Goal: Task Accomplishment & Management: Manage account settings

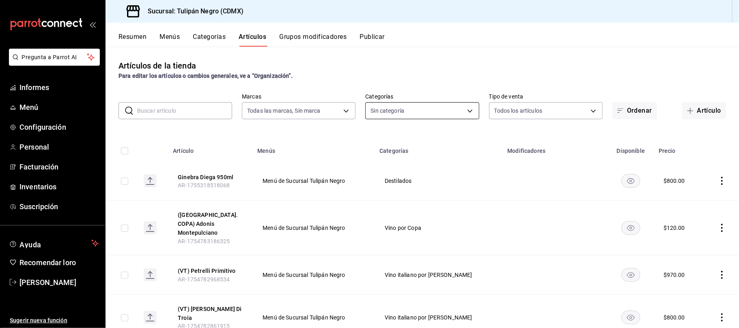
click at [465, 111] on body "Pregunta a Parrot AI Informes Menú Configuración Personal Facturación Inventari…" at bounding box center [369, 164] width 739 height 328
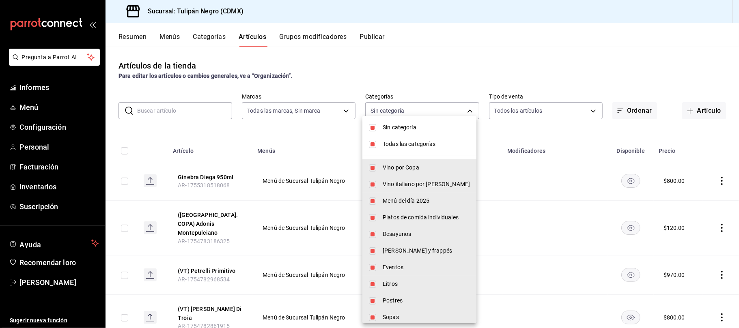
click at [376, 129] on input "checkbox" at bounding box center [372, 127] width 7 height 7
checkbox input "false"
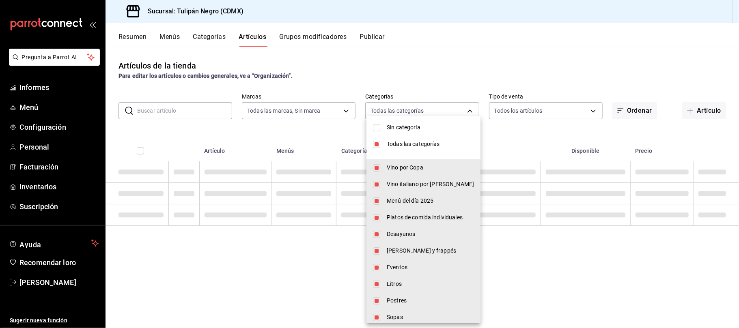
click at [374, 145] on input "checkbox" at bounding box center [376, 144] width 7 height 7
checkbox input "false"
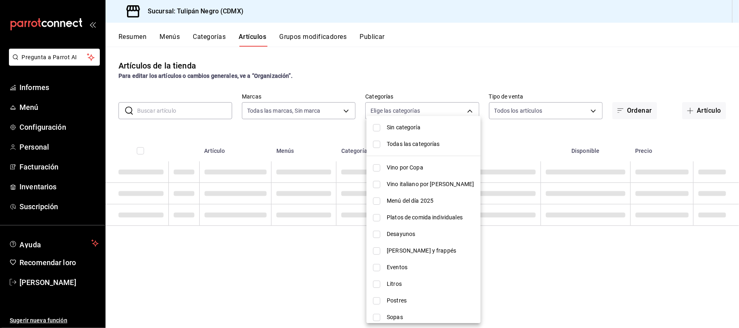
checkbox input "false"
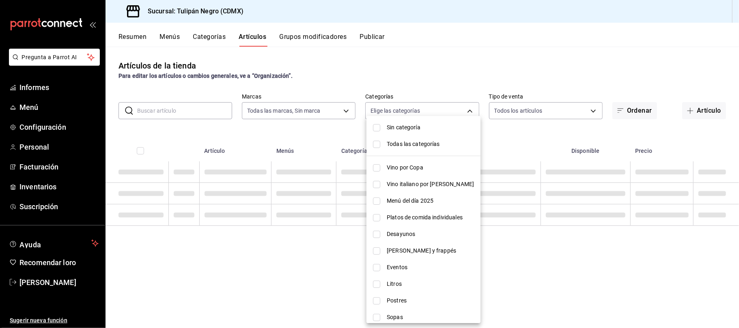
checkbox input "false"
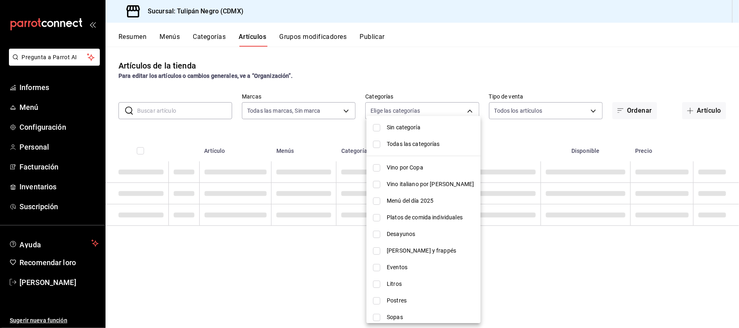
checkbox input "false"
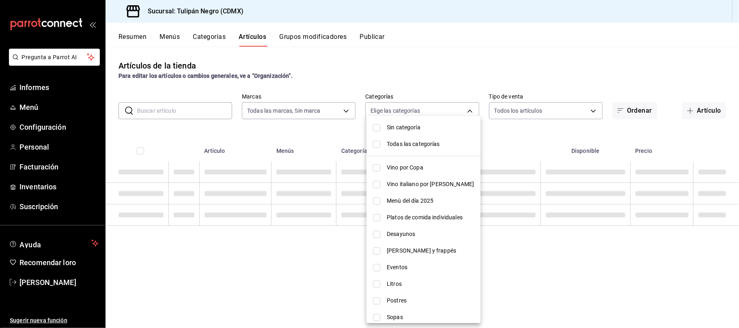
checkbox input "false"
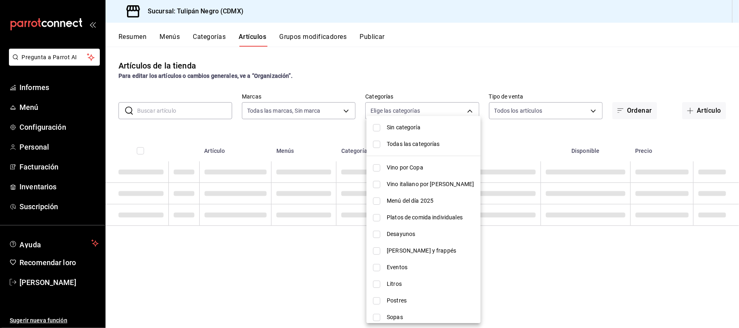
checkbox input "false"
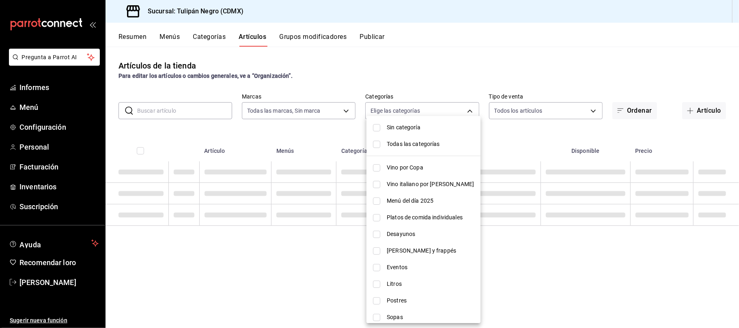
checkbox input "false"
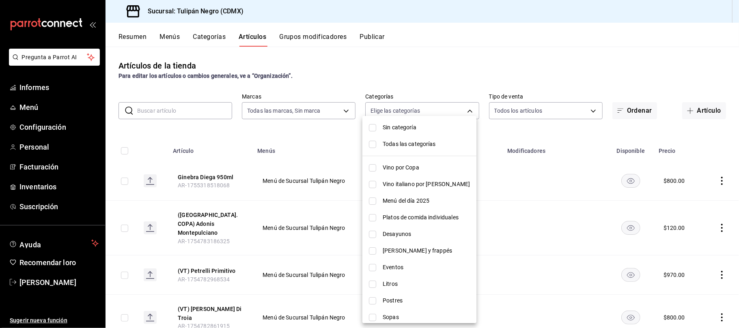
click at [374, 235] on input "checkbox" at bounding box center [372, 234] width 7 height 7
checkbox input "true"
type input "98622606-48ef-4fd6-9bde-a2d2e6a97de9"
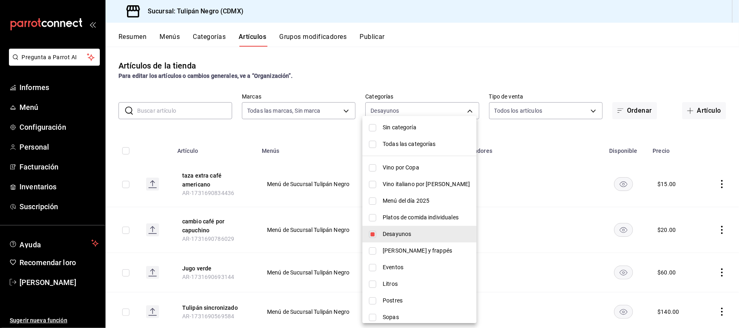
click at [429, 44] on div at bounding box center [369, 164] width 739 height 328
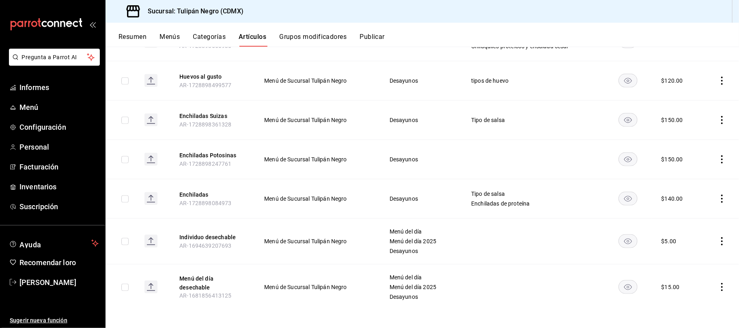
scroll to position [825, 0]
click at [718, 199] on icon "comportamiento" at bounding box center [722, 198] width 8 height 8
click at [691, 213] on span "Editar" at bounding box center [689, 217] width 21 height 9
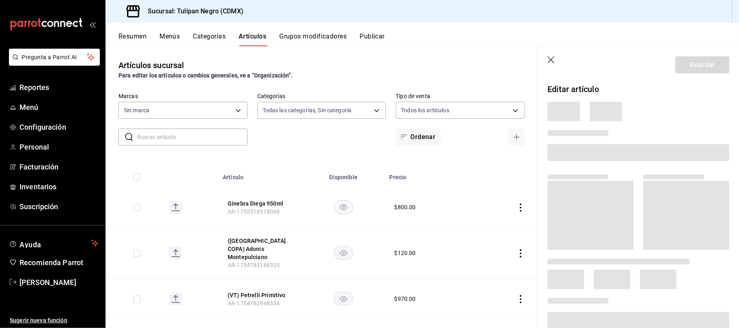
type input "0b5aab52-02e1-4119-9acc-a791c5527926,4c5dc311-1d6f-4ebe-ad5a-97d2046c0f47,1ea07…"
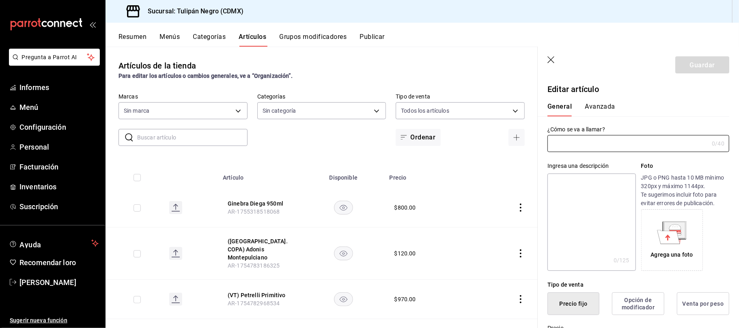
type input "02b478a3-6360-4822-a852-509f8d1e5124"
type input "Enchiladas"
type input "AR-1728898084973"
type input "$140.00"
radio input "false"
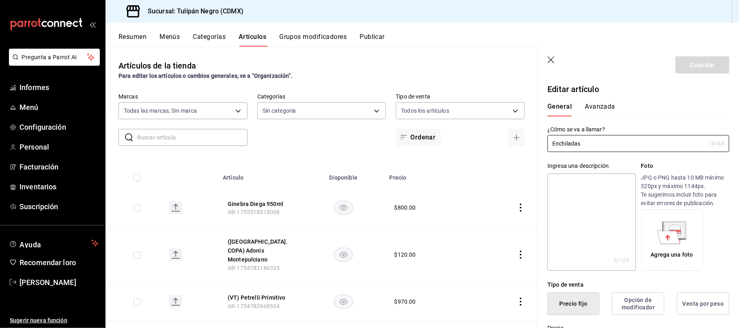
radio input "true"
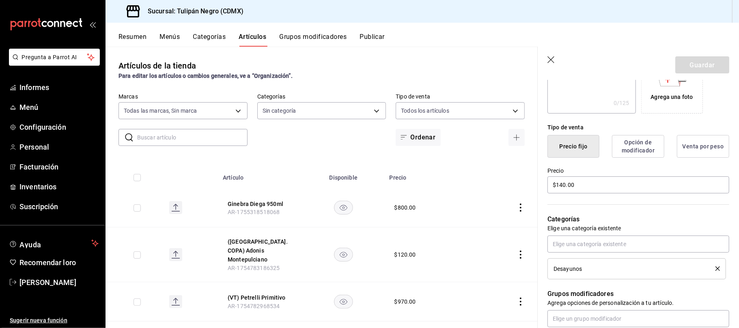
scroll to position [162, 0]
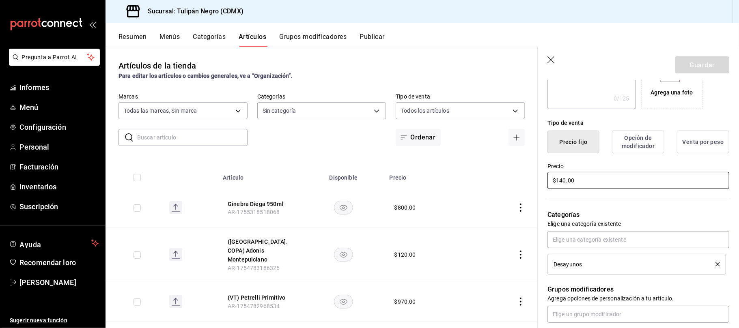
click at [564, 189] on input "$140.00" at bounding box center [639, 180] width 182 height 17
type input "$150.00"
click at [679, 63] on button "Guardar" at bounding box center [703, 64] width 54 height 17
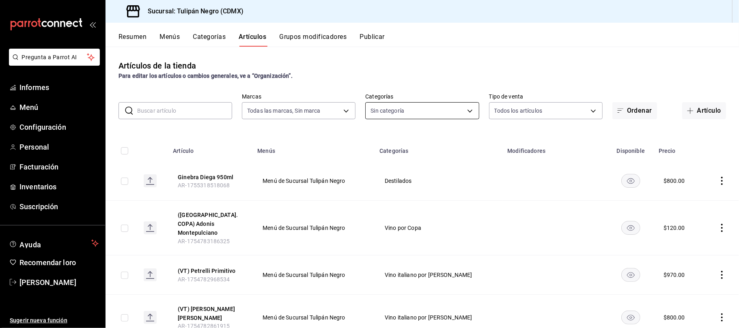
click at [466, 109] on body "Pregunta a Parrot AI Informes Menú Configuración Personal Facturación Inventari…" at bounding box center [369, 164] width 739 height 328
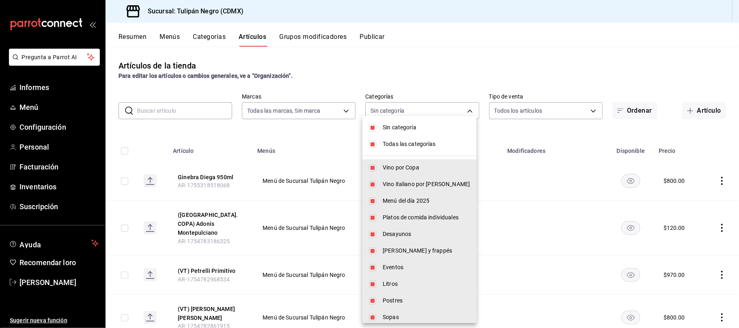
click at [374, 129] on input "checkbox" at bounding box center [372, 127] width 7 height 7
checkbox input "false"
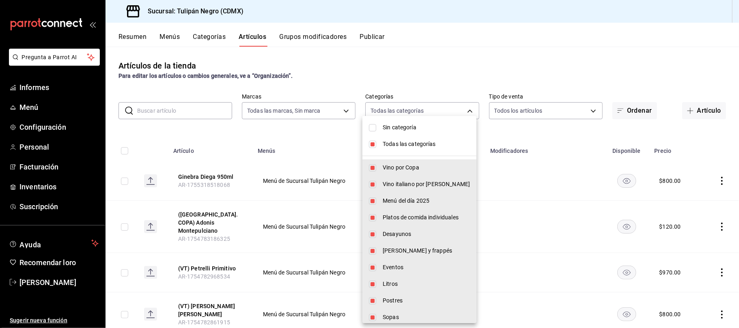
click at [378, 147] on li "Todas las categorías" at bounding box center [420, 144] width 114 height 17
checkbox input "false"
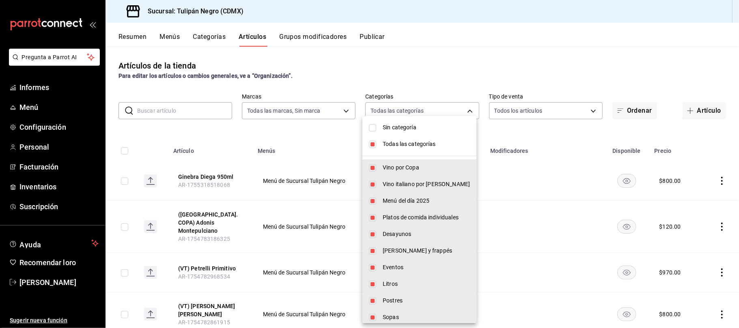
checkbox input "false"
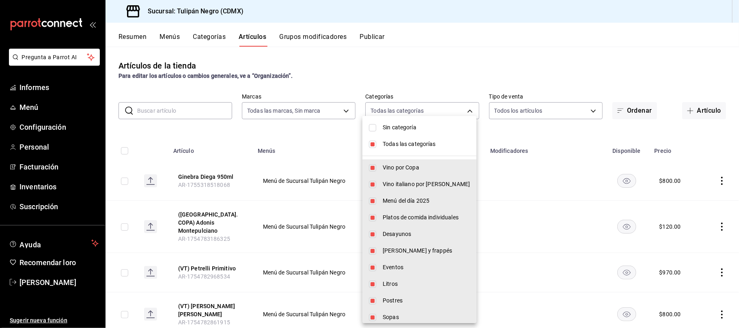
checkbox input "false"
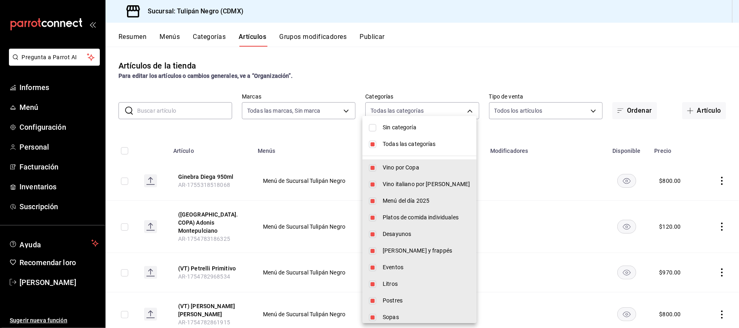
checkbox input "false"
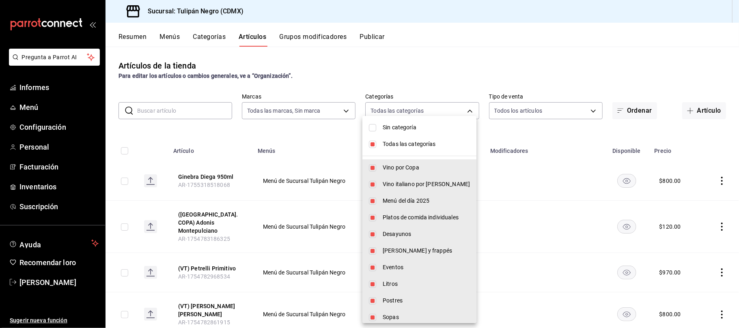
checkbox input "false"
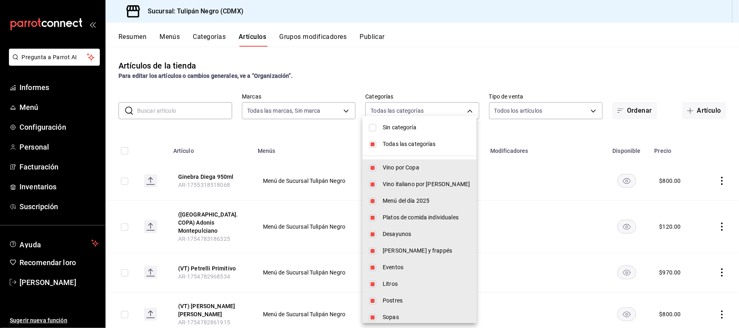
checkbox input "false"
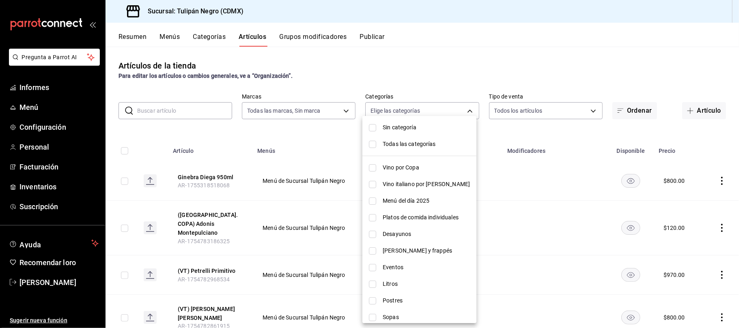
drag, startPoint x: 376, startPoint y: 235, endPoint x: 379, endPoint y: 239, distance: 5.0
click at [376, 234] on input "checkbox" at bounding box center [372, 234] width 7 height 7
checkbox input "true"
type input "98622606-48ef-4fd6-9bde-a2d2e6a97de9"
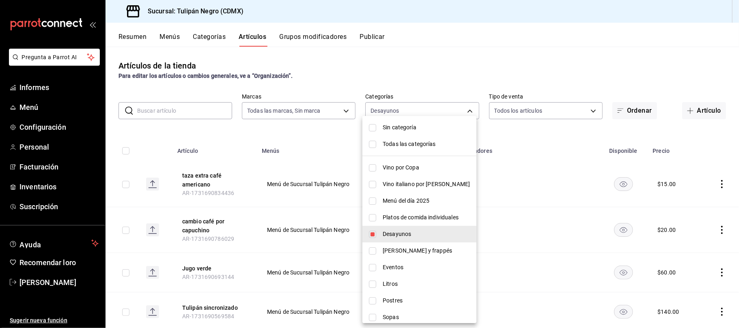
click at [558, 70] on div at bounding box center [369, 164] width 739 height 328
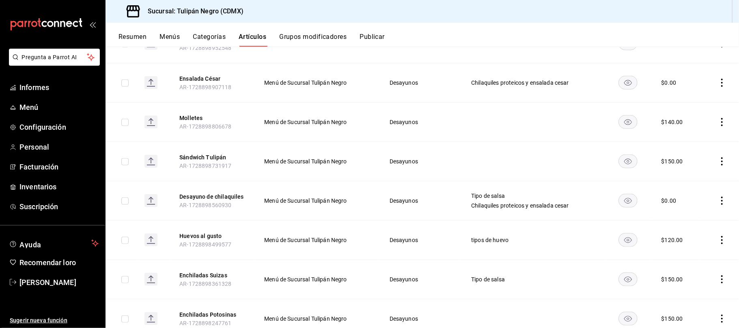
scroll to position [717, 0]
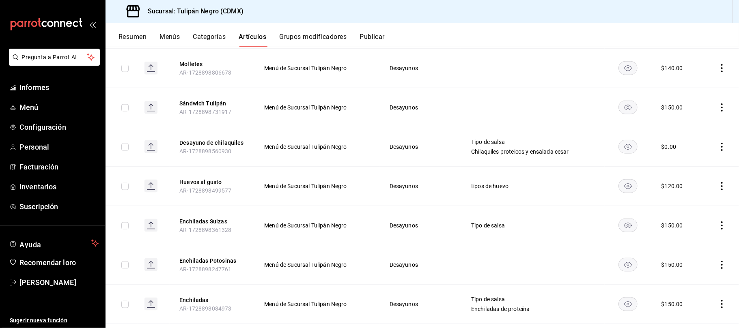
click at [718, 106] on icon "comportamiento" at bounding box center [722, 108] width 8 height 8
click at [684, 129] on font "Editar" at bounding box center [686, 127] width 15 height 6
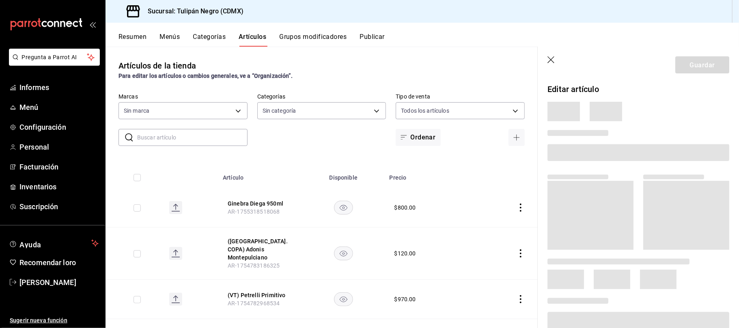
type input "0b5aab52-02e1-4119-9acc-a791c5527926,4c5dc311-1d6f-4ebe-ad5a-97d2046c0f47,1ea07…"
type input "02b478a3-6360-4822-a852-509f8d1e5124"
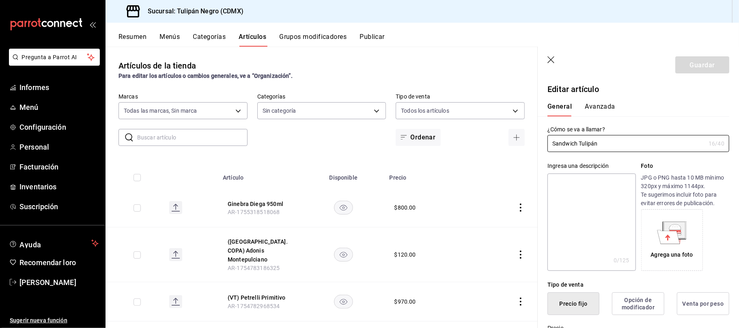
type input "$150.00"
radio input "false"
radio input "true"
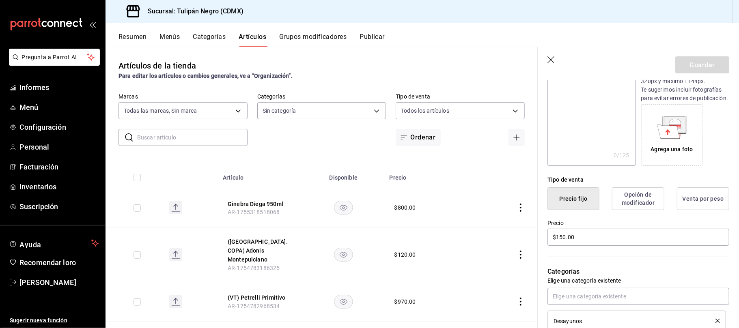
scroll to position [108, 0]
click at [563, 240] on input "$150.00" at bounding box center [639, 235] width 182 height 17
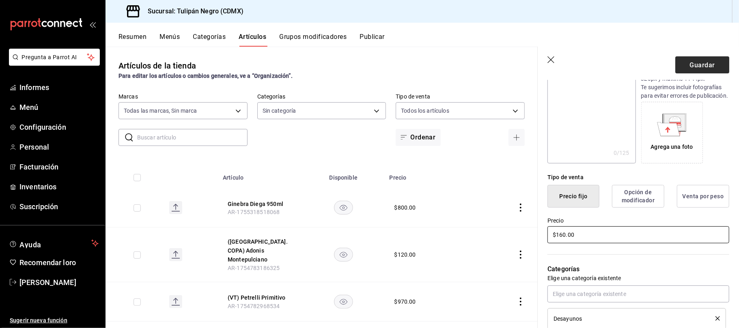
type input "$160.00"
click at [704, 63] on font "Guardar" at bounding box center [702, 65] width 25 height 8
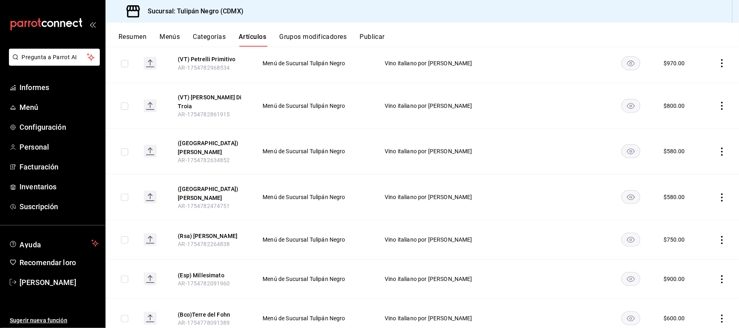
scroll to position [54, 0]
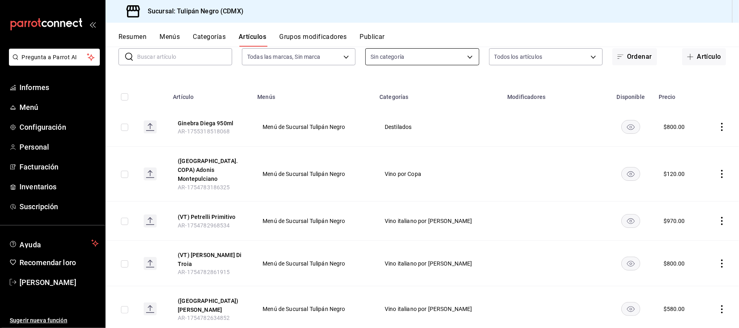
click at [468, 56] on body "Pregunta a Parrot AI Informes Menú Configuración Personal Facturación Inventari…" at bounding box center [369, 164] width 739 height 328
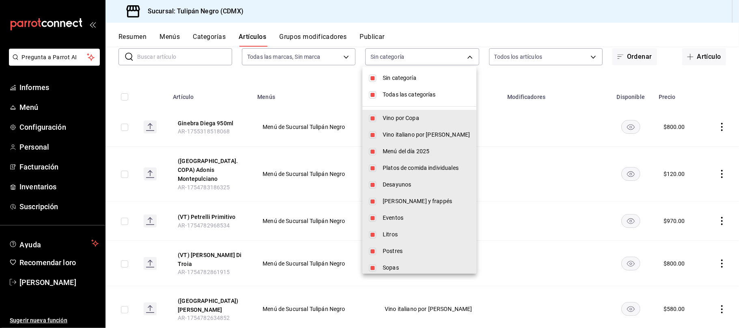
click at [374, 77] on input "checkbox" at bounding box center [372, 78] width 7 height 7
checkbox input "false"
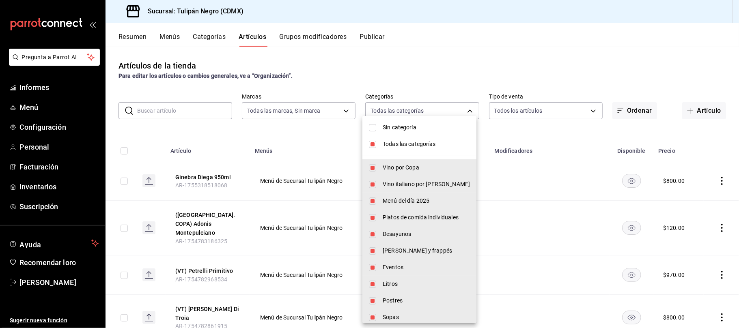
click at [372, 143] on input "checkbox" at bounding box center [372, 144] width 7 height 7
checkbox input "false"
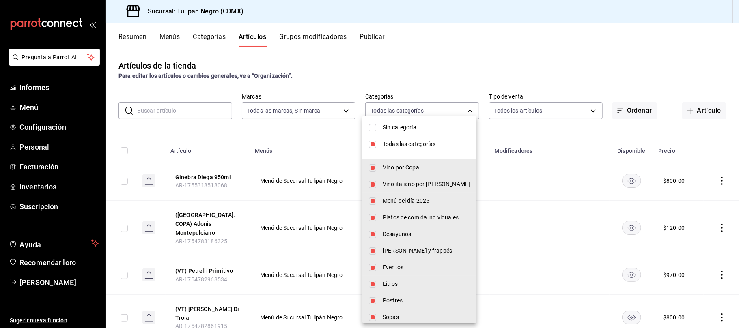
checkbox input "false"
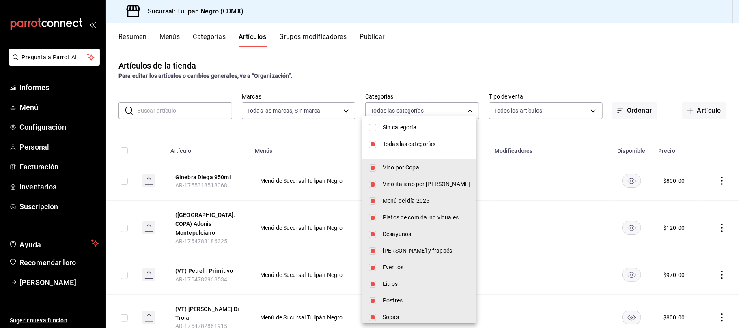
checkbox input "false"
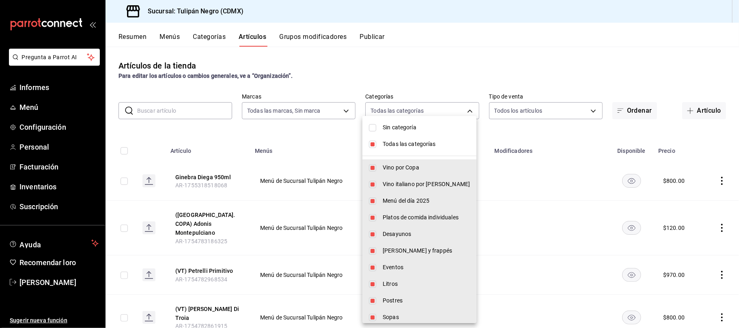
checkbox input "false"
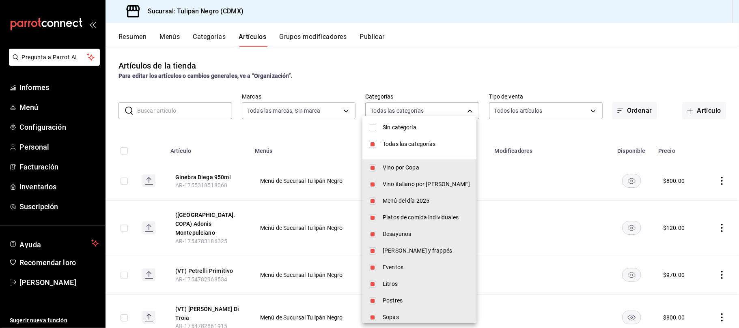
checkbox input "false"
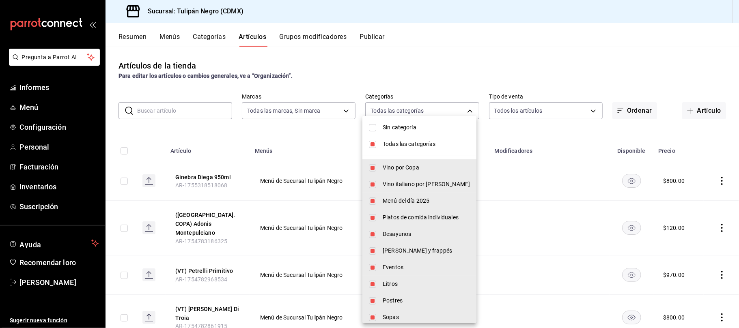
checkbox input "false"
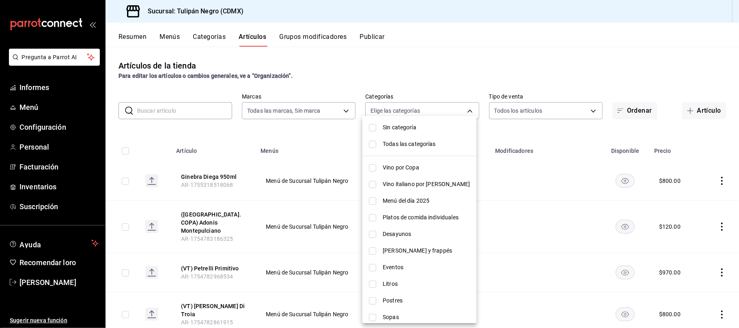
scroll to position [108, 0]
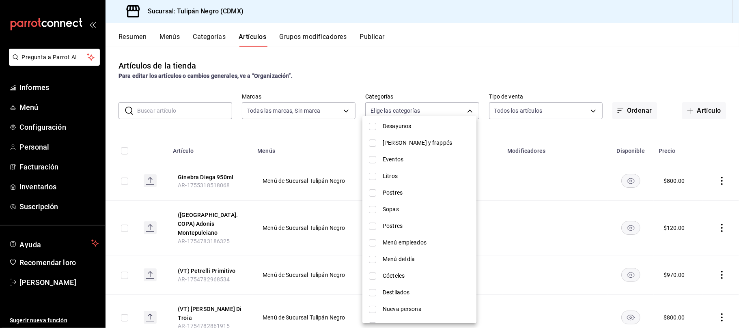
click at [371, 125] on input "checkbox" at bounding box center [372, 126] width 7 height 7
checkbox input "true"
type input "98622606-48ef-4fd6-9bde-a2d2e6a97de9"
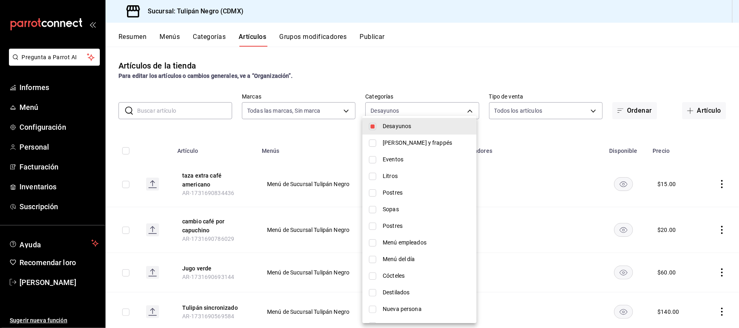
click at [653, 49] on div at bounding box center [369, 164] width 739 height 328
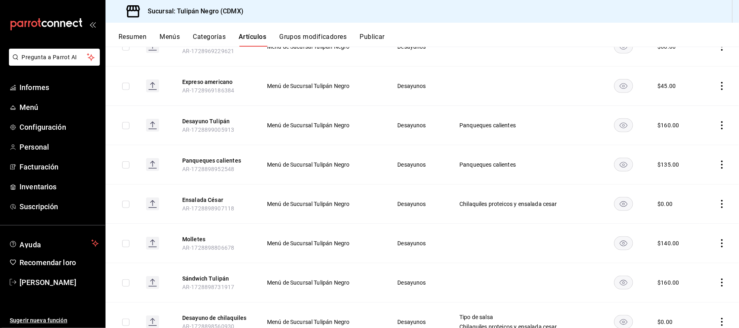
scroll to position [595, 0]
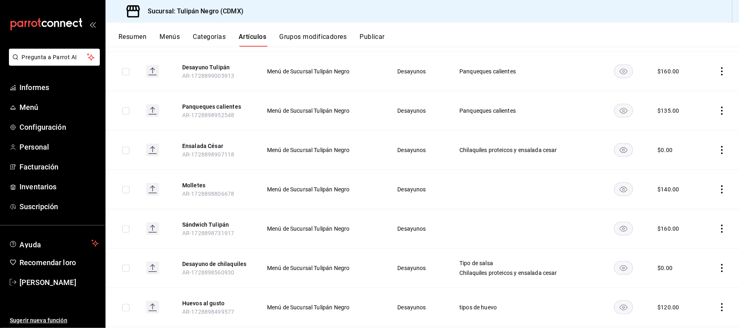
click at [718, 190] on icon "comportamiento" at bounding box center [722, 190] width 8 height 8
click at [685, 208] on font "Editar" at bounding box center [686, 209] width 15 height 6
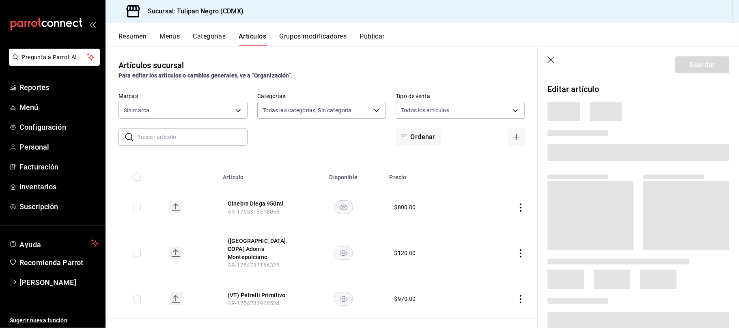
type input "0b5aab52-02e1-4119-9acc-a791c5527926,4c5dc311-1d6f-4ebe-ad5a-97d2046c0f47,1ea07…"
type input "02b478a3-6360-4822-a852-509f8d1e5124"
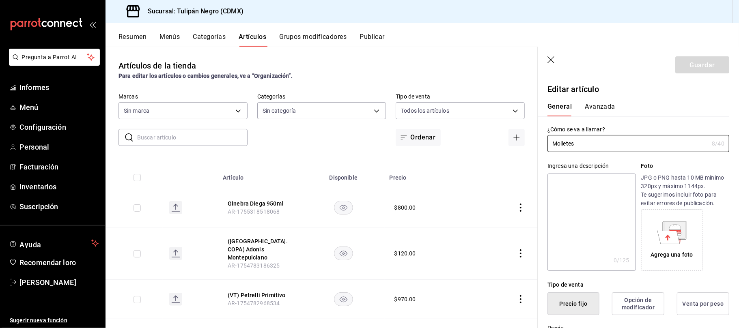
type input "$140.00"
radio input "false"
radio input "true"
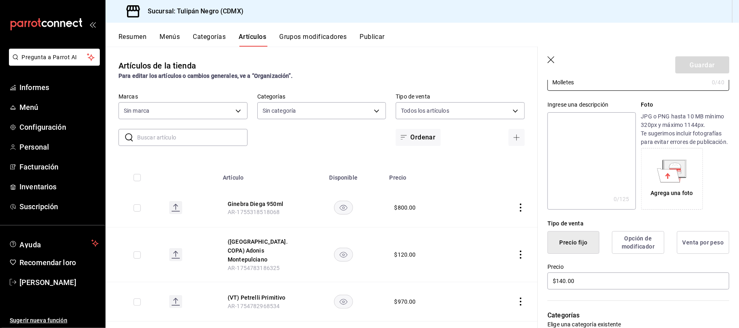
scroll to position [108, 0]
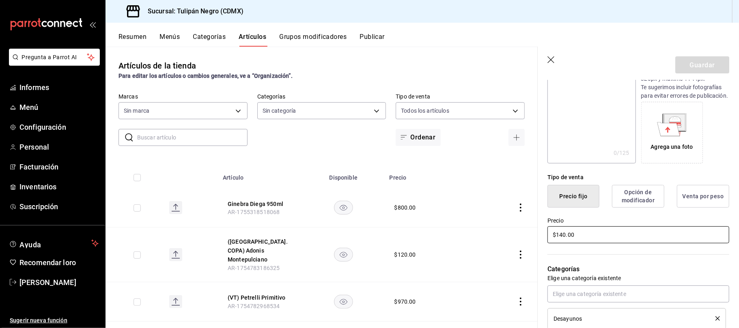
drag, startPoint x: 563, startPoint y: 243, endPoint x: 624, endPoint y: 248, distance: 61.2
click at [563, 243] on input "$140.00" at bounding box center [639, 235] width 182 height 17
type input "$150.00"
click at [702, 69] on font "Guardar" at bounding box center [702, 65] width 25 height 8
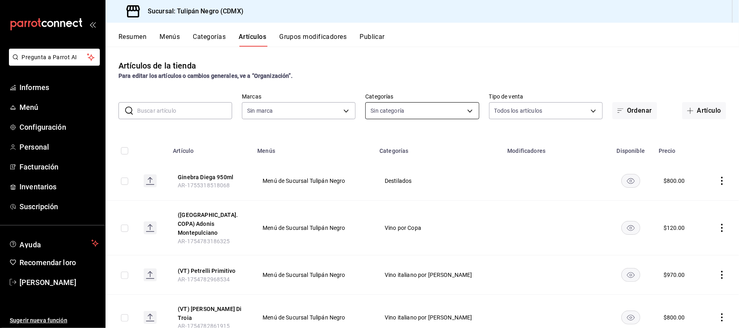
click at [465, 111] on body "Pregunta a Parrot AI Informes Menú Configuración Personal Facturación Inventari…" at bounding box center [369, 164] width 739 height 328
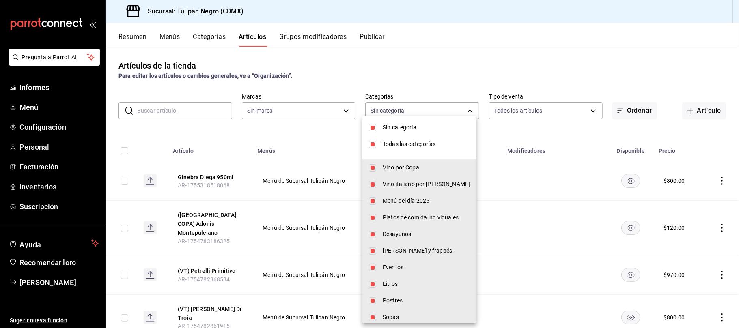
click at [373, 127] on input "checkbox" at bounding box center [372, 127] width 7 height 7
checkbox input "false"
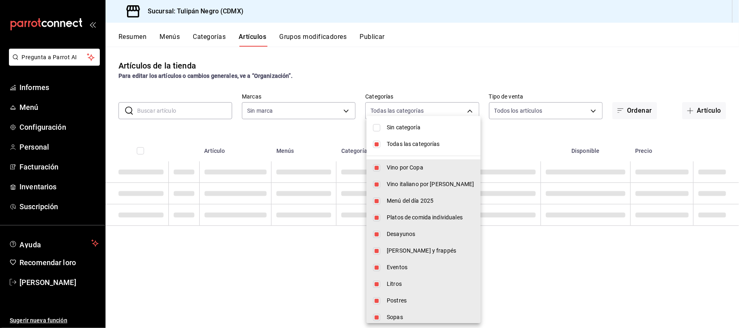
click at [373, 145] on input "checkbox" at bounding box center [376, 144] width 7 height 7
checkbox input "false"
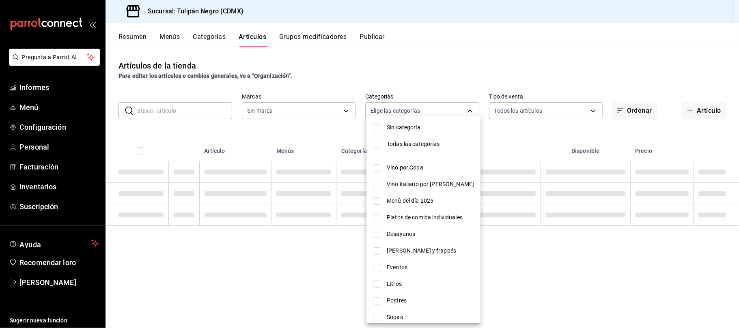
checkbox input "false"
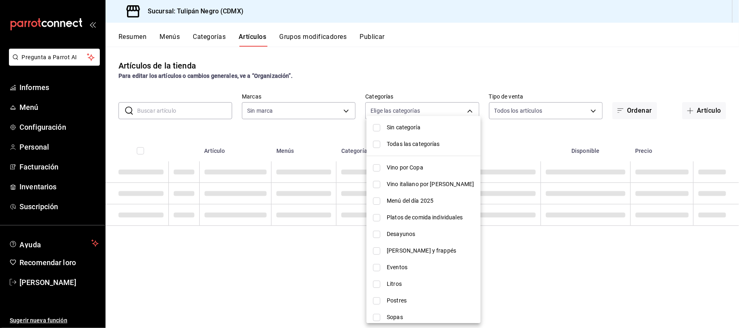
checkbox input "false"
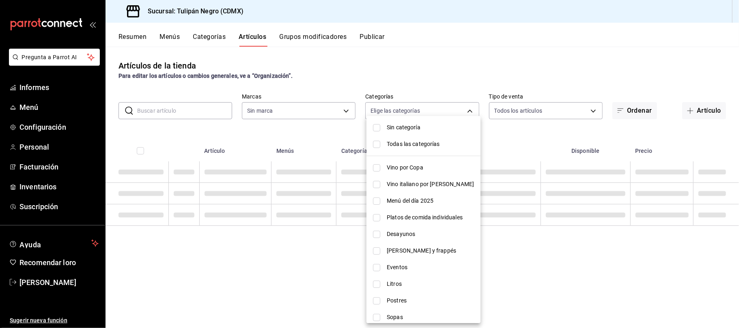
checkbox input "false"
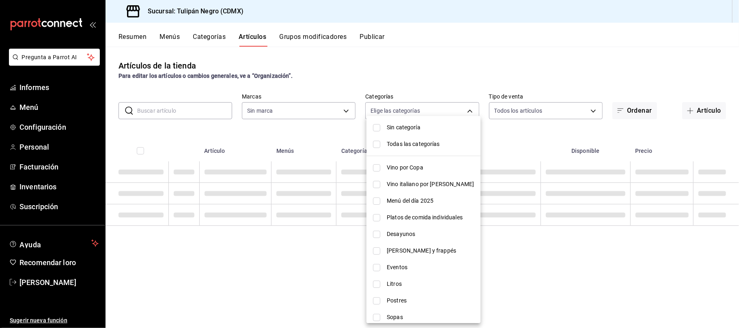
checkbox input "false"
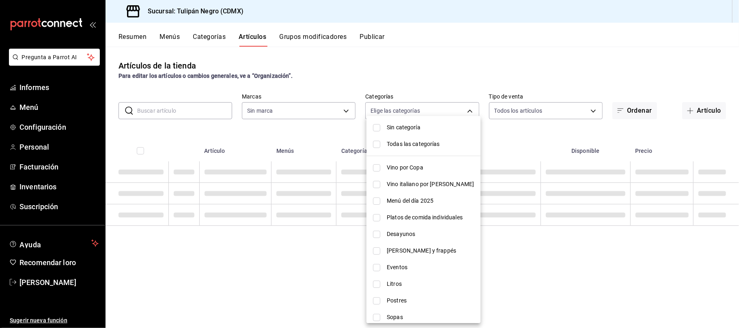
checkbox input "false"
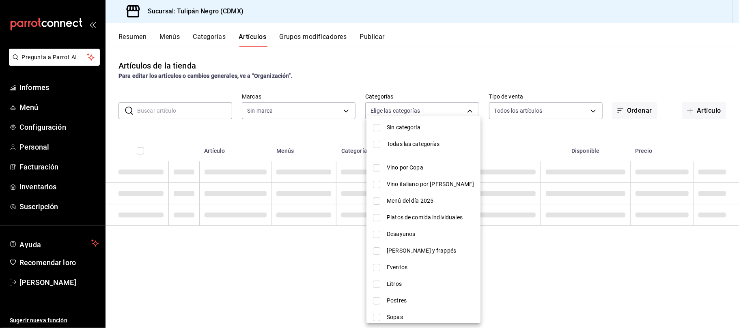
checkbox input "false"
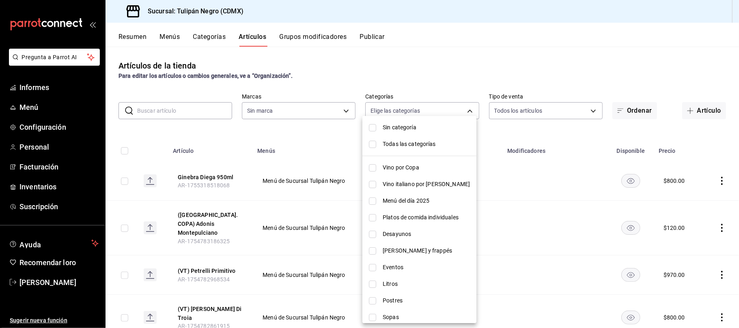
click at [372, 235] on input "checkbox" at bounding box center [372, 234] width 7 height 7
checkbox input "true"
type input "98622606-48ef-4fd6-9bde-a2d2e6a97de9"
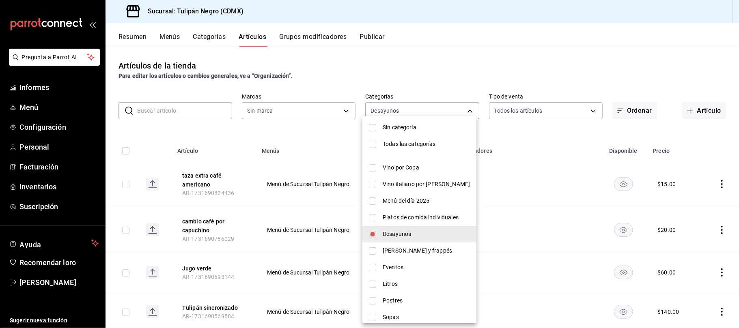
click at [528, 158] on div at bounding box center [369, 164] width 739 height 328
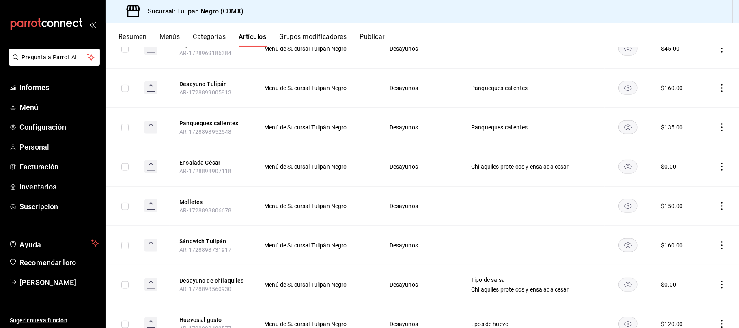
scroll to position [595, 0]
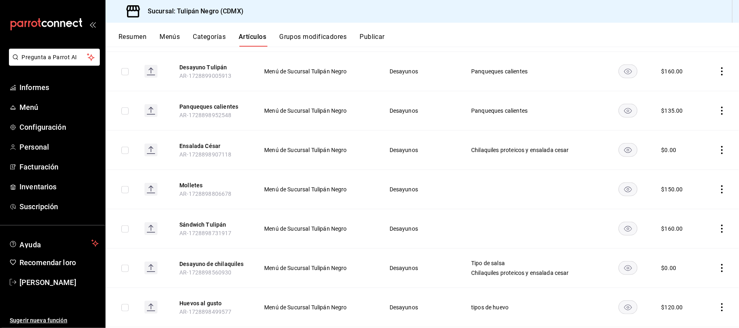
click at [718, 152] on icon "comportamiento" at bounding box center [722, 150] width 8 height 8
click at [690, 205] on font "Eliminar" at bounding box center [689, 203] width 21 height 6
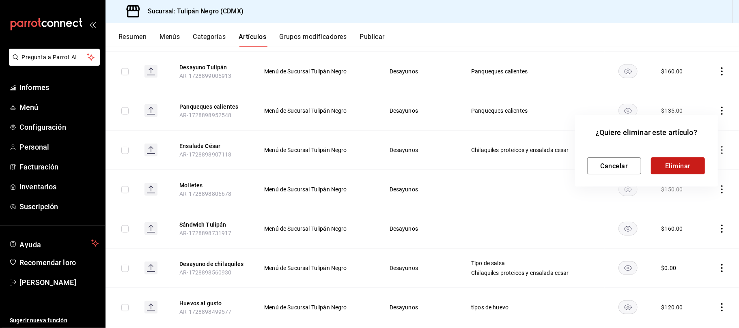
click at [672, 166] on font "Eliminar" at bounding box center [678, 166] width 26 height 8
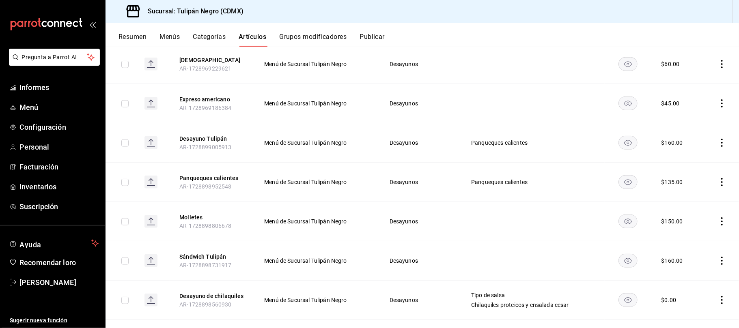
scroll to position [541, 0]
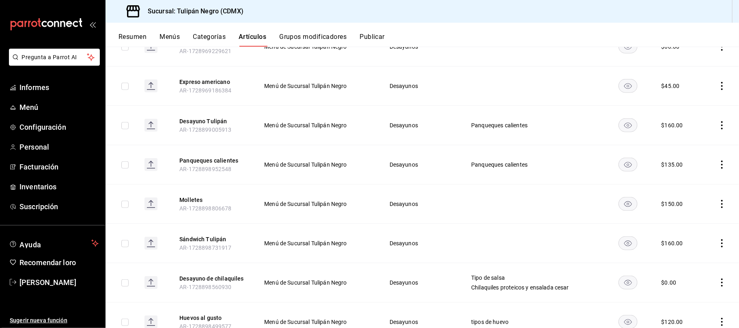
click at [718, 163] on icon "comportamiento" at bounding box center [722, 165] width 8 height 8
click at [683, 184] on font "Editar" at bounding box center [686, 184] width 15 height 6
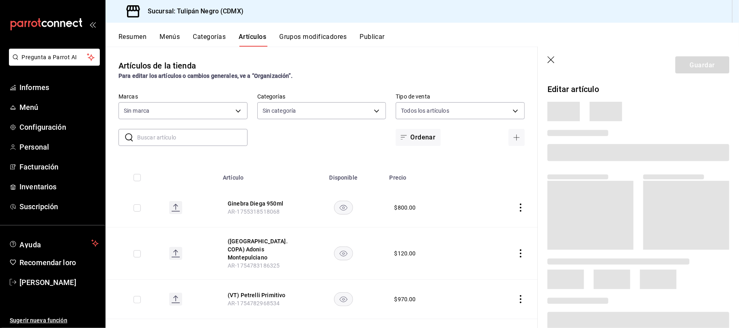
type input "0b5aab52-02e1-4119-9acc-a791c5527926,4c5dc311-1d6f-4ebe-ad5a-97d2046c0f47,1ea07…"
type input "02b478a3-6360-4822-a852-509f8d1e5124"
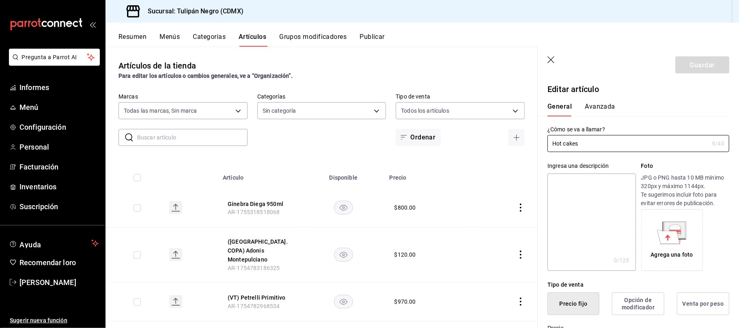
type input "$135.00"
radio input "false"
radio input "true"
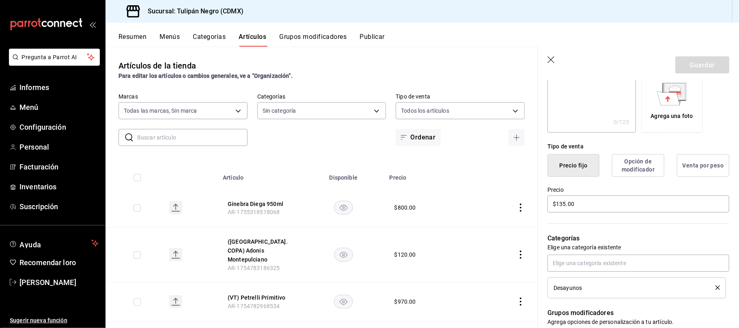
scroll to position [216, 0]
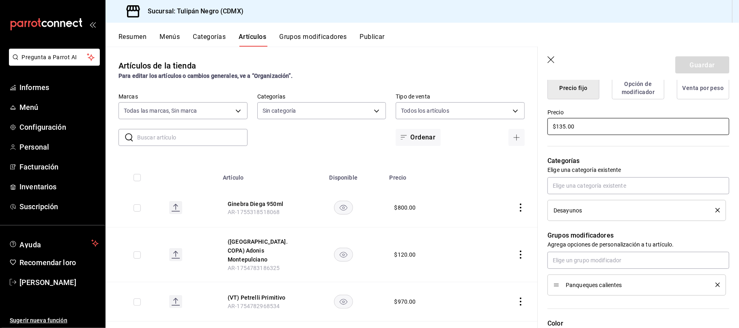
click at [564, 135] on input "$135.00" at bounding box center [639, 126] width 182 height 17
type input "$120.00"
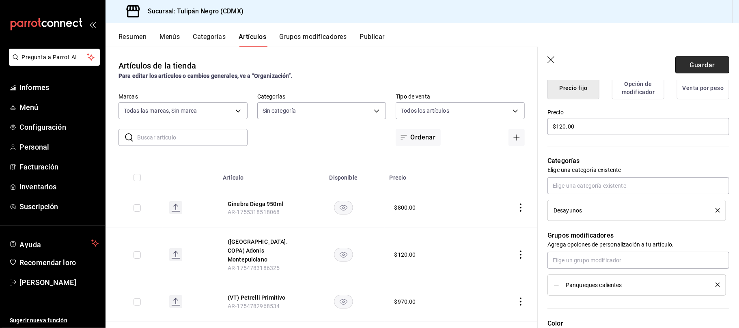
click at [711, 58] on button "Guardar" at bounding box center [703, 64] width 54 height 17
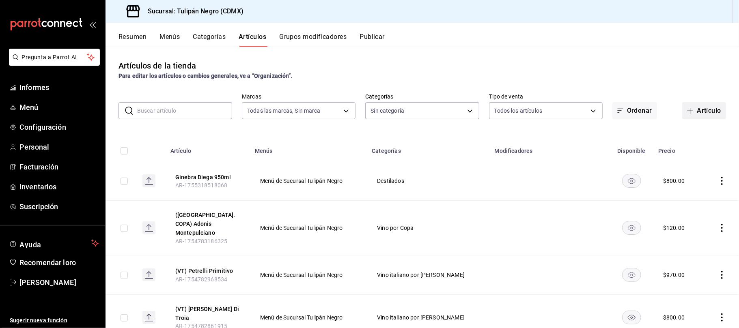
click at [697, 109] on font "Artículo" at bounding box center [709, 111] width 24 height 8
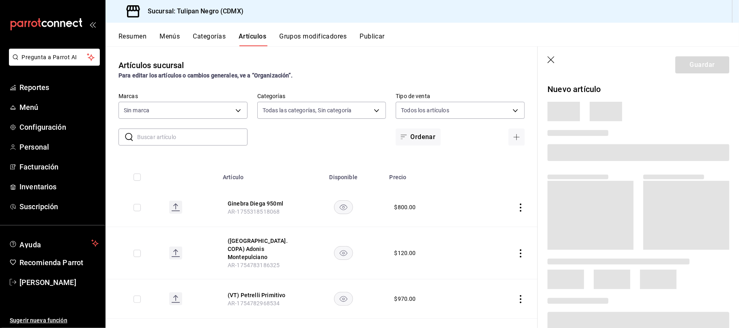
type input "0b5aab52-02e1-4119-9acc-a791c5527926,4c5dc311-1d6f-4ebe-ad5a-97d2046c0f47,1ea07…"
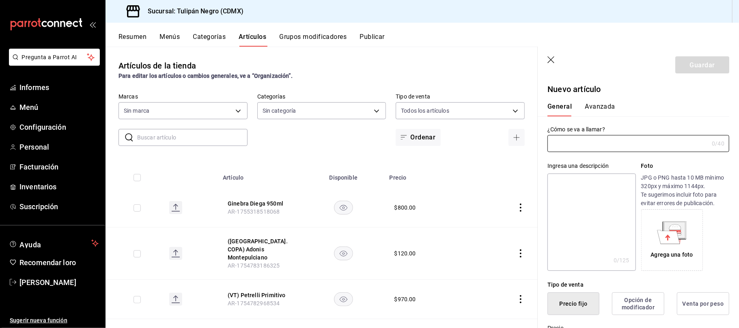
type input "02b478a3-6360-4822-a852-509f8d1e5124"
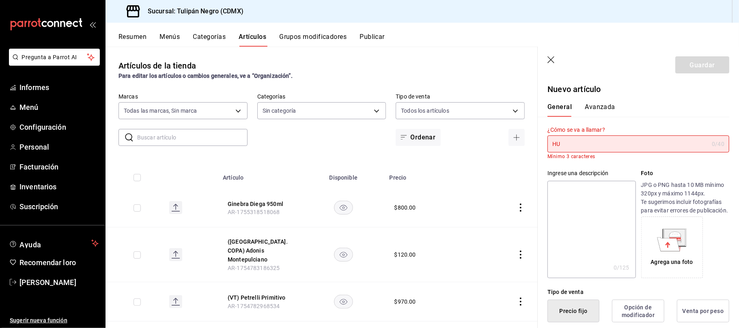
type input "H"
type input "h"
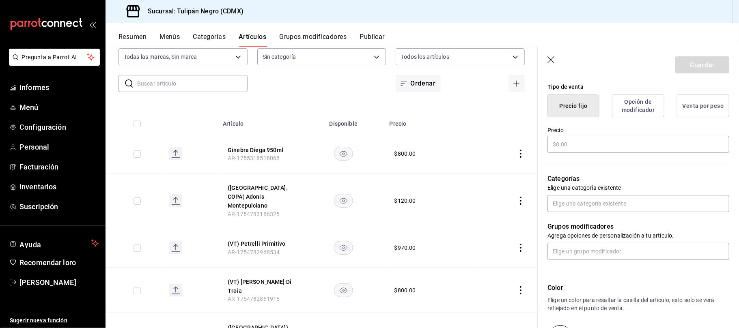
scroll to position [216, 0]
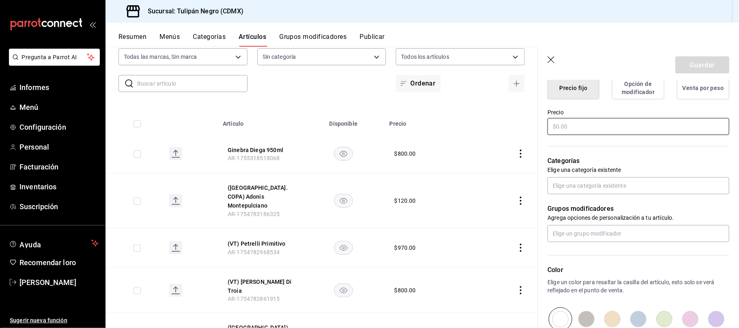
type input "Huevos [PERSON_NAME],"
click at [601, 134] on input "text" at bounding box center [639, 126] width 182 height 17
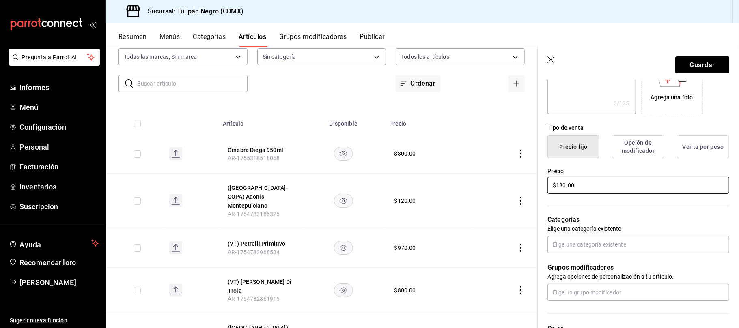
scroll to position [162, 0]
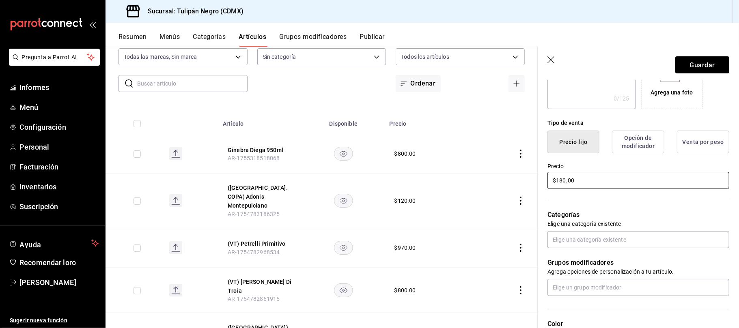
type input "$180.00"
click at [640, 149] on font "Opción de modificador" at bounding box center [638, 142] width 33 height 14
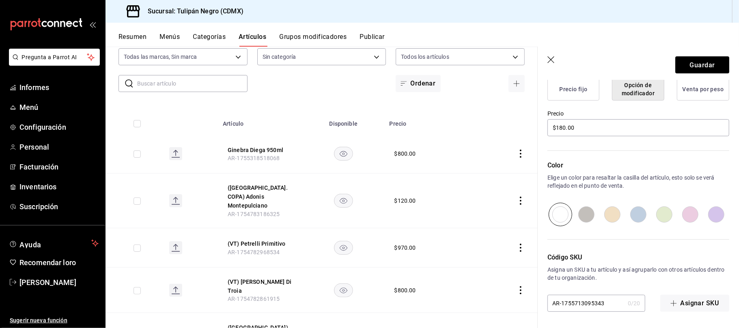
scroll to position [223, 0]
click at [582, 84] on button "Precio fijo" at bounding box center [574, 89] width 52 height 23
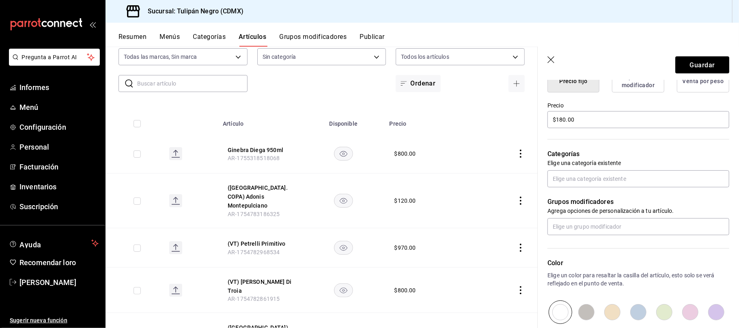
click at [692, 84] on font "Venta por peso" at bounding box center [703, 81] width 41 height 6
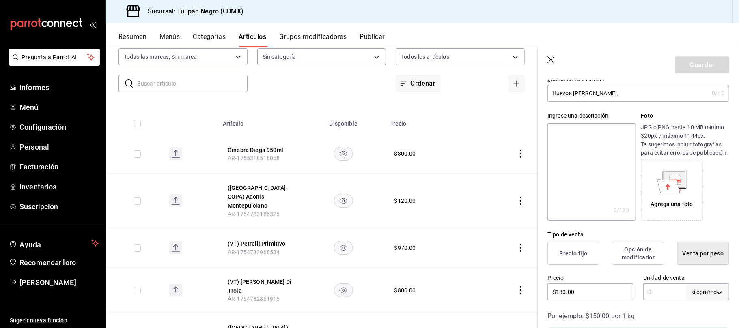
scroll to position [108, 0]
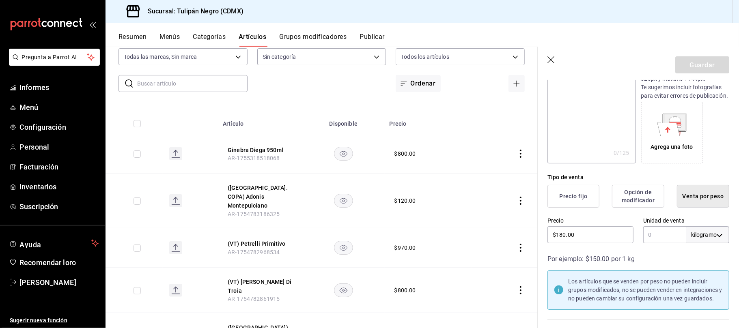
click at [583, 200] on font "Precio fijo" at bounding box center [574, 196] width 28 height 6
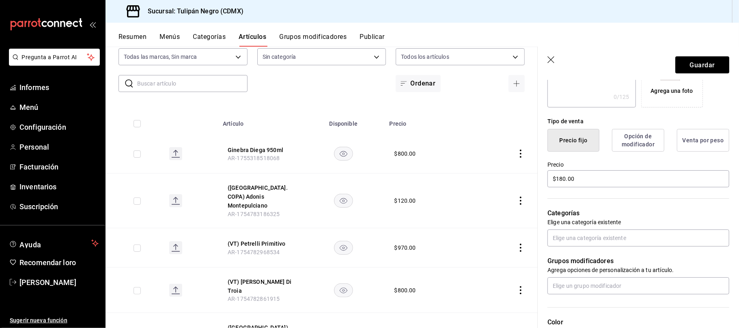
scroll to position [216, 0]
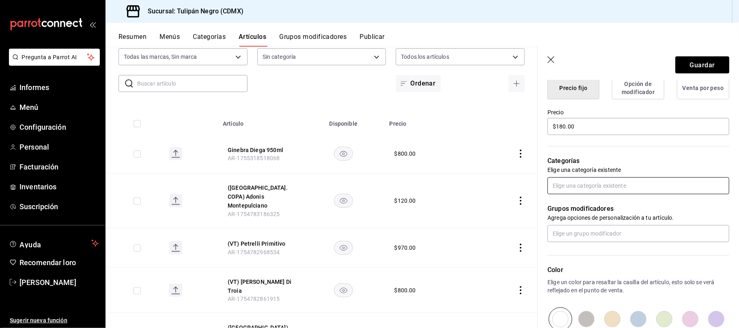
click at [662, 194] on input "text" at bounding box center [639, 185] width 182 height 17
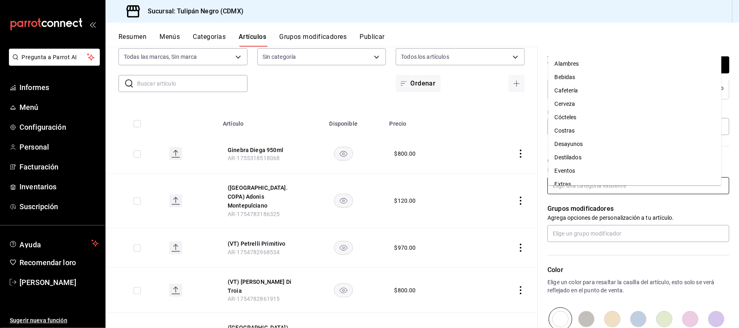
click at [581, 144] on font "Desayunos" at bounding box center [569, 144] width 28 height 6
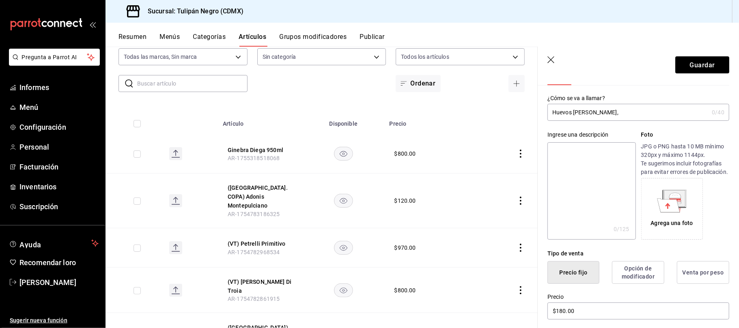
scroll to position [0, 0]
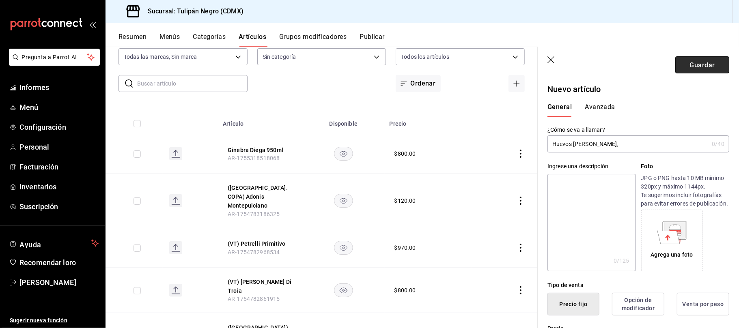
click at [699, 63] on font "Guardar" at bounding box center [702, 65] width 25 height 8
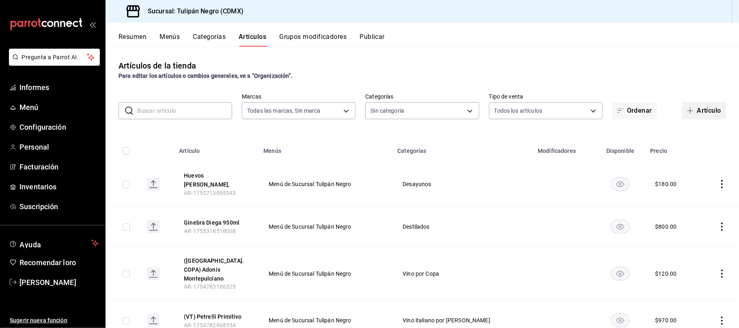
click at [697, 111] on font "Artículo" at bounding box center [709, 111] width 24 height 8
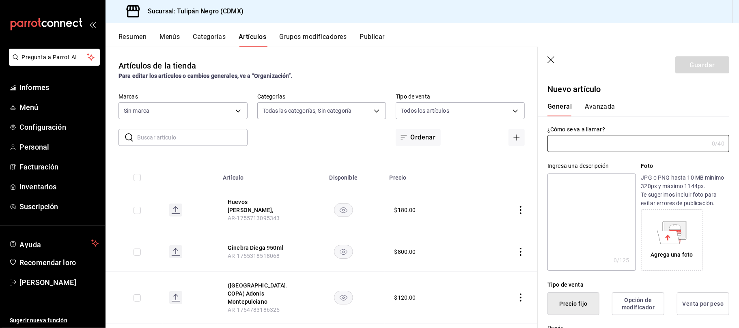
type input "0b5aab52-02e1-4119-9acc-a791c5527926,4c5dc311-1d6f-4ebe-ad5a-97d2046c0f47,1ea07…"
type input "02b478a3-6360-4822-a852-509f8d1e5124"
type input "Toast de Huevo con Aguacate"
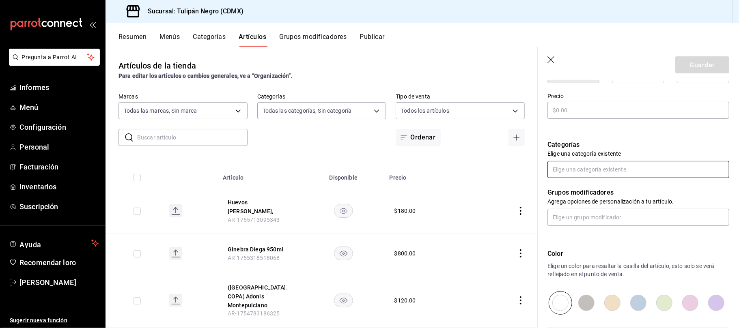
scroll to position [162, 0]
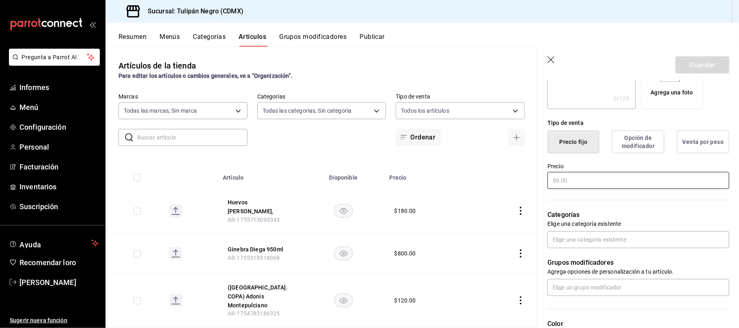
click at [583, 189] on input "text" at bounding box center [639, 180] width 182 height 17
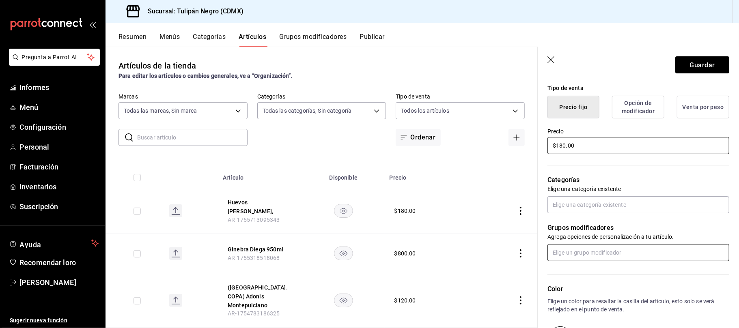
scroll to position [216, 0]
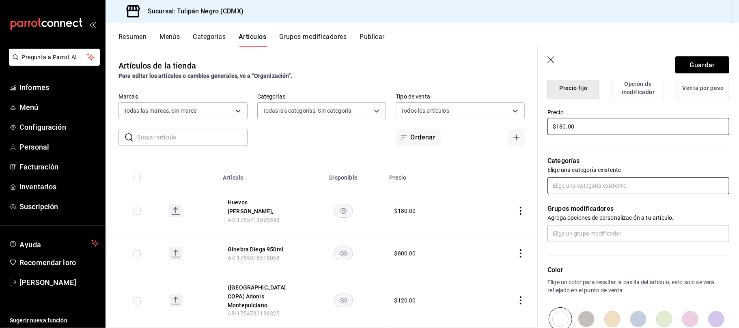
type input "$180.00"
click at [602, 193] on input "text" at bounding box center [639, 185] width 182 height 17
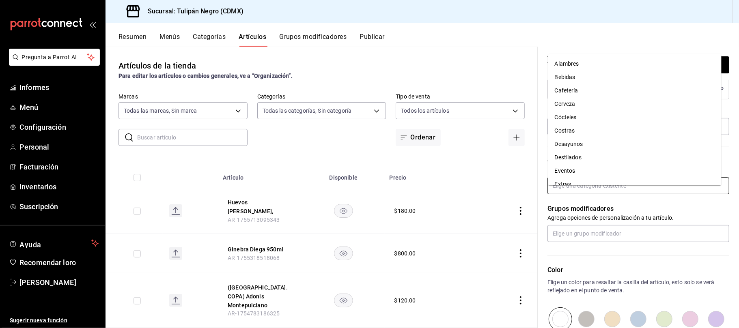
click at [576, 145] on font "Desayunos" at bounding box center [569, 144] width 28 height 6
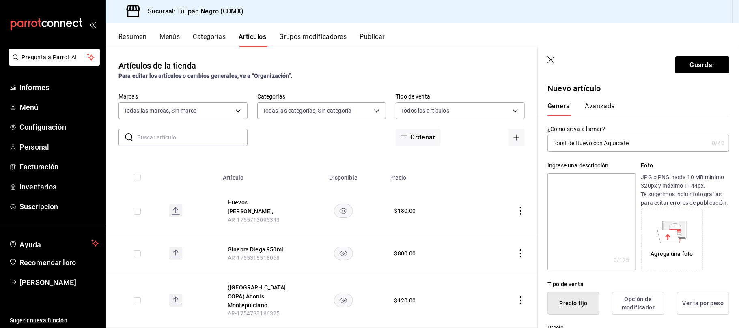
scroll to position [0, 0]
click at [694, 65] on font "Guardar" at bounding box center [702, 65] width 25 height 8
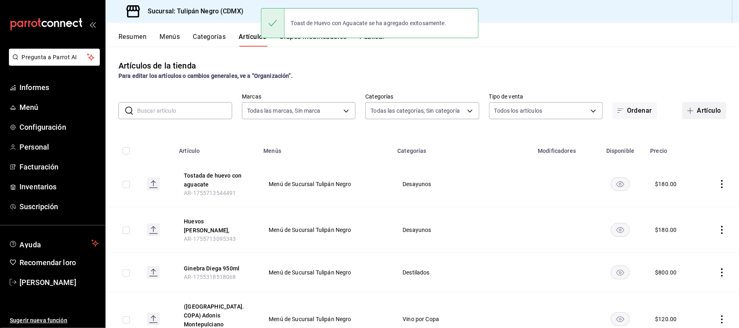
click at [687, 110] on span "button" at bounding box center [692, 111] width 10 height 6
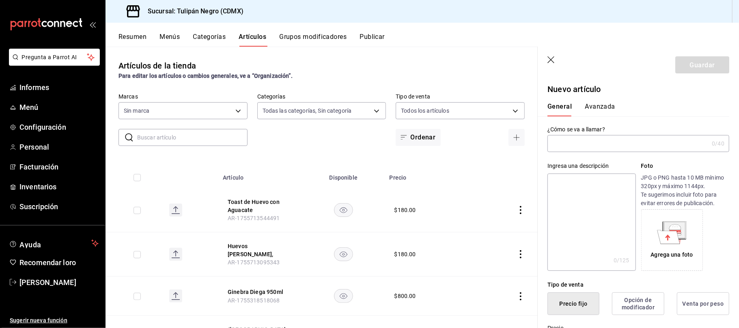
type input "0b5aab52-02e1-4119-9acc-a791c5527926,4c5dc311-1d6f-4ebe-ad5a-97d2046c0f47,1ea07…"
type input "02b478a3-6360-4822-a852-509f8d1e5124"
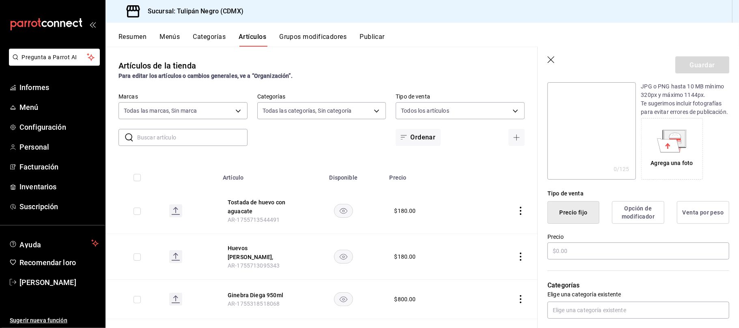
scroll to position [162, 0]
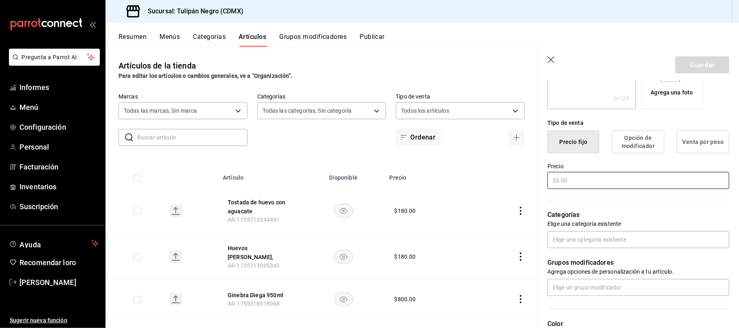
type input "Omelette"
click at [595, 189] on input "text" at bounding box center [639, 180] width 182 height 17
type input "$160.00"
click at [610, 248] on input "text" at bounding box center [639, 239] width 182 height 17
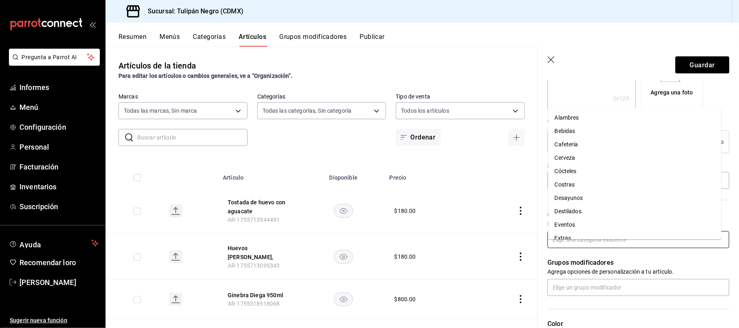
click at [572, 197] on font "Desayunos" at bounding box center [569, 198] width 28 height 6
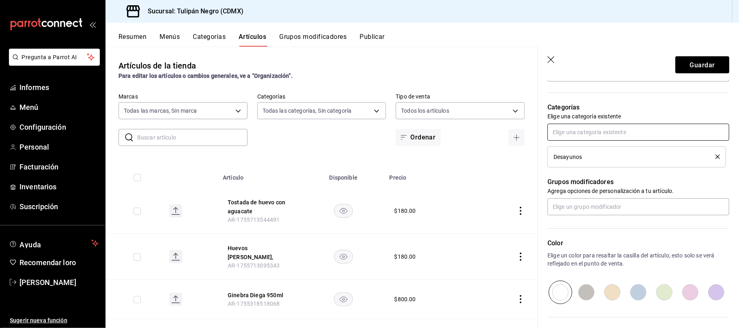
scroll to position [270, 0]
click at [620, 211] on input "text" at bounding box center [639, 206] width 182 height 17
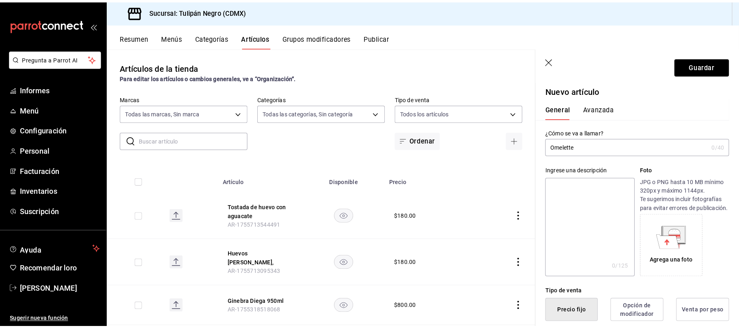
scroll to position [0, 0]
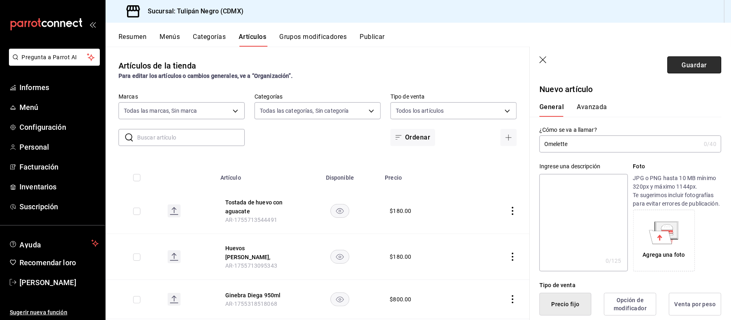
click at [689, 64] on font "Guardar" at bounding box center [694, 65] width 25 height 8
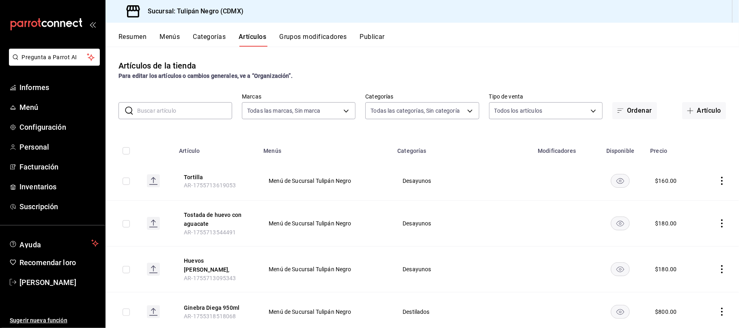
click at [718, 183] on icon "comportamiento" at bounding box center [722, 181] width 8 height 8
click at [687, 197] on font "Editar" at bounding box center [686, 200] width 15 height 6
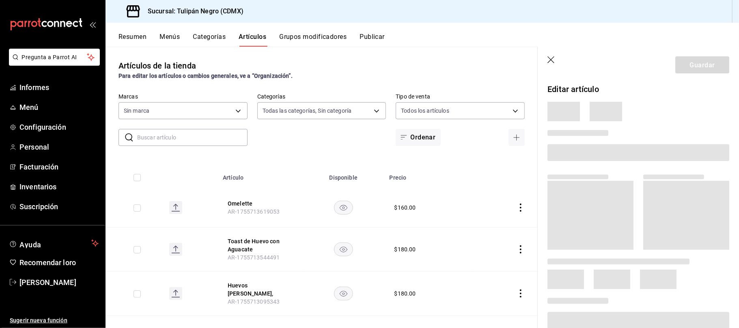
type input "0b5aab52-02e1-4119-9acc-a791c5527926,4c5dc311-1d6f-4ebe-ad5a-97d2046c0f47,1ea07…"
type input "02b478a3-6360-4822-a852-509f8d1e5124"
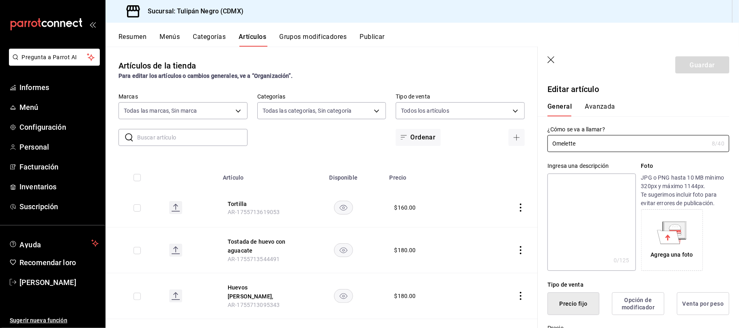
type input "$160.00"
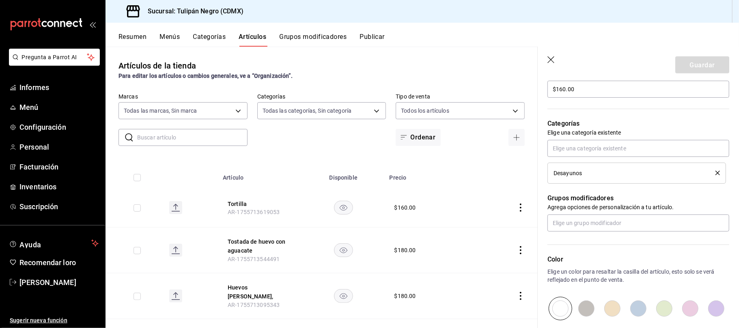
scroll to position [252, 0]
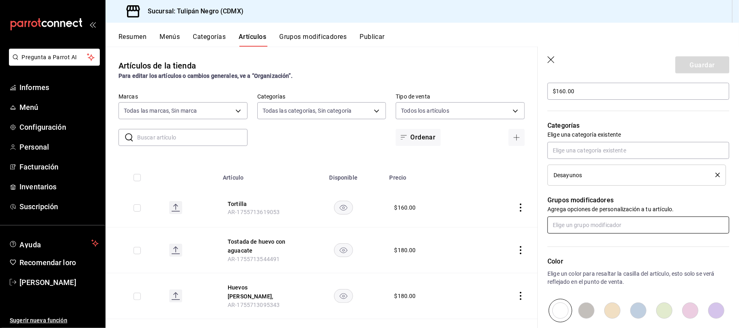
click at [676, 234] on input "text" at bounding box center [639, 225] width 182 height 17
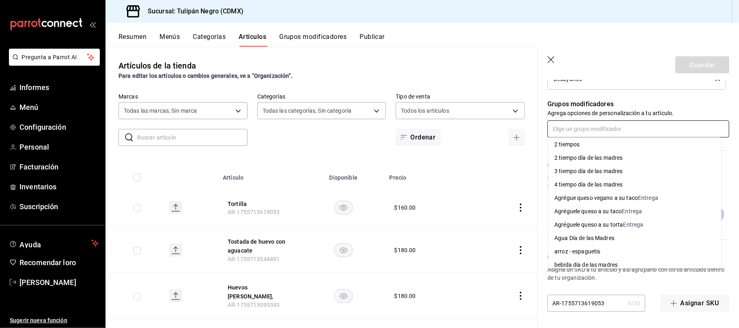
scroll to position [0, 0]
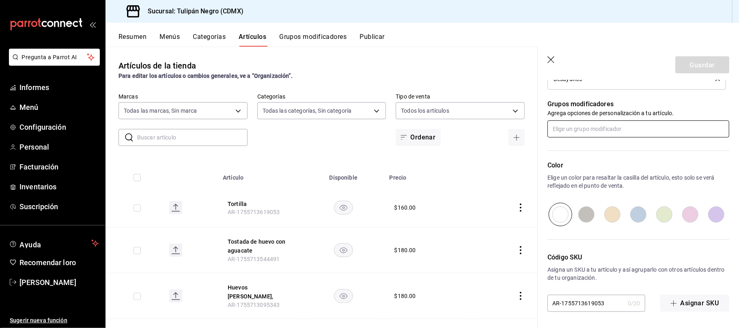
click at [610, 130] on input "text" at bounding box center [639, 129] width 182 height 17
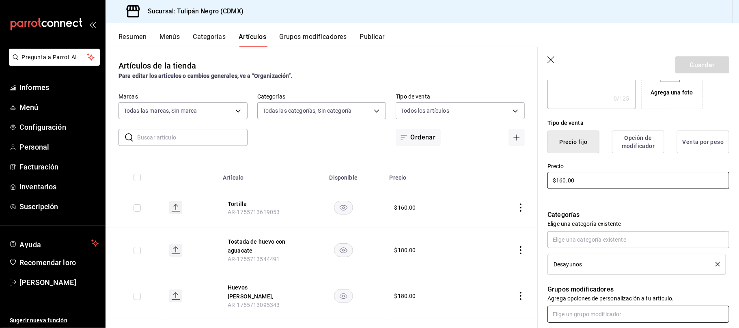
scroll to position [216, 0]
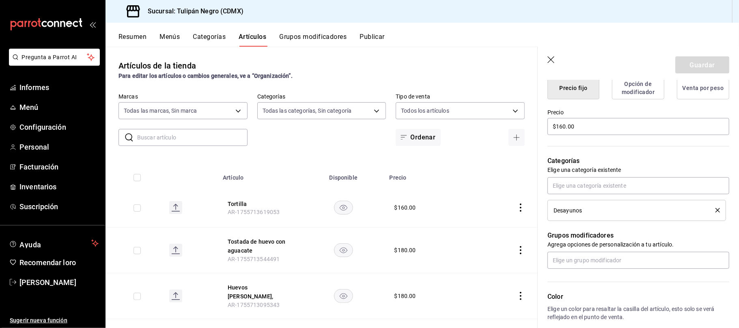
click at [645, 241] on p "Grupos modificadores" at bounding box center [639, 236] width 182 height 10
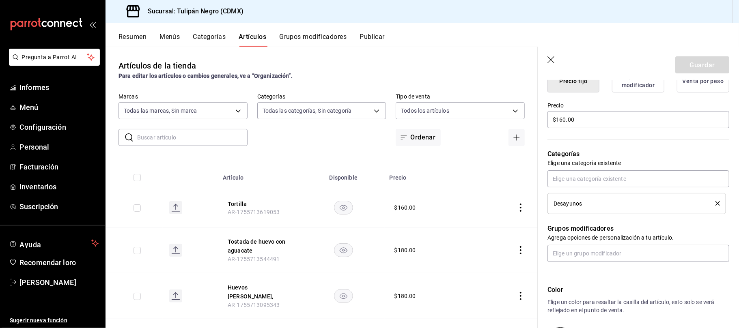
scroll to position [248, 0]
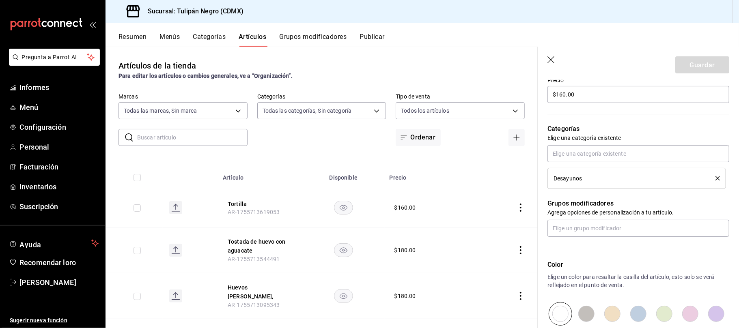
click at [716, 181] on icon "borrar" at bounding box center [718, 178] width 4 height 4
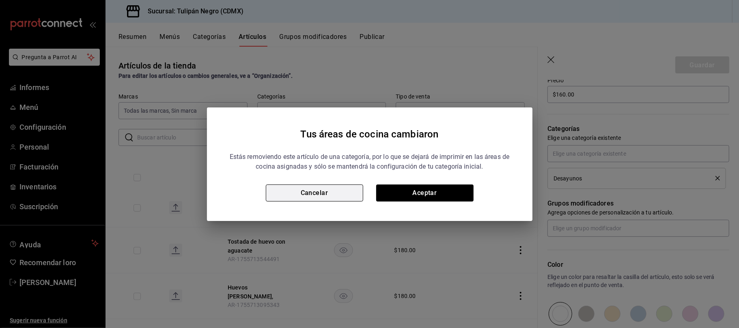
click at [351, 189] on button "Cancelar" at bounding box center [314, 193] width 97 height 17
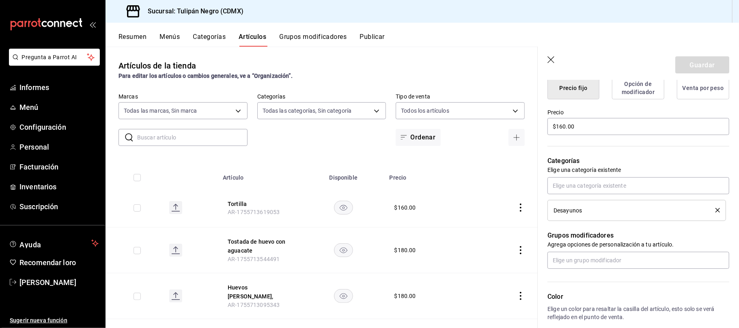
scroll to position [270, 0]
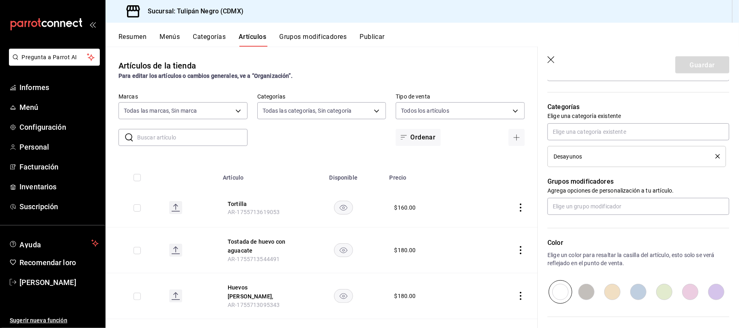
click at [716, 159] on icon "delete" at bounding box center [718, 156] width 4 height 4
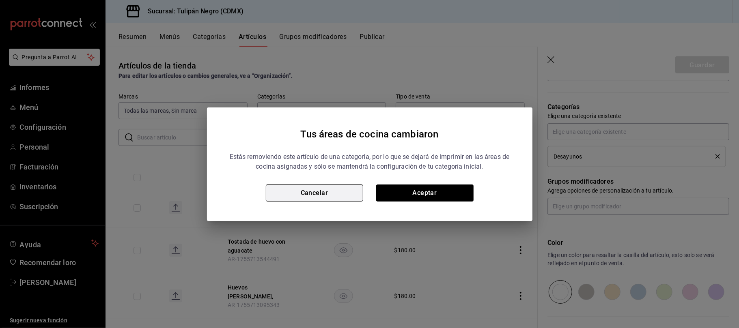
click at [347, 193] on button "Cancelar" at bounding box center [314, 193] width 97 height 17
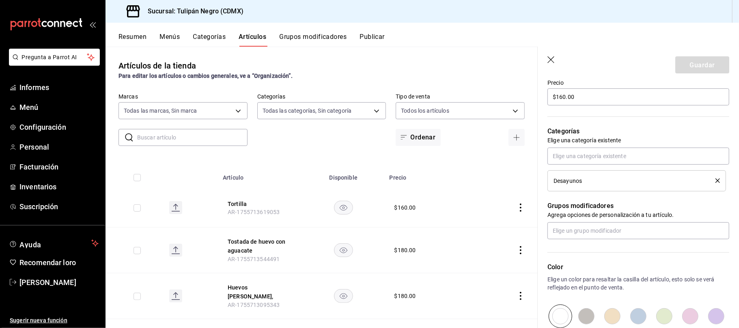
scroll to position [194, 0]
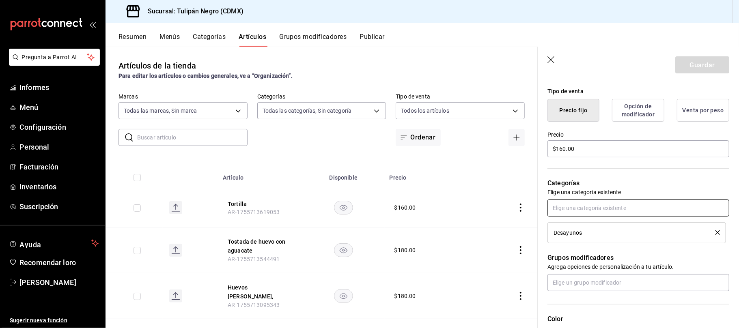
click at [616, 216] on input "text" at bounding box center [639, 208] width 182 height 17
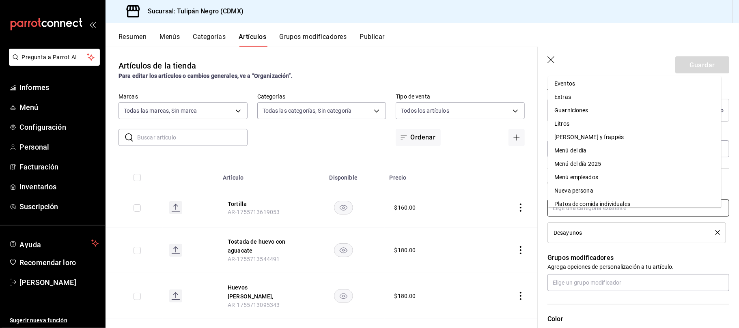
scroll to position [108, 0]
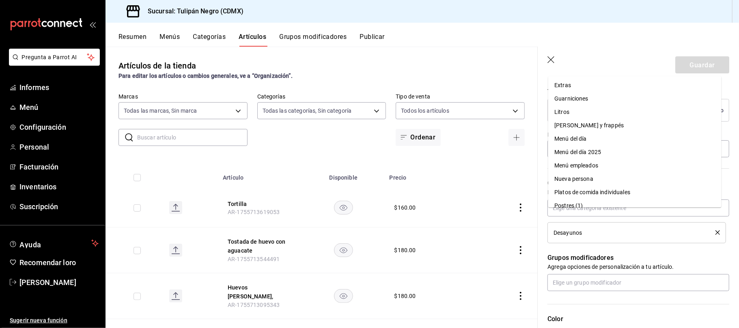
click at [716, 235] on icon "borrar" at bounding box center [718, 233] width 4 height 4
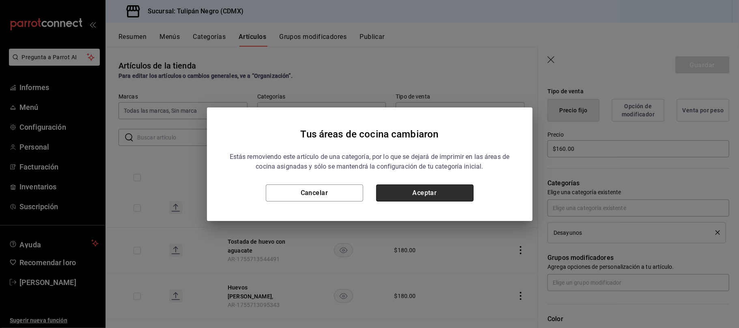
click at [408, 192] on button "Aceptar" at bounding box center [424, 193] width 97 height 17
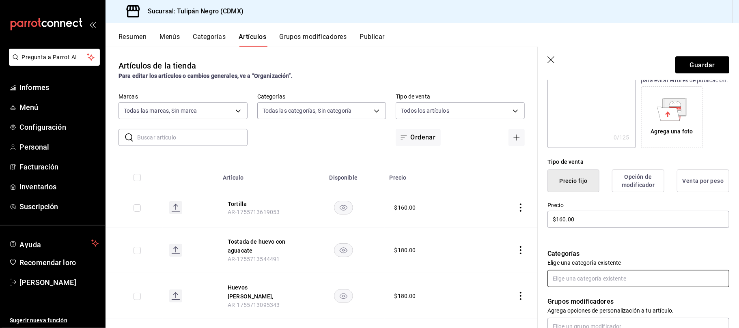
scroll to position [162, 0]
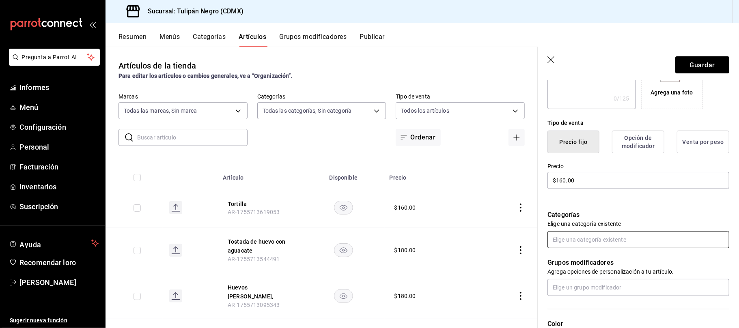
click at [642, 248] on input "text" at bounding box center [639, 239] width 182 height 17
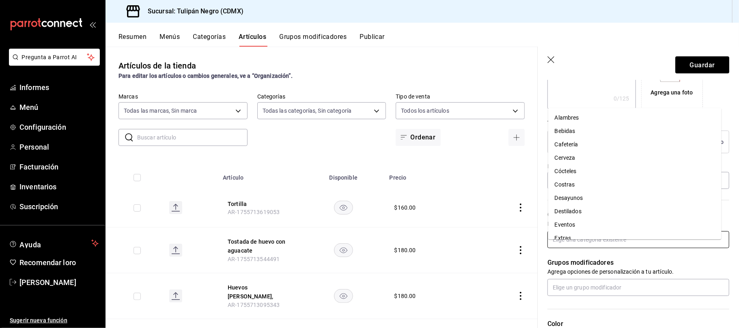
click at [576, 198] on font "Desayunos" at bounding box center [569, 198] width 28 height 6
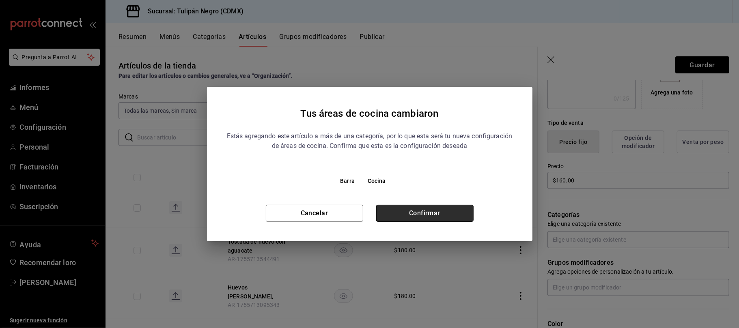
click at [458, 209] on button "Confirmar" at bounding box center [424, 213] width 97 height 17
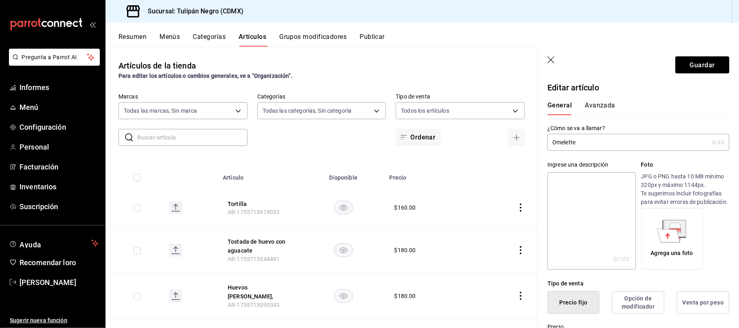
scroll to position [0, 0]
click at [705, 64] on font "Guardar" at bounding box center [702, 65] width 25 height 8
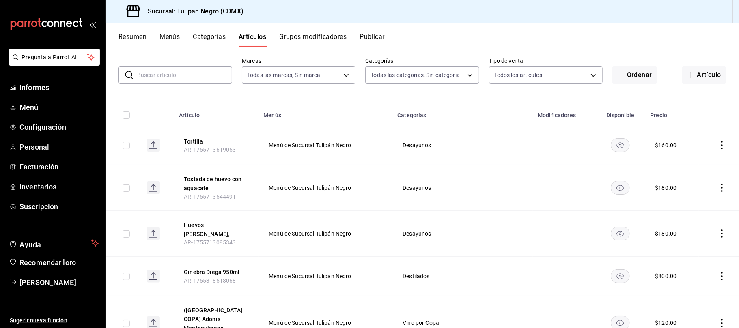
scroll to position [54, 0]
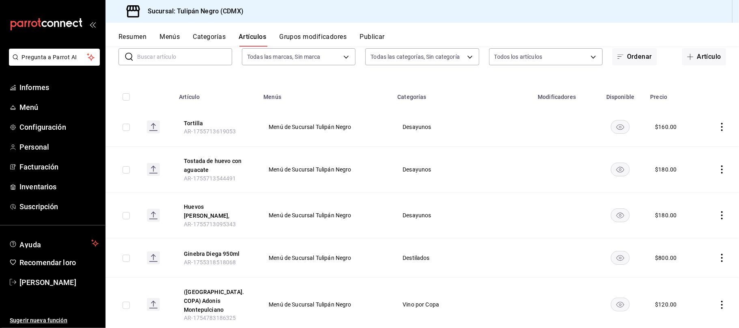
click at [718, 126] on icon "comportamiento" at bounding box center [722, 127] width 8 height 8
click at [694, 147] on font "Editar" at bounding box center [686, 146] width 15 height 6
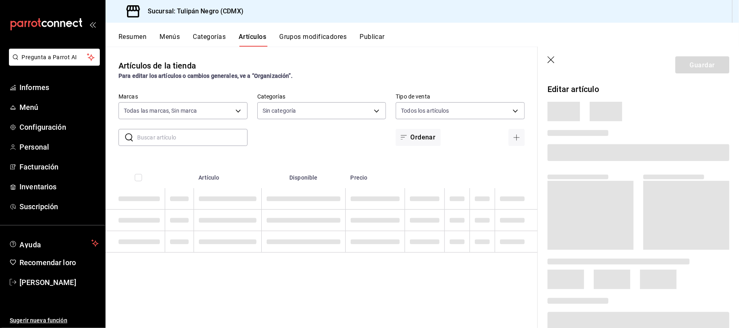
type input "02b478a3-6360-4822-a852-509f8d1e5124"
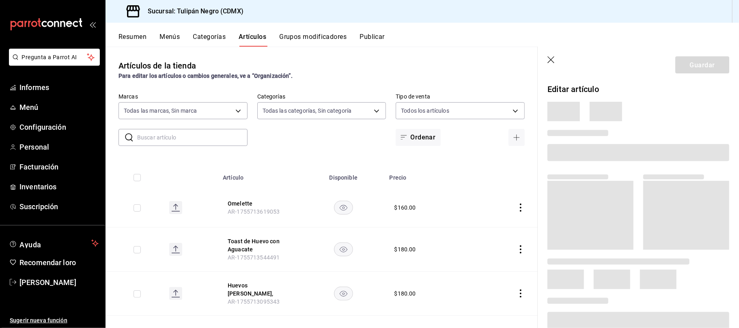
type input "0b5aab52-02e1-4119-9acc-a791c5527926,4c5dc311-1d6f-4ebe-ad5a-97d2046c0f47,1ea07…"
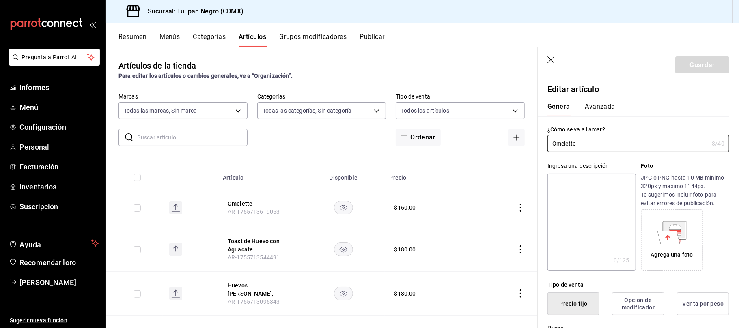
type input "$160.00"
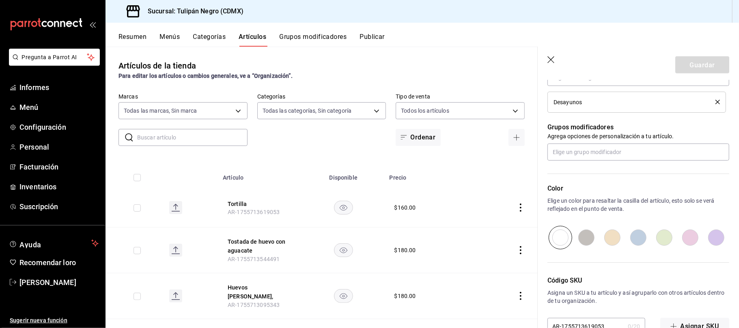
scroll to position [356, 0]
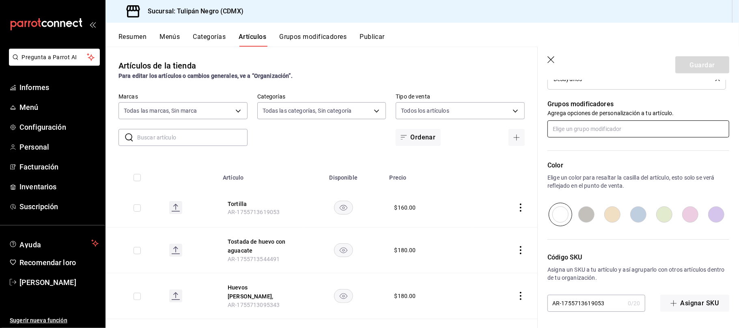
click at [646, 123] on input "text" at bounding box center [639, 129] width 182 height 17
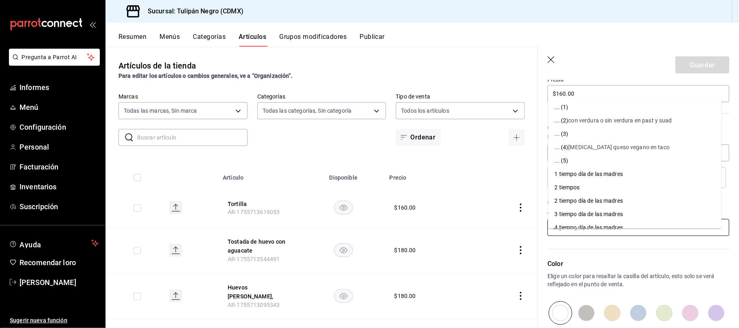
scroll to position [248, 0]
click at [554, 57] on icon "button" at bounding box center [552, 60] width 8 height 8
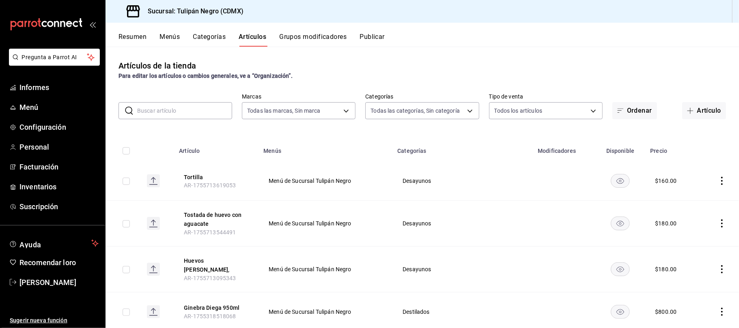
click at [718, 182] on icon "comportamiento" at bounding box center [722, 181] width 8 height 8
click at [686, 231] on font "Eliminar" at bounding box center [689, 233] width 21 height 6
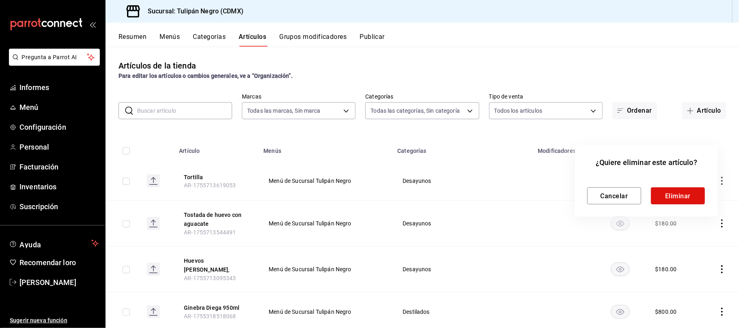
click at [685, 199] on font "Eliminar" at bounding box center [678, 196] width 26 height 8
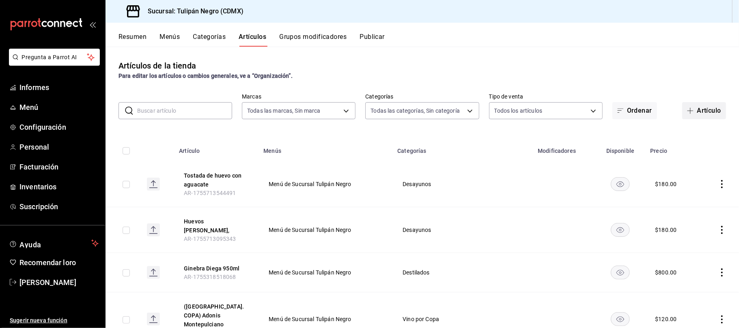
click at [698, 110] on font "Artículo" at bounding box center [709, 111] width 24 height 8
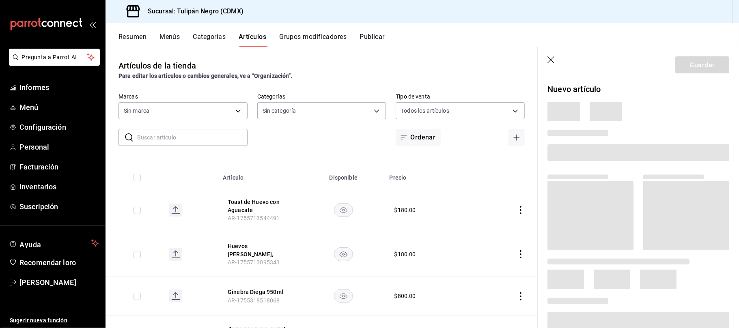
type input "0b5aab52-02e1-4119-9acc-a791c5527926,4c5dc311-1d6f-4ebe-ad5a-97d2046c0f47,1ea07…"
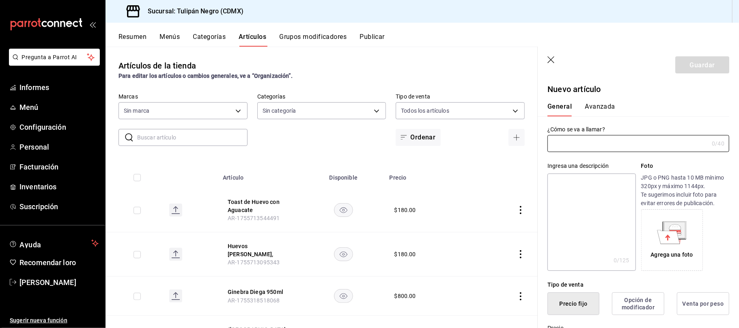
type input "02b478a3-6360-4822-a852-509f8d1e5124"
type input "AR-1755714001110"
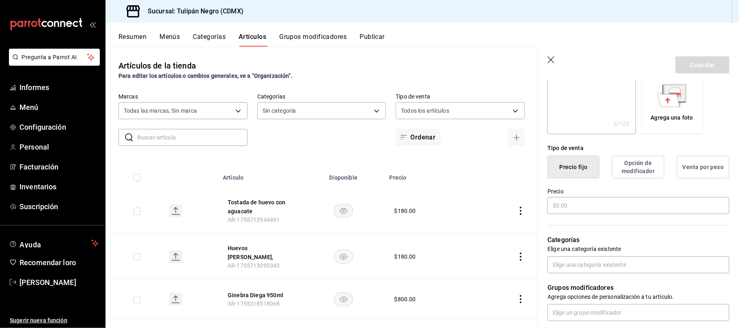
scroll to position [162, 0]
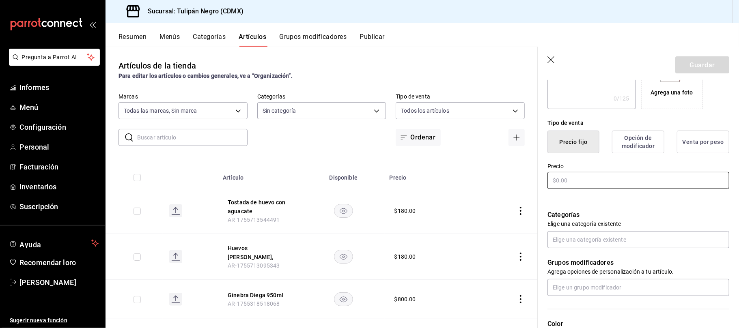
type input "Omelette"
click at [621, 183] on input "text" at bounding box center [639, 180] width 182 height 17
type input "$160.00"
click at [629, 248] on input "text" at bounding box center [639, 239] width 182 height 17
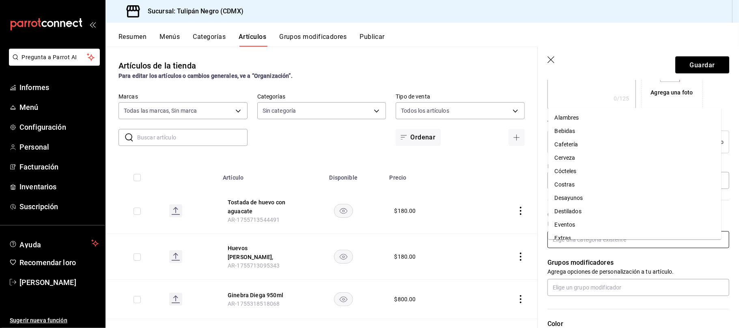
click at [568, 199] on font "Desayunos" at bounding box center [569, 198] width 28 height 6
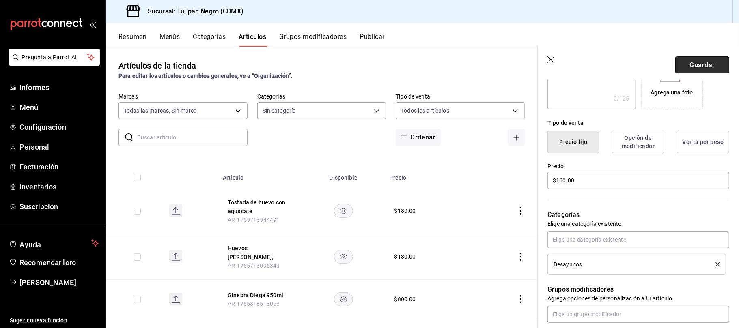
click at [702, 64] on font "Guardar" at bounding box center [702, 65] width 25 height 8
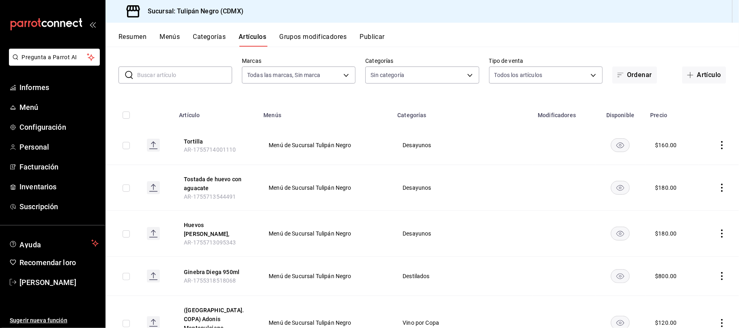
scroll to position [54, 0]
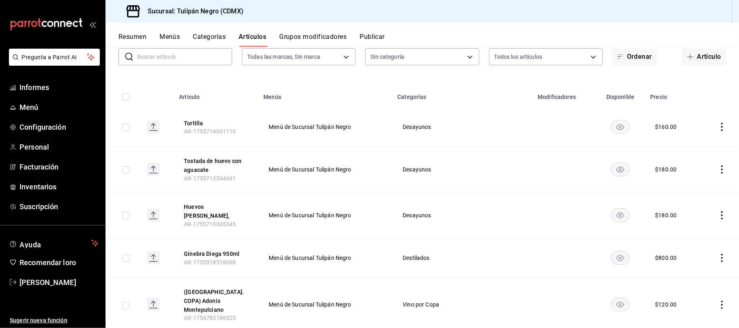
click at [718, 127] on icon "comportamiento" at bounding box center [722, 127] width 8 height 8
click at [685, 145] on font "Editar" at bounding box center [686, 146] width 15 height 6
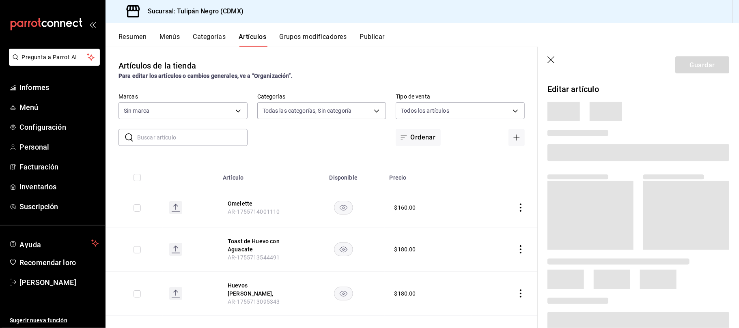
type input "0b5aab52-02e1-4119-9acc-a791c5527926,4c5dc311-1d6f-4ebe-ad5a-97d2046c0f47,1ea07…"
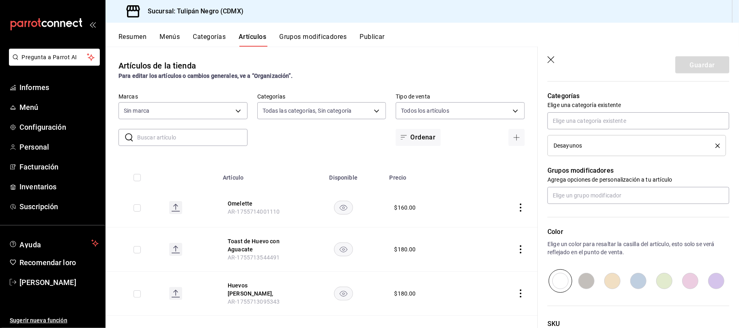
type input "$160.00"
type input "02b478a3-6360-4822-a852-509f8d1e5124"
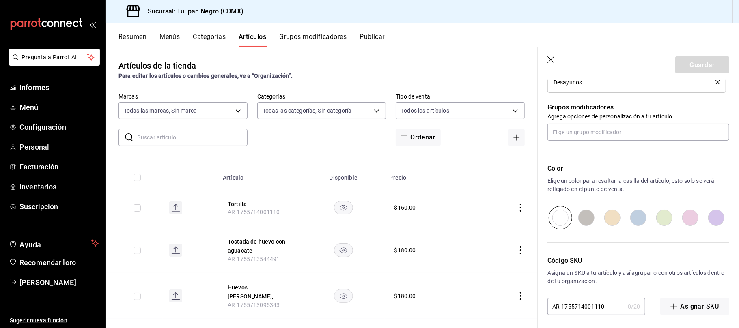
scroll to position [356, 0]
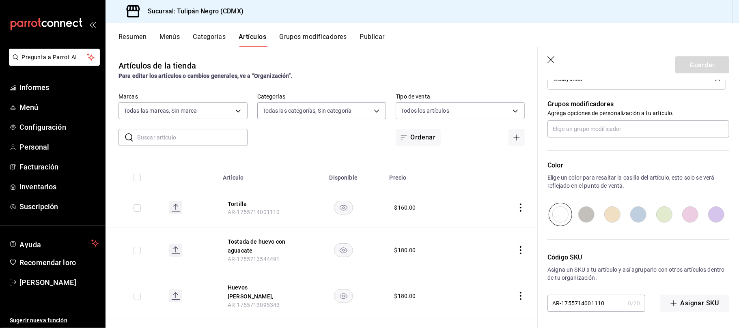
click at [339, 147] on div "Artículos de la tienda Para editar los artículos o cambios generales, ve a “Org…" at bounding box center [322, 188] width 432 height 282
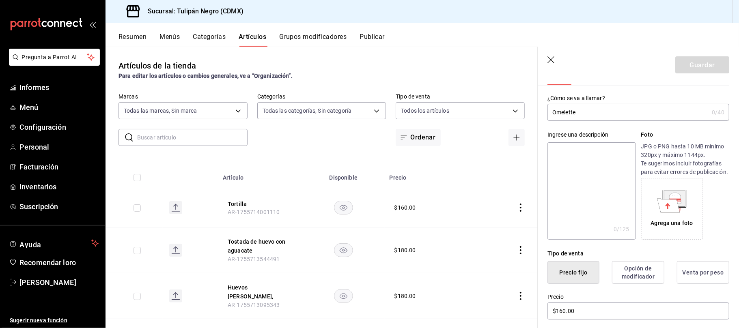
scroll to position [0, 0]
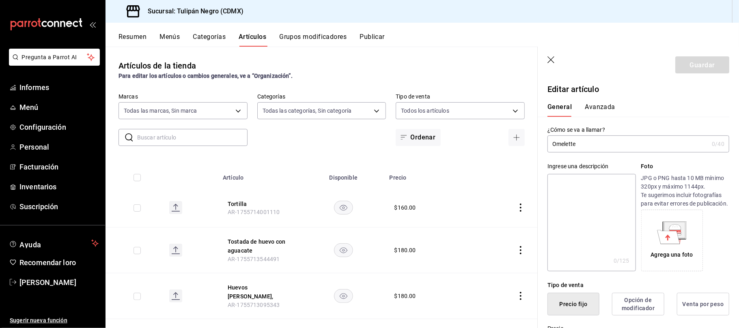
click at [598, 104] on font "Avanzada" at bounding box center [600, 107] width 30 height 8
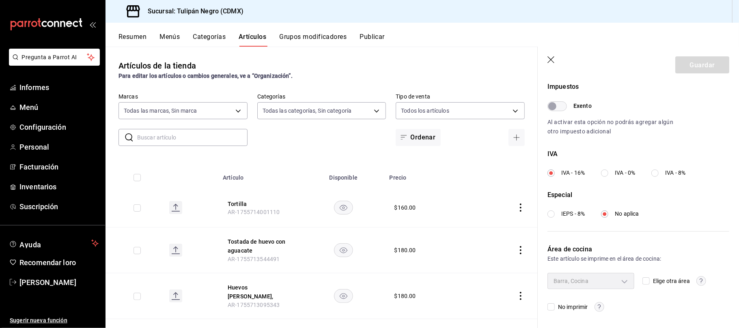
scroll to position [246, 0]
click at [622, 283] on div "Barra, Cocina" at bounding box center [591, 281] width 87 height 16
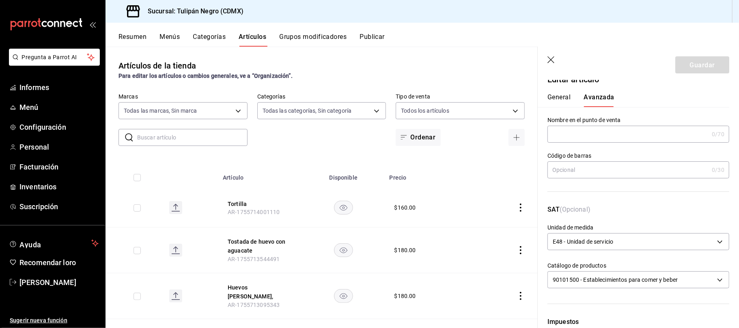
scroll to position [0, 0]
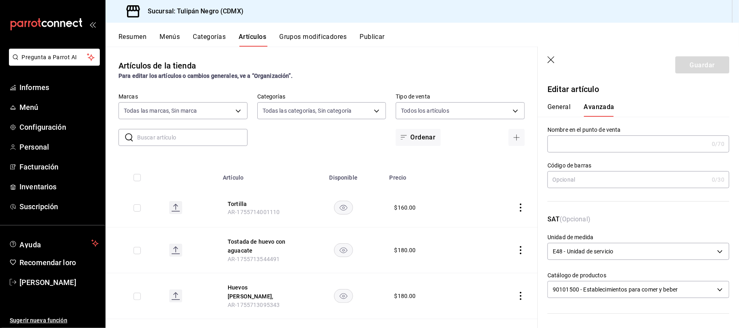
click at [559, 104] on font "General" at bounding box center [559, 107] width 23 height 8
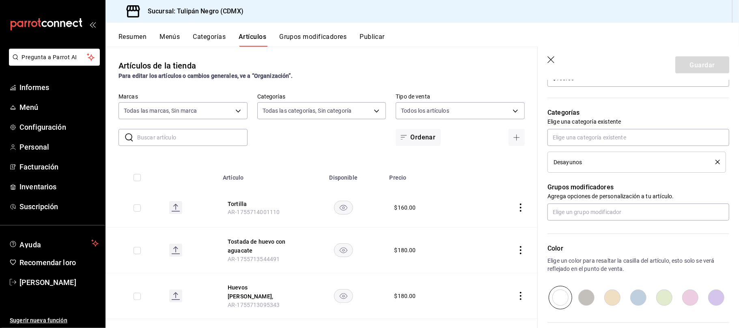
scroll to position [248, 0]
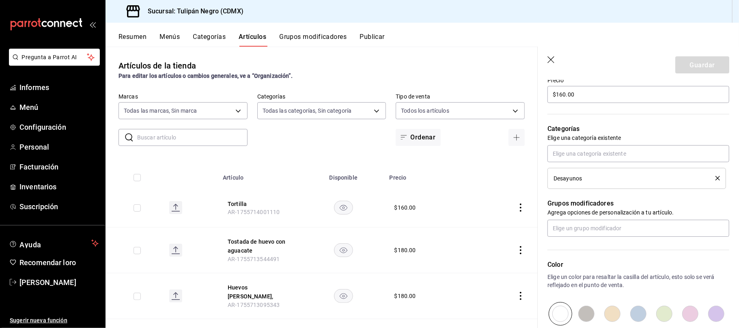
click at [453, 62] on div "Artículos de la tienda Para editar los artículos o cambios generales, ve a “Org…" at bounding box center [322, 70] width 432 height 21
click at [551, 57] on icon "button" at bounding box center [552, 60] width 8 height 8
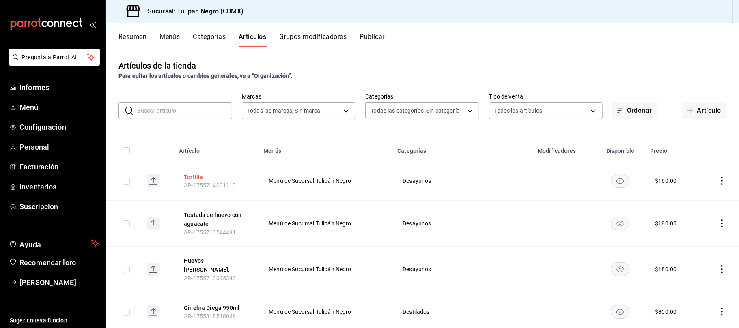
click at [197, 179] on font "Tortilla" at bounding box center [193, 177] width 19 height 6
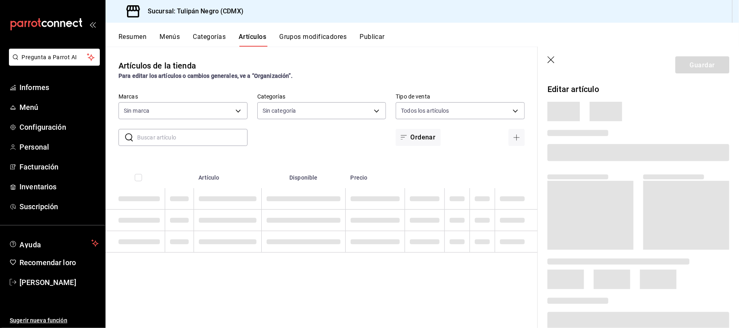
type input "02b478a3-6360-4822-a852-509f8d1e5124"
type input "0b5aab52-02e1-4119-9acc-a791c5527926,4c5dc311-1d6f-4ebe-ad5a-97d2046c0f47,1ea07…"
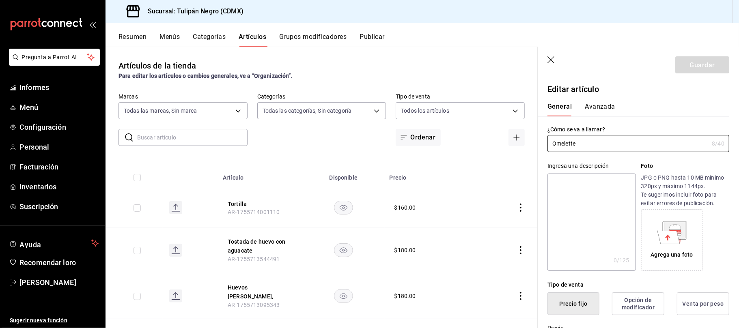
type input "$160.00"
click at [366, 108] on body "Pregunta a Parrot AI Informes Menú Configuración Personal Facturación Inventari…" at bounding box center [369, 164] width 739 height 328
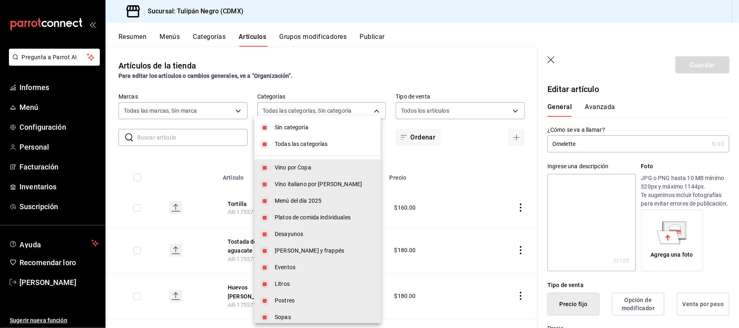
click at [264, 129] on input "checkbox" at bounding box center [264, 127] width 7 height 7
checkbox input "false"
click at [265, 141] on input "checkbox" at bounding box center [264, 144] width 7 height 7
checkbox input "false"
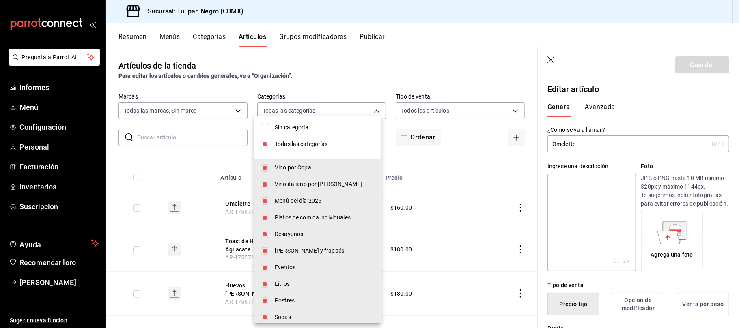
checkbox input "false"
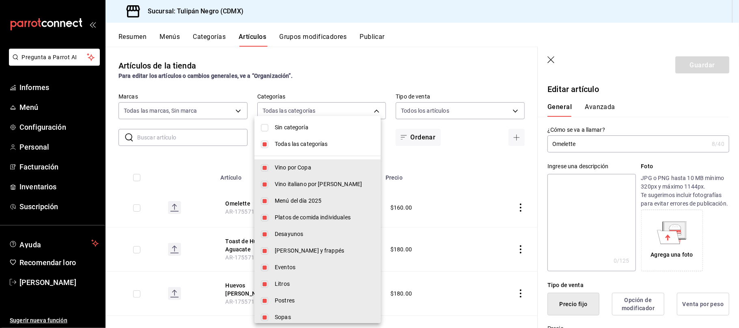
checkbox input "false"
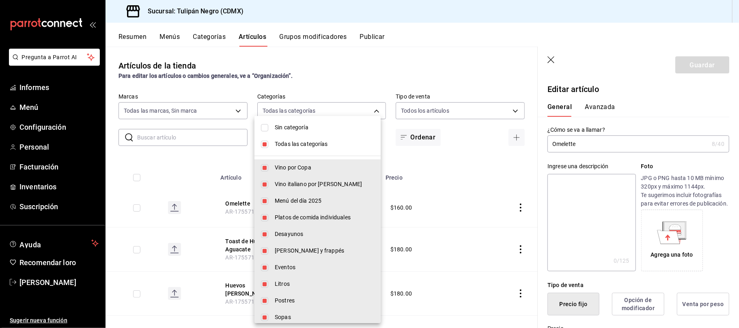
checkbox input "false"
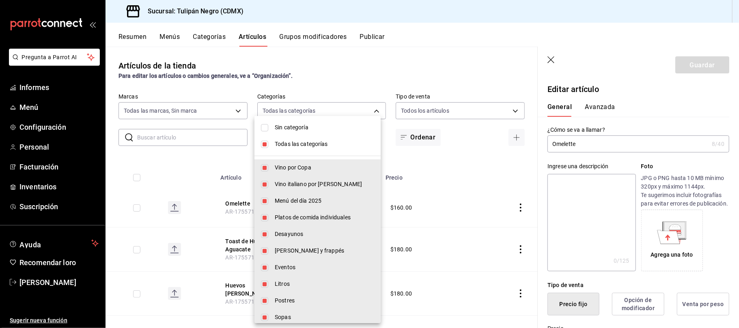
checkbox input "false"
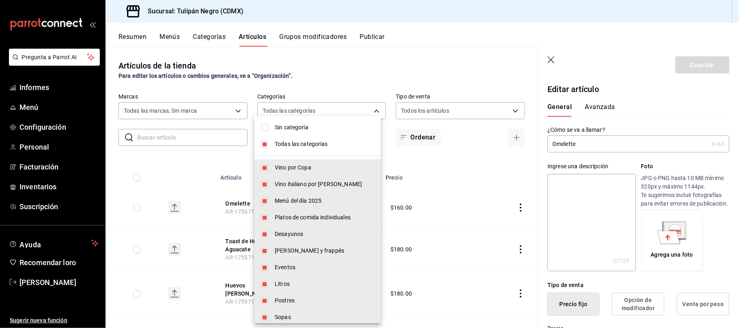
checkbox input "false"
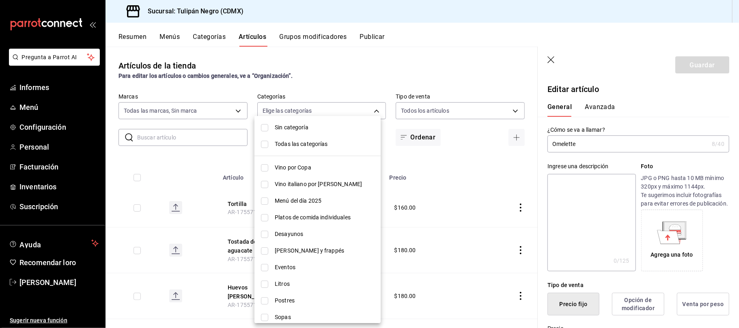
click at [265, 232] on input "checkbox" at bounding box center [264, 234] width 7 height 7
checkbox input "true"
type input "98622606-48ef-4fd6-9bde-a2d2e6a97de9"
click at [379, 56] on div at bounding box center [369, 164] width 739 height 328
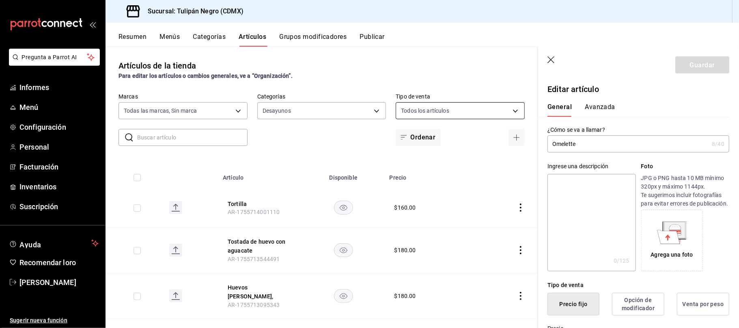
click at [507, 109] on body "Pregunta a Parrot AI Informes Menú Configuración Personal Facturación Inventari…" at bounding box center [369, 164] width 739 height 328
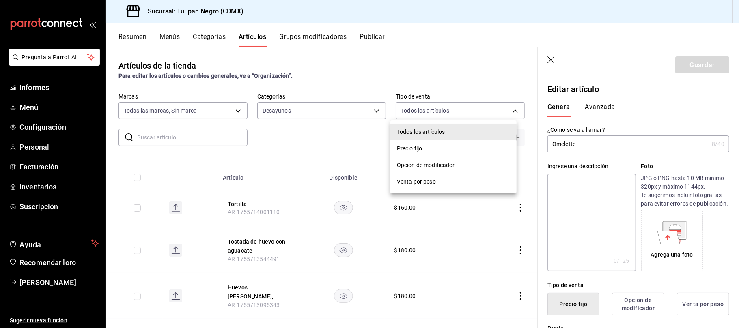
click at [454, 151] on span "Precio fijo" at bounding box center [453, 149] width 113 height 9
type input "WITH_INDEPENDENT_SALE"
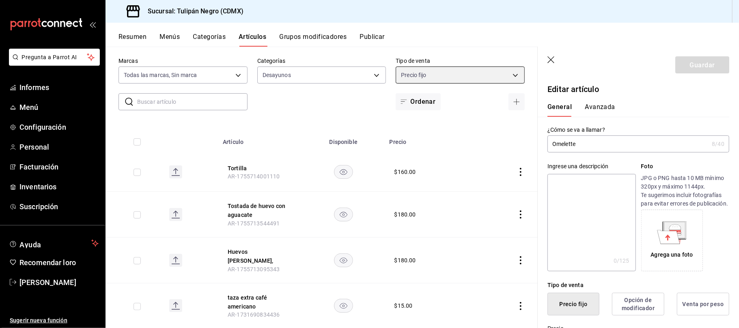
scroll to position [54, 0]
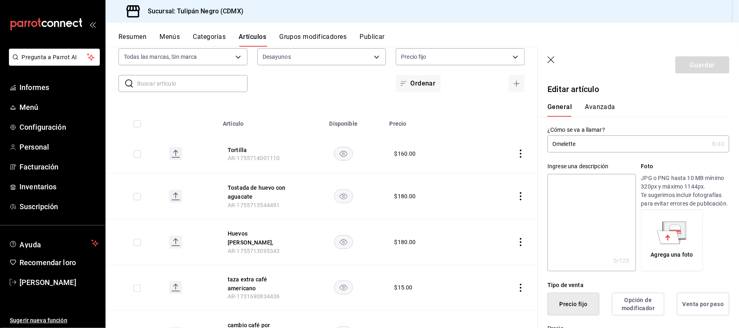
click at [340, 155] on rect "disponibilidad-producto" at bounding box center [343, 153] width 19 height 13
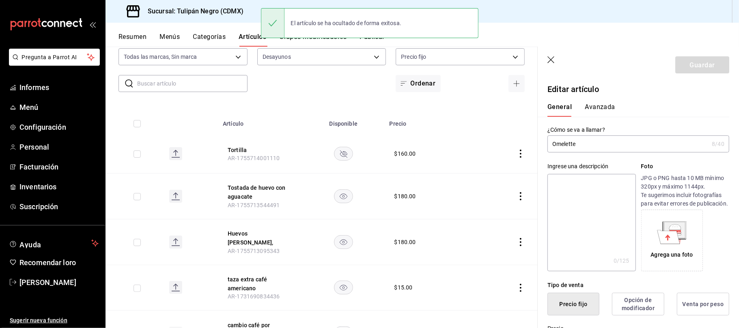
click at [340, 155] on icon "disponibilidad-producto" at bounding box center [343, 153] width 7 height 7
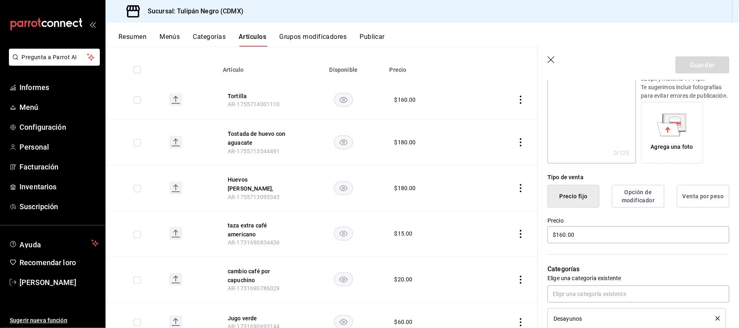
scroll to position [162, 0]
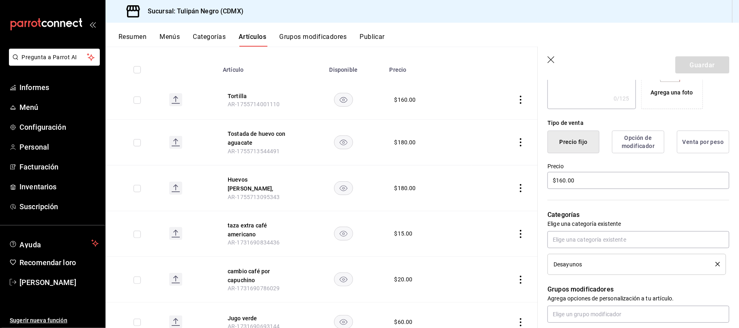
click at [624, 149] on font "Opción de modificador" at bounding box center [638, 142] width 33 height 14
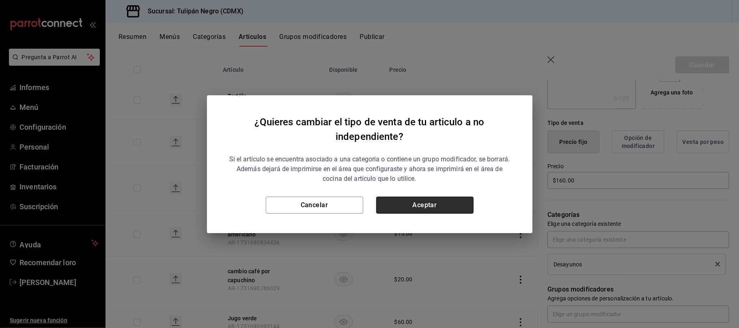
click at [408, 208] on button "Aceptar" at bounding box center [424, 205] width 97 height 17
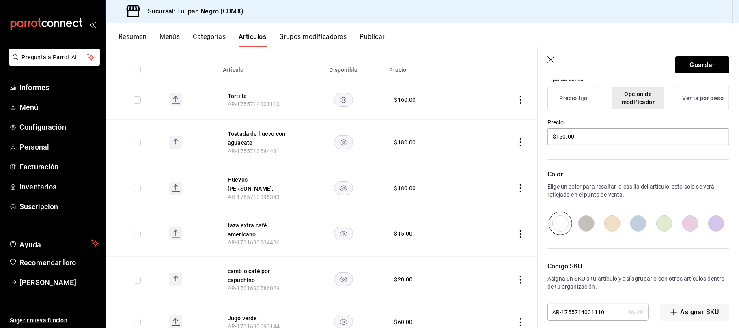
scroll to position [223, 0]
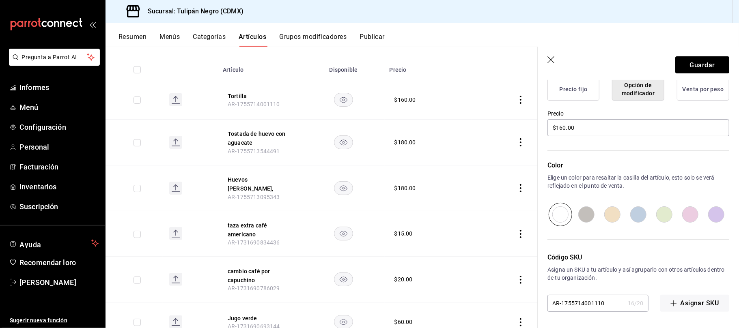
click at [554, 62] on icon "button" at bounding box center [552, 60] width 8 height 8
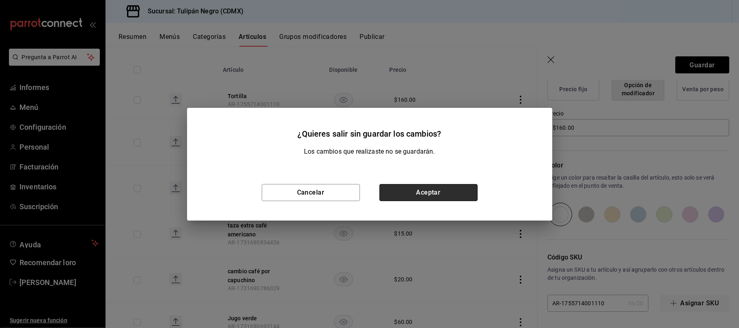
click at [424, 192] on button "Aceptar" at bounding box center [429, 192] width 98 height 17
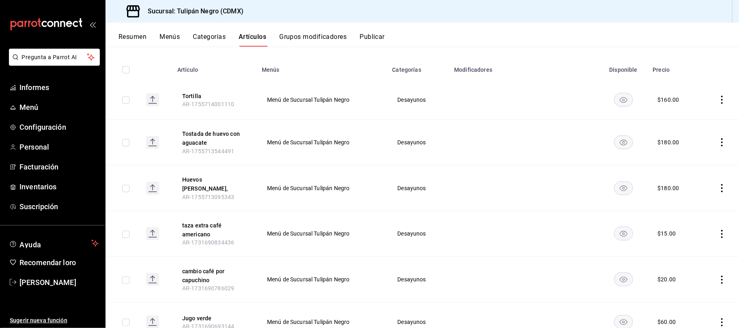
click at [718, 99] on icon "comportamiento" at bounding box center [722, 100] width 8 height 8
click at [687, 149] on font "Eliminar" at bounding box center [689, 152] width 21 height 6
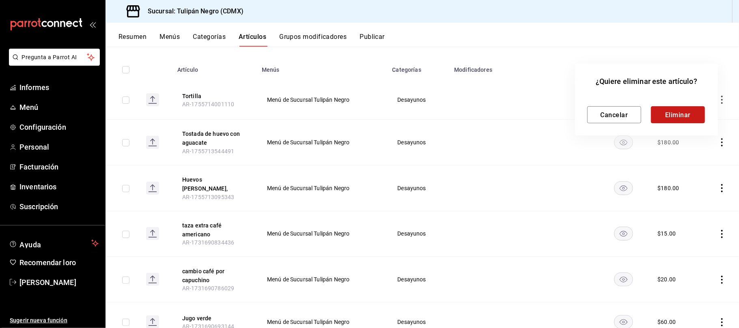
click at [671, 111] on font "Eliminar" at bounding box center [678, 115] width 26 height 8
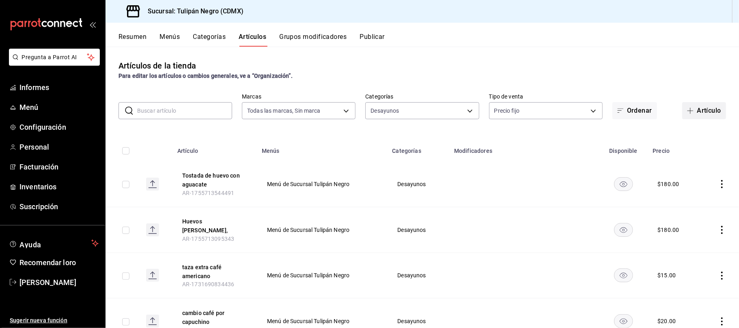
click at [697, 112] on font "Artículo" at bounding box center [709, 111] width 24 height 8
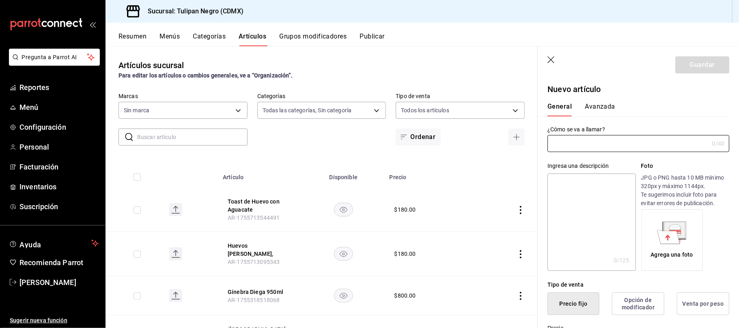
type input "0b5aab52-02e1-4119-9acc-a791c5527926,4c5dc311-1d6f-4ebe-ad5a-97d2046c0f47,1ea07…"
type input "AR-1755714258690"
type input "02b478a3-6360-4822-a852-509f8d1e5124"
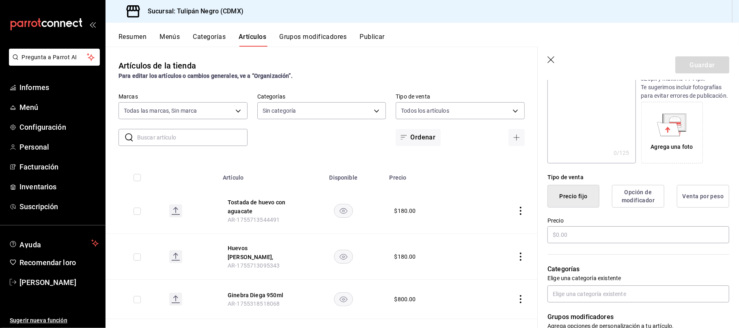
scroll to position [162, 0]
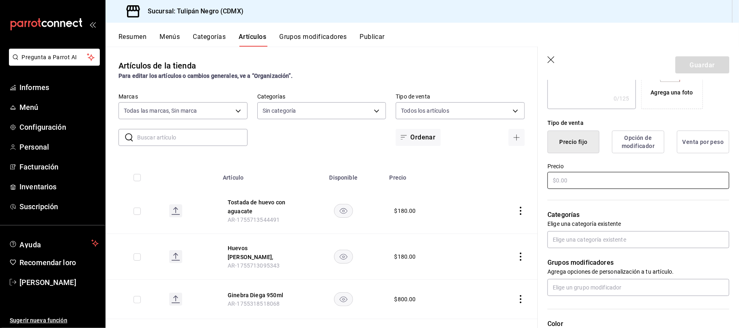
type input "Croque Madame"
click at [595, 189] on input "text" at bounding box center [639, 180] width 182 height 17
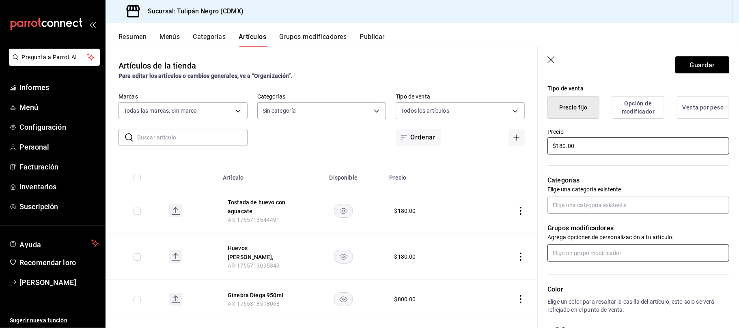
scroll to position [216, 0]
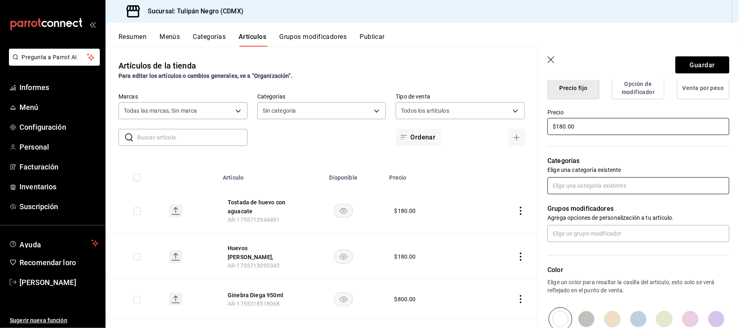
type input "$180.00"
click at [588, 194] on input "text" at bounding box center [639, 185] width 182 height 17
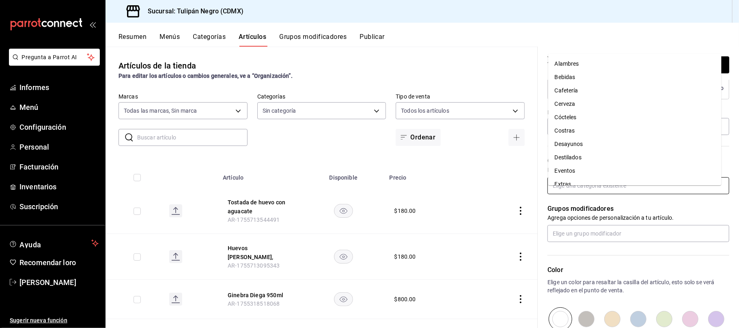
click at [568, 145] on font "Desayunos" at bounding box center [569, 144] width 28 height 6
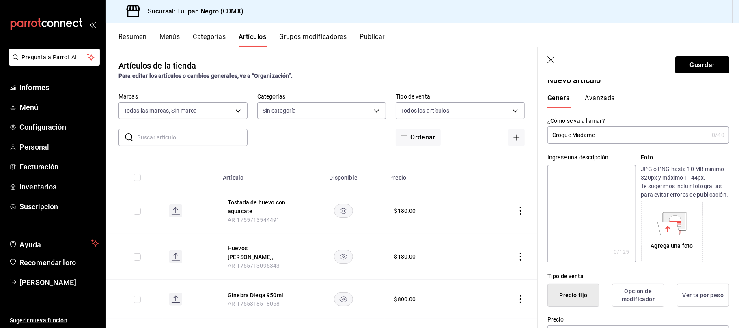
scroll to position [0, 0]
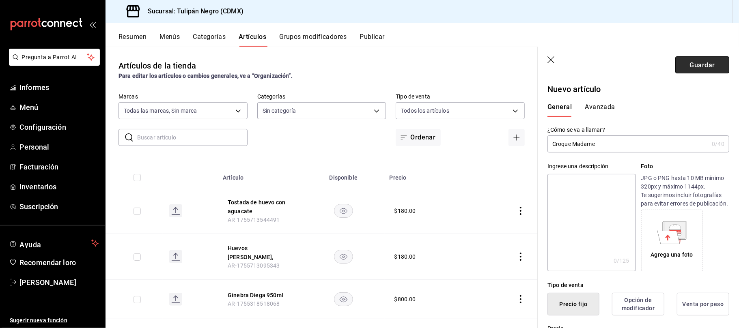
click at [692, 62] on font "Guardar" at bounding box center [702, 65] width 25 height 8
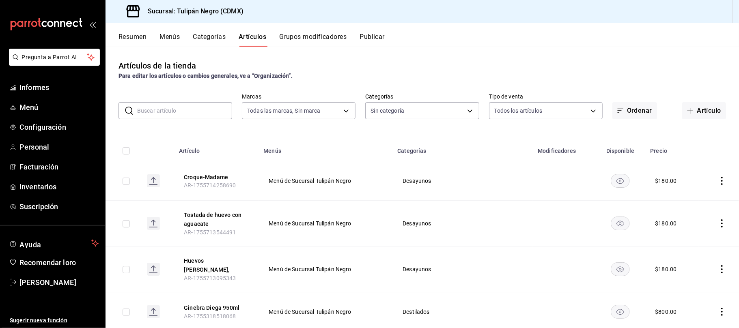
click at [722, 178] on icon "comportamiento" at bounding box center [723, 181] width 2 height 8
click at [687, 200] on font "Editar" at bounding box center [686, 200] width 15 height 6
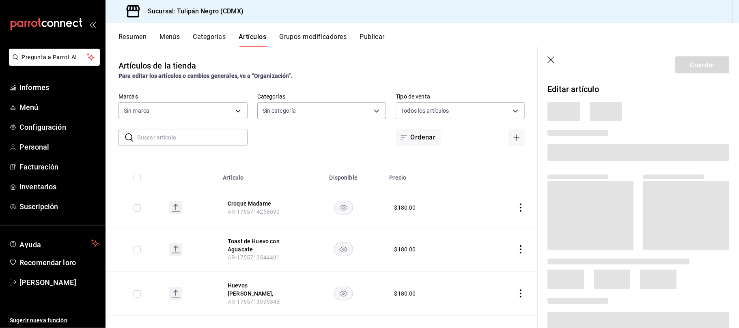
type input "0b5aab52-02e1-4119-9acc-a791c5527926,4c5dc311-1d6f-4ebe-ad5a-97d2046c0f47,1ea07…"
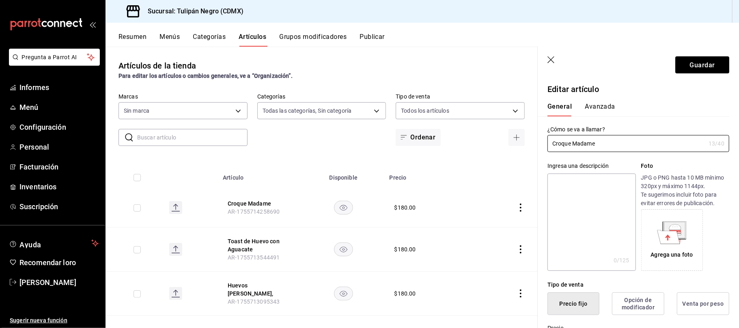
type input "02b478a3-6360-4822-a852-509f8d1e5124"
click at [695, 63] on font "Guardar" at bounding box center [702, 65] width 25 height 8
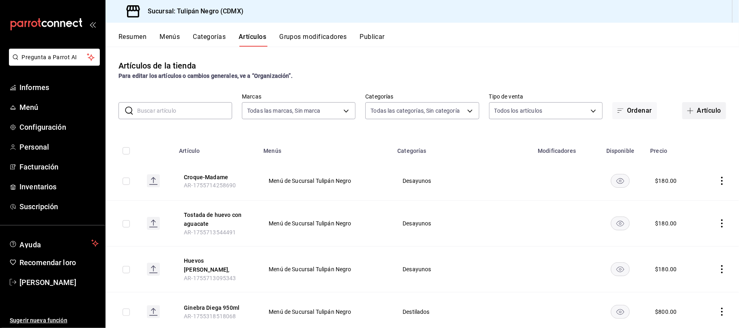
click at [697, 109] on font "Artículo" at bounding box center [709, 111] width 24 height 8
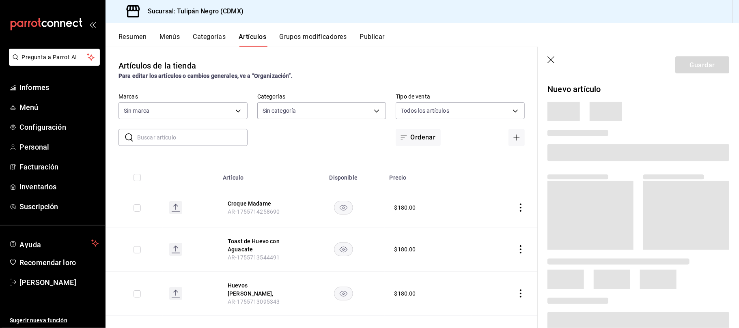
type input "0b5aab52-02e1-4119-9acc-a791c5527926,4c5dc311-1d6f-4ebe-ad5a-97d2046c0f47,1ea07…"
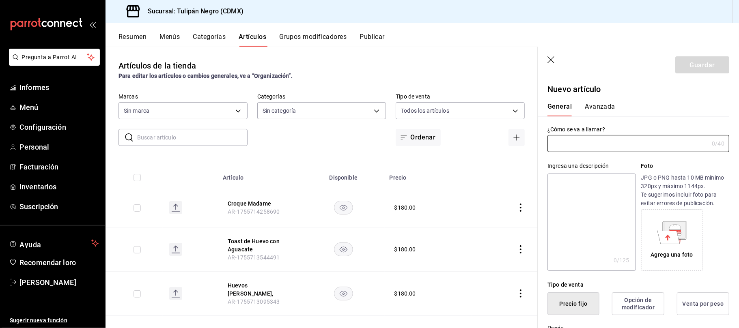
type input "02b478a3-6360-4822-a852-509f8d1e5124"
type input "AR-1755714322782"
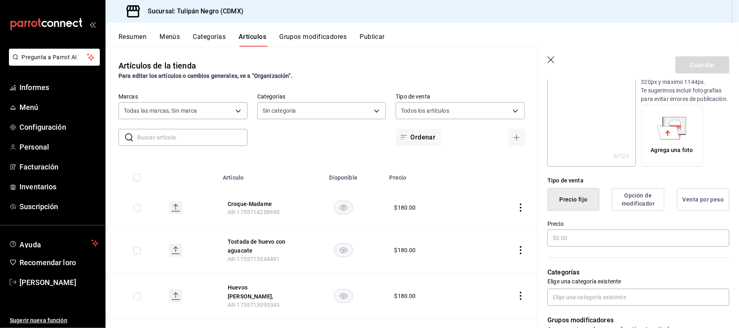
scroll to position [108, 0]
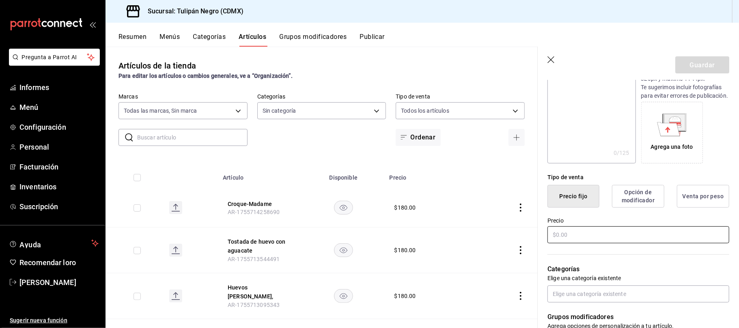
type input "Omelette"
click at [569, 244] on input "text" at bounding box center [639, 235] width 182 height 17
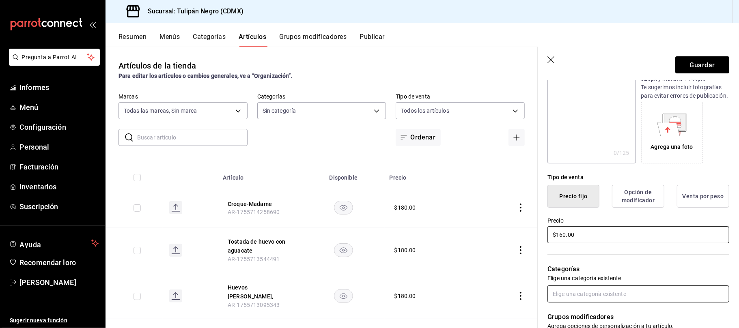
type input "$160.00"
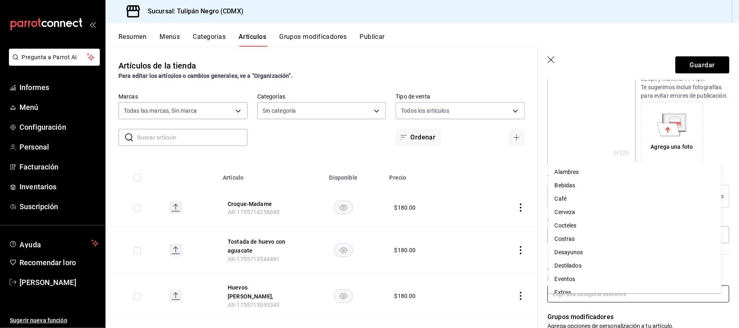
click at [598, 303] on input "text" at bounding box center [639, 294] width 182 height 17
click at [570, 251] on font "Desayunos" at bounding box center [569, 252] width 28 height 6
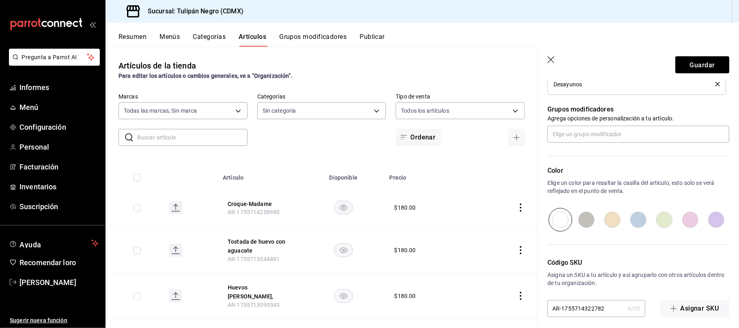
scroll to position [356, 0]
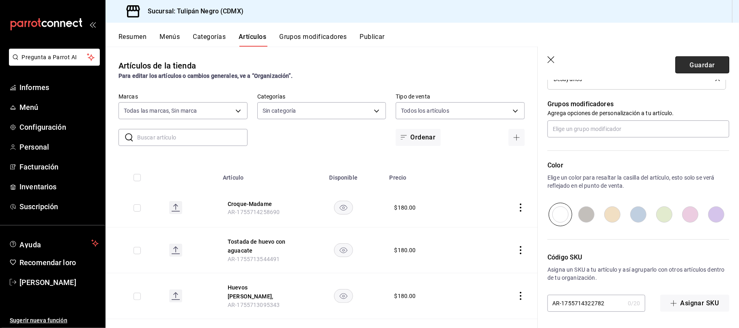
click at [692, 66] on font "Guardar" at bounding box center [702, 65] width 25 height 8
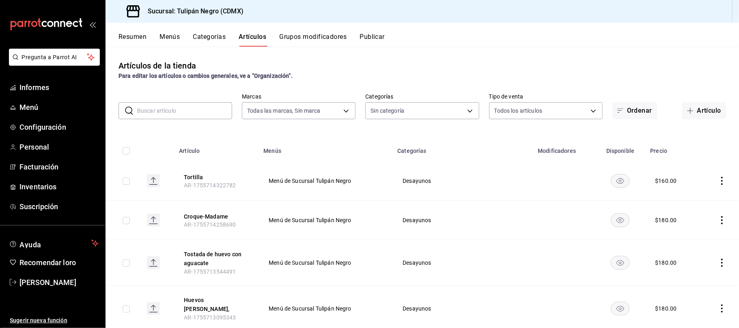
click at [687, 111] on span "button" at bounding box center [692, 111] width 10 height 6
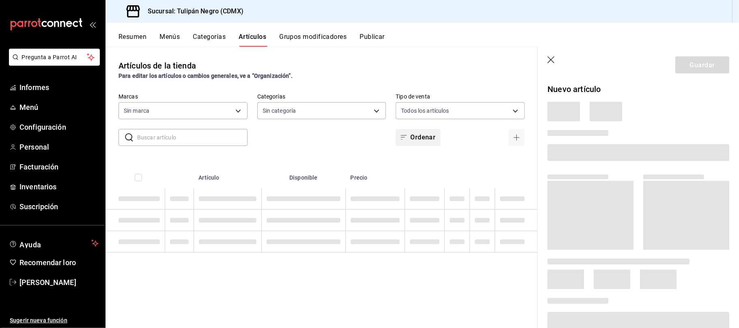
type input "0b5aab52-02e1-4119-9acc-a791c5527926,4c5dc311-1d6f-4ebe-ad5a-97d2046c0f47,1ea07…"
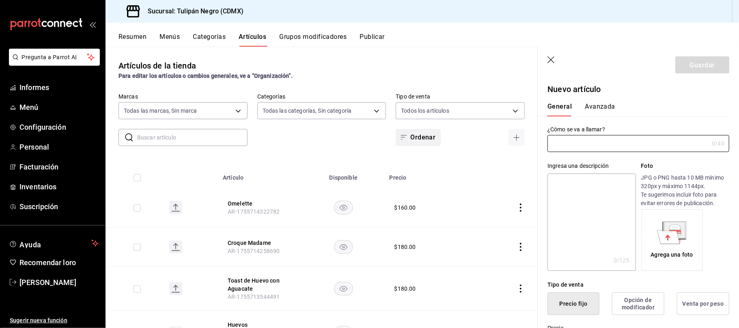
type input "02b478a3-6360-4822-a852-509f8d1e5124"
click at [575, 138] on input "text" at bounding box center [628, 144] width 161 height 16
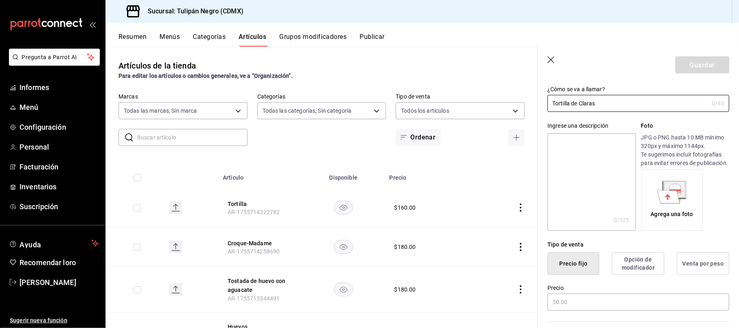
scroll to position [108, 0]
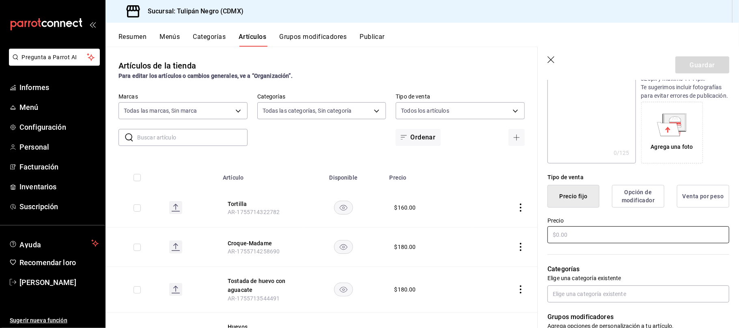
type input "Tortilla de Claras"
click at [580, 240] on input "text" at bounding box center [639, 235] width 182 height 17
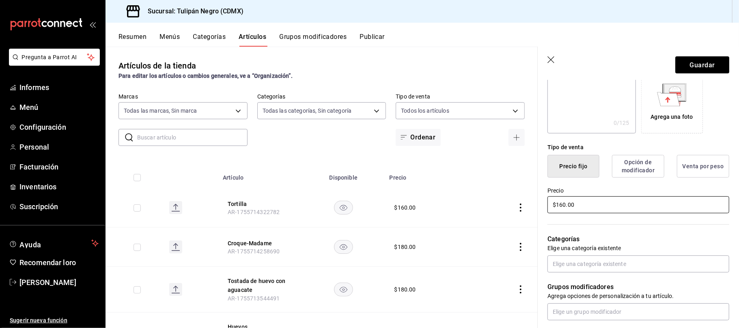
scroll to position [216, 0]
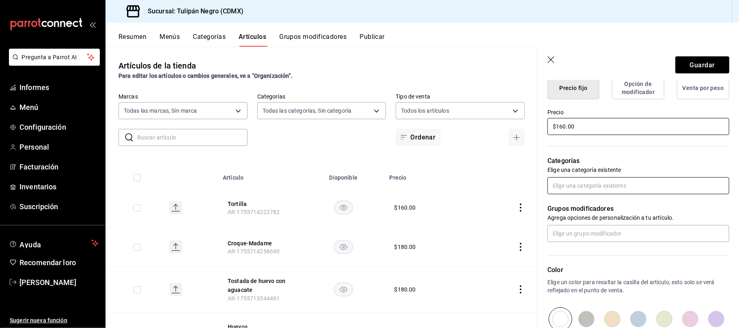
type input "$160.00"
click at [581, 194] on input "text" at bounding box center [639, 185] width 182 height 17
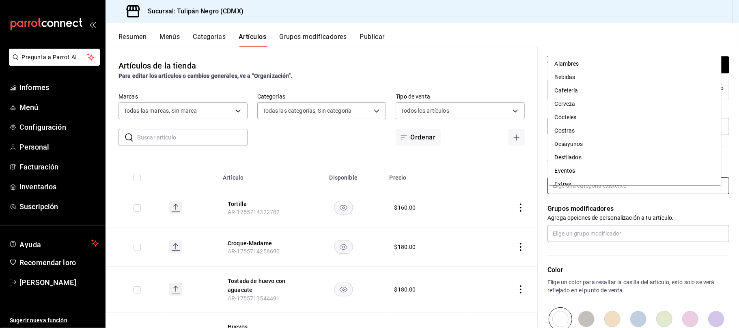
click at [566, 141] on font "Desayunos" at bounding box center [569, 144] width 28 height 6
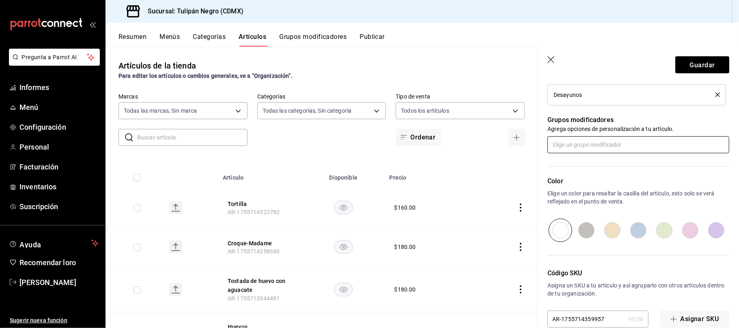
scroll to position [356, 0]
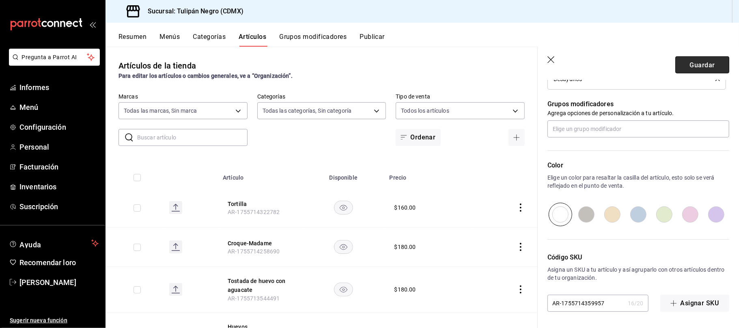
click at [696, 60] on button "Guardar" at bounding box center [703, 64] width 54 height 17
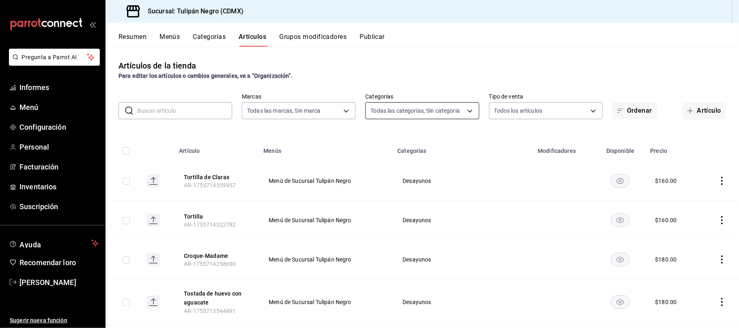
click at [461, 110] on body "Pregunta a Parrot AI Informes Menú Configuración Personal Facturación Inventari…" at bounding box center [369, 164] width 739 height 328
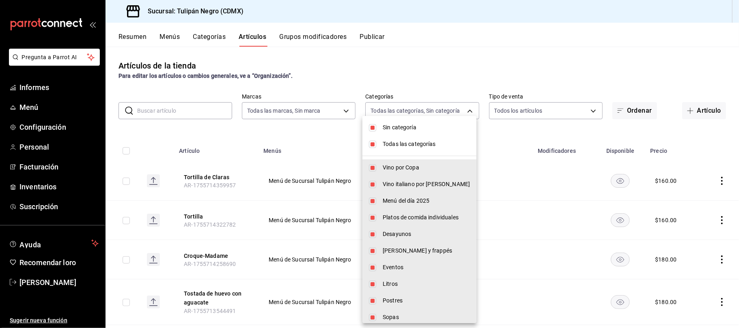
click at [376, 125] on input "checkbox" at bounding box center [372, 127] width 7 height 7
checkbox input "false"
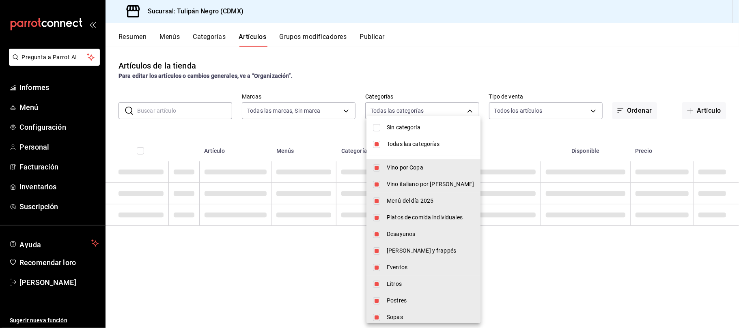
click at [374, 145] on input "checkbox" at bounding box center [376, 144] width 7 height 7
checkbox input "false"
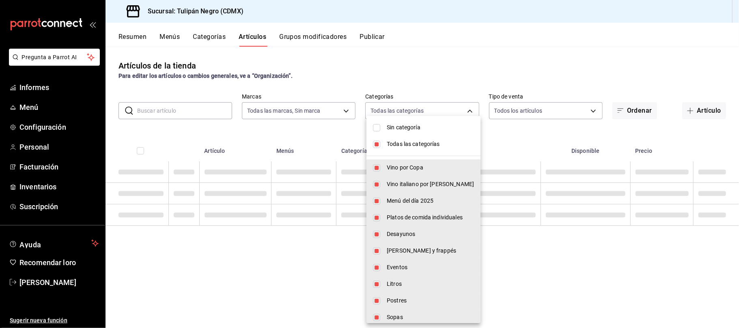
checkbox input "false"
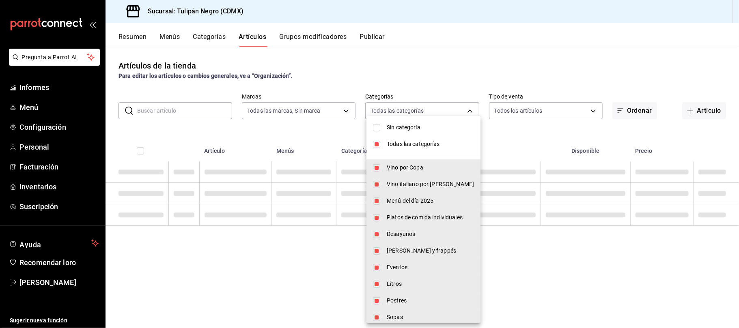
checkbox input "false"
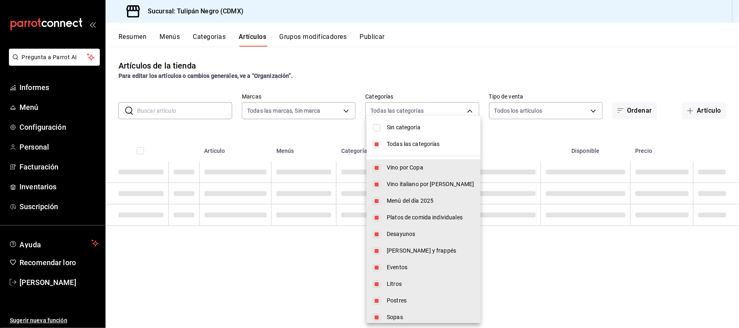
checkbox input "false"
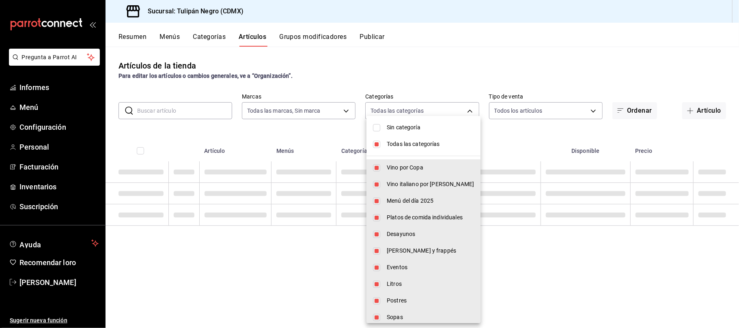
checkbox input "false"
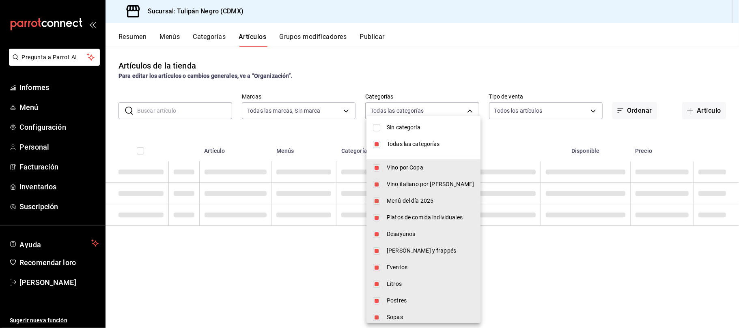
checkbox input "false"
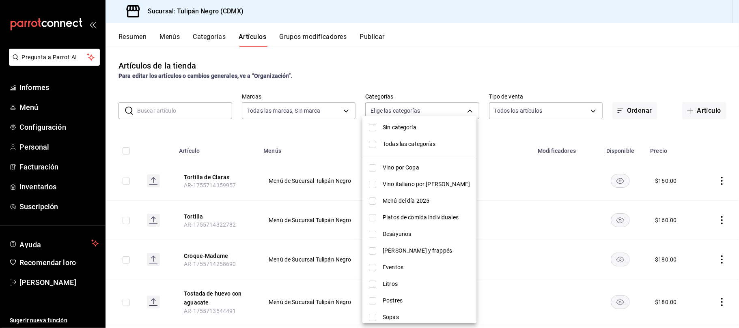
scroll to position [54, 0]
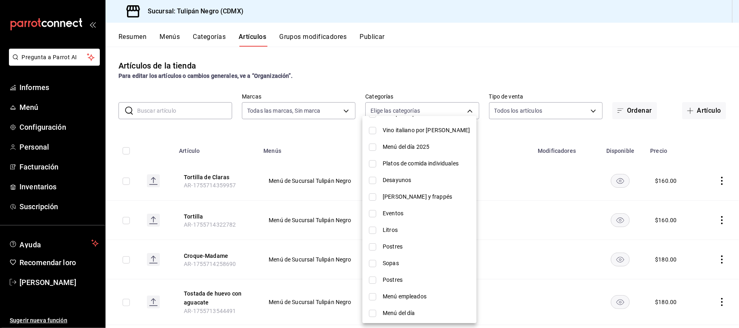
click at [377, 180] on li "Desayunos" at bounding box center [420, 180] width 114 height 17
type input "98622606-48ef-4fd6-9bde-a2d2e6a97de9"
checkbox input "true"
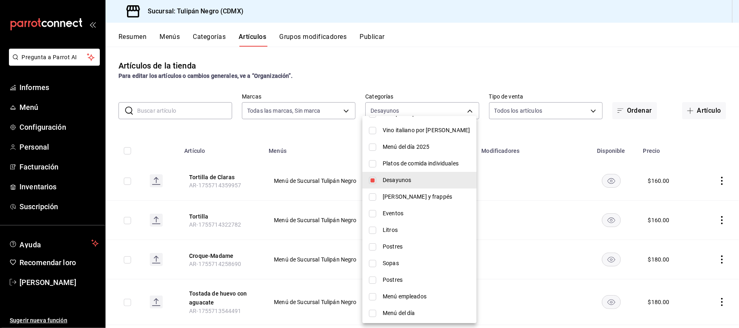
click at [501, 206] on div at bounding box center [369, 164] width 739 height 328
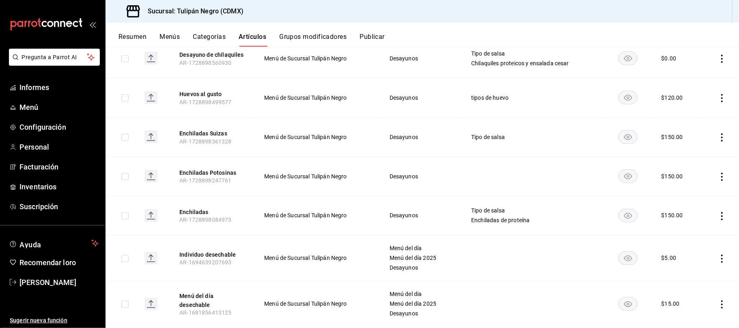
scroll to position [989, 0]
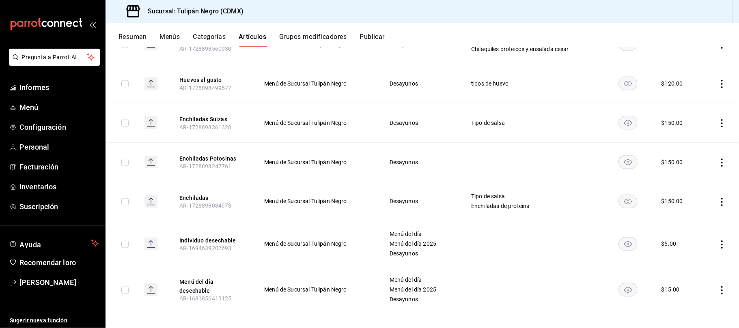
click at [722, 198] on icon "comportamiento" at bounding box center [723, 202] width 2 height 8
click at [681, 216] on font "Editar" at bounding box center [686, 216] width 15 height 6
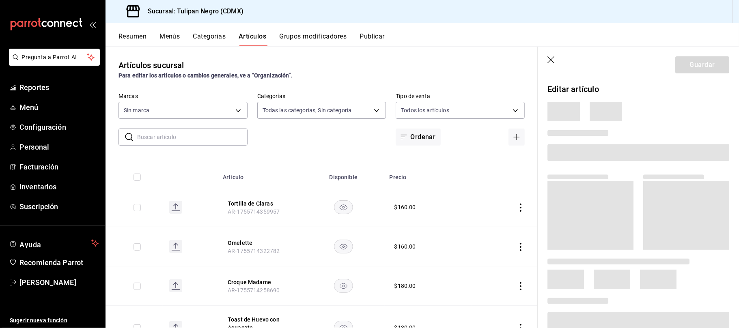
type input "0b5aab52-02e1-4119-9acc-a791c5527926,4c5dc311-1d6f-4ebe-ad5a-97d2046c0f47,1ea07…"
type input "02b478a3-6360-4822-a852-509f8d1e5124"
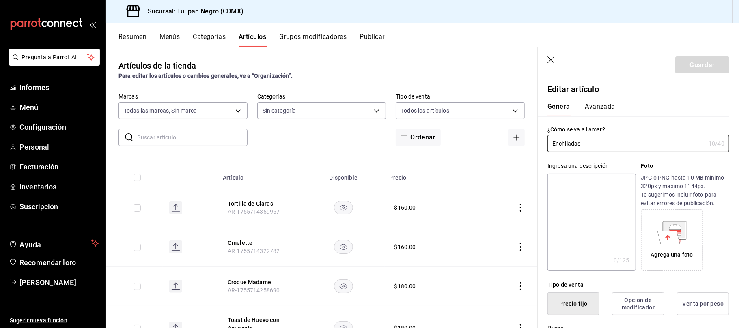
type input "$150.00"
radio input "false"
radio input "true"
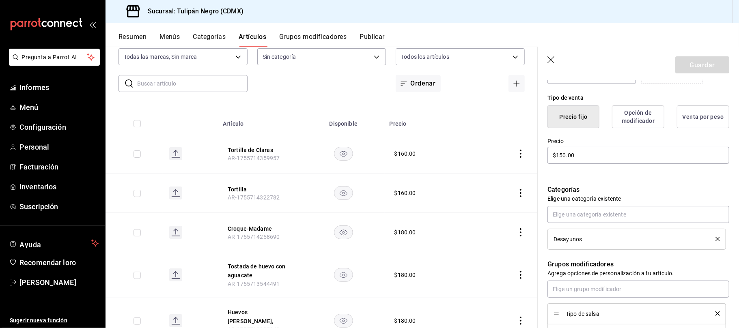
scroll to position [134, 0]
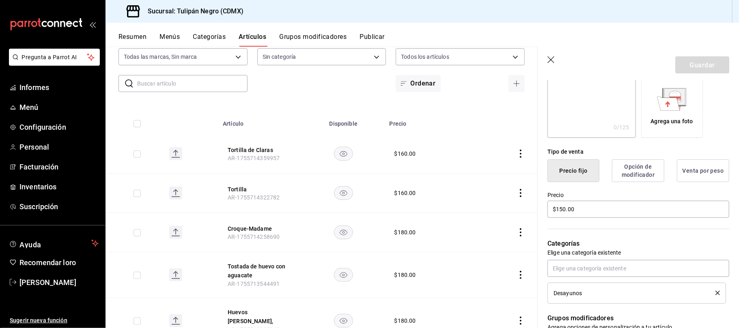
click at [642, 177] on font "Opción de modificador" at bounding box center [638, 171] width 33 height 14
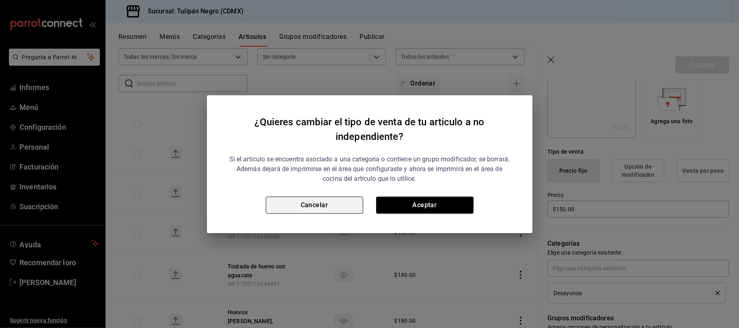
click at [320, 205] on button "Cancelar" at bounding box center [314, 205] width 97 height 17
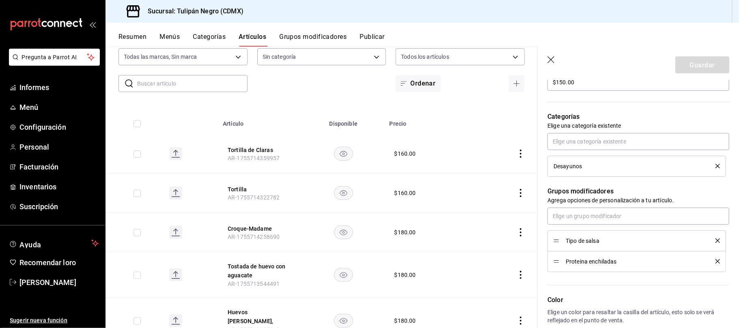
scroll to position [296, 0]
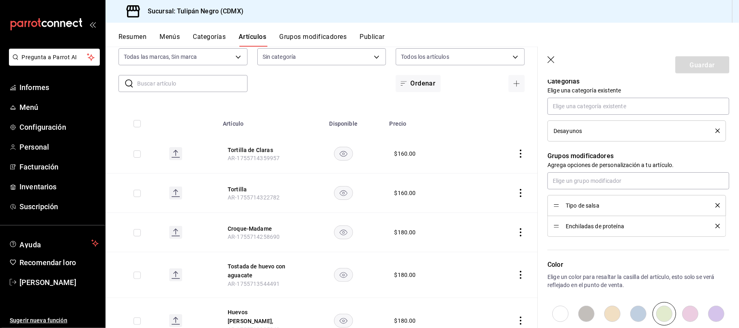
click at [612, 230] on font "Enchiladas de proteína" at bounding box center [595, 226] width 58 height 6
click at [636, 229] on span "Enchiladas de proteína" at bounding box center [635, 227] width 138 height 6
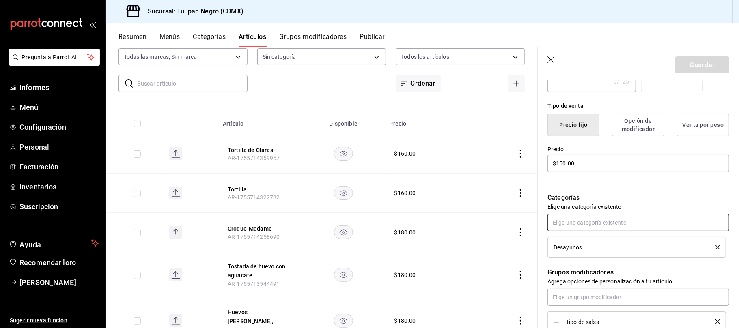
scroll to position [80, 0]
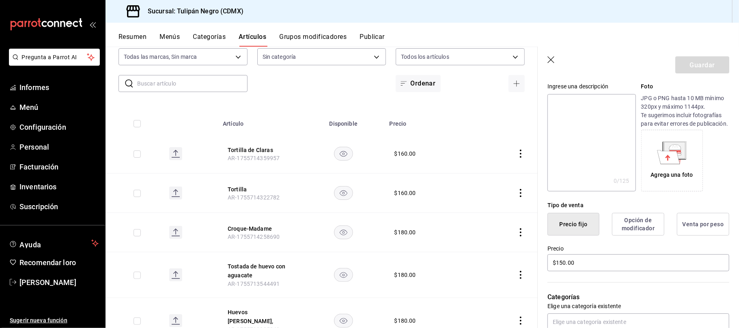
click at [639, 232] on font "Opción de modificador" at bounding box center [638, 225] width 33 height 14
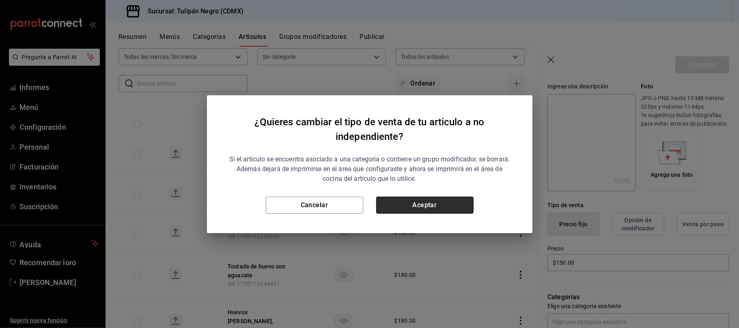
click at [439, 206] on button "Aceptar" at bounding box center [424, 205] width 97 height 17
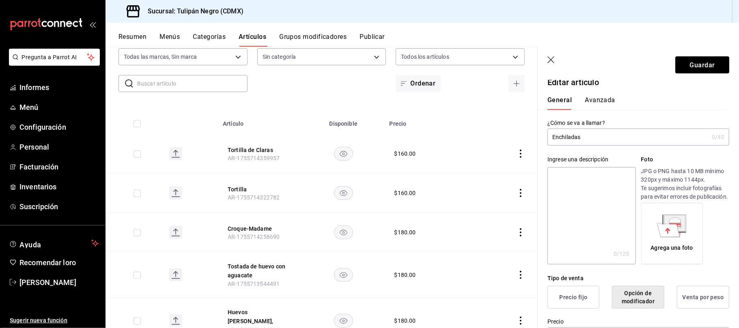
scroll to position [0, 0]
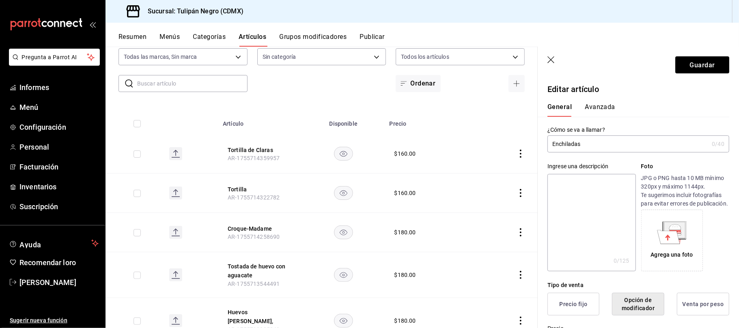
click at [599, 104] on font "Avanzada" at bounding box center [600, 107] width 30 height 8
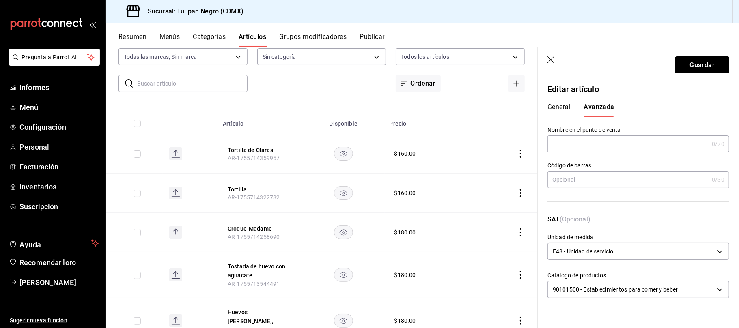
click at [661, 223] on p "SAT (Opcional)" at bounding box center [639, 224] width 182 height 19
click at [565, 106] on font "General" at bounding box center [559, 107] width 23 height 8
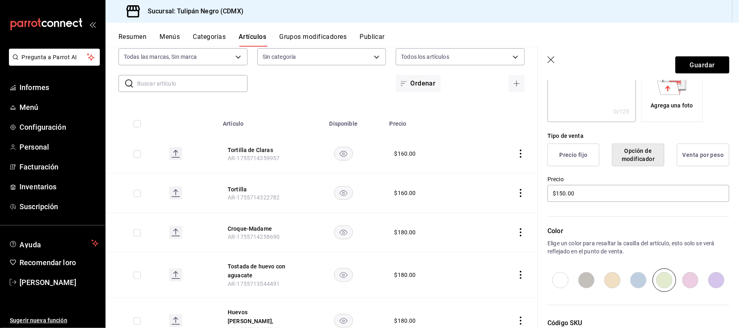
scroll to position [162, 0]
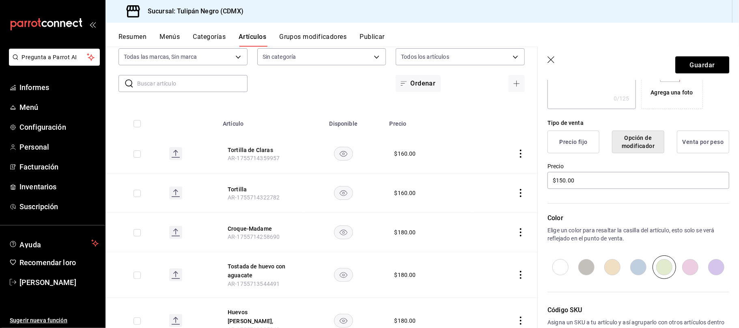
click at [560, 145] on font "Precio fijo" at bounding box center [574, 142] width 28 height 6
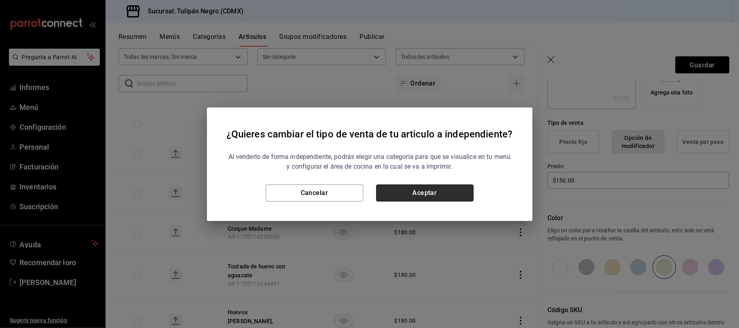
click at [452, 187] on button "Aceptar" at bounding box center [424, 193] width 97 height 17
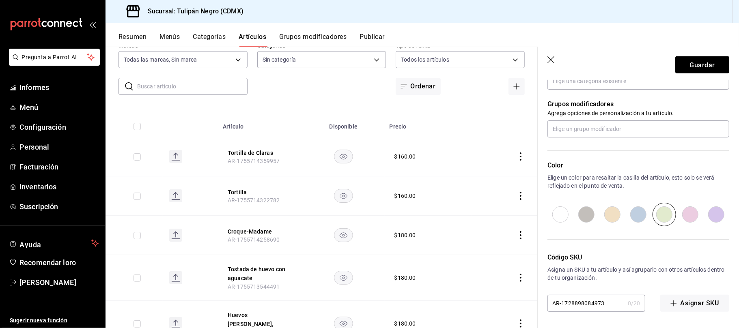
scroll to position [0, 0]
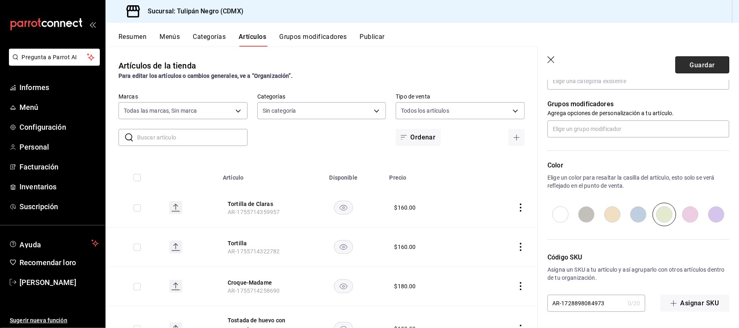
click at [690, 70] on button "Guardar" at bounding box center [703, 64] width 54 height 17
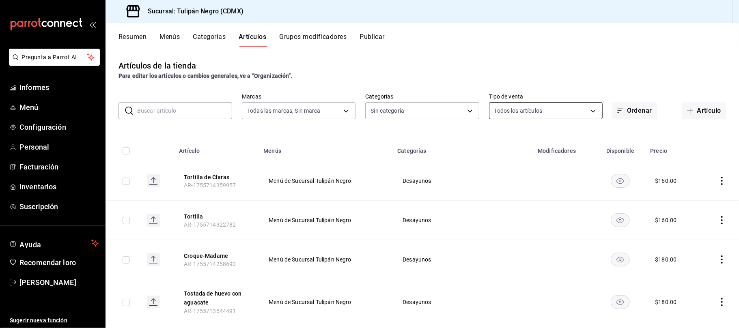
click at [585, 112] on body "Pregunta a Parrot AI Informes Menú Configuración Personal Facturación Inventari…" at bounding box center [369, 164] width 739 height 328
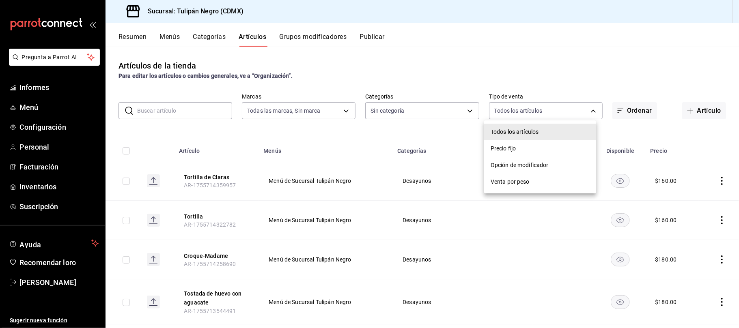
click at [520, 145] on span "Precio fijo" at bounding box center [540, 149] width 99 height 9
type input "WITH_INDEPENDENT_SALE"
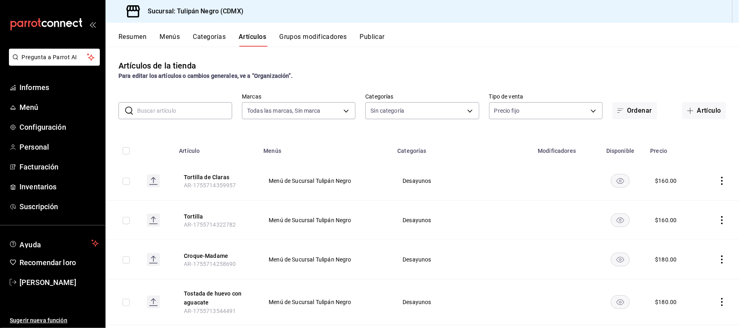
click at [313, 36] on font "Grupos modificadores" at bounding box center [312, 37] width 67 height 8
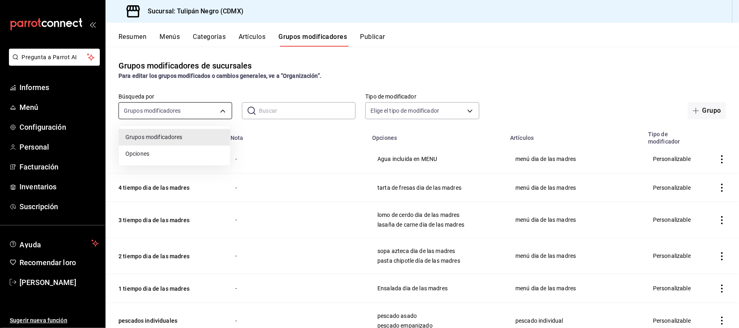
click at [223, 113] on body "Pregunta a Parrot AI Informes Menú Configuración Personal Facturación Inventari…" at bounding box center [369, 164] width 739 height 328
click at [214, 150] on span "Opciones" at bounding box center [174, 154] width 98 height 9
type input "OPTION"
click at [223, 110] on body "Pregunta a Parrot AI Informes Menú Configuración Personal Facturación Inventari…" at bounding box center [369, 164] width 739 height 328
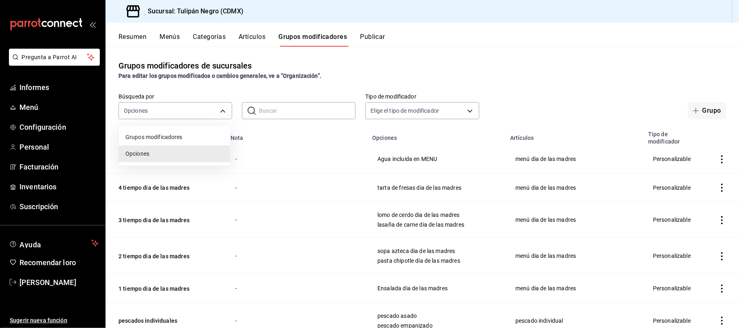
click at [482, 45] on div at bounding box center [369, 164] width 739 height 328
click at [213, 37] on font "Categorías" at bounding box center [209, 37] width 33 height 8
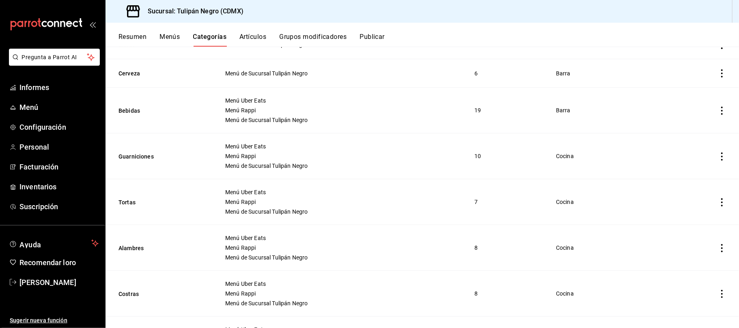
scroll to position [744, 0]
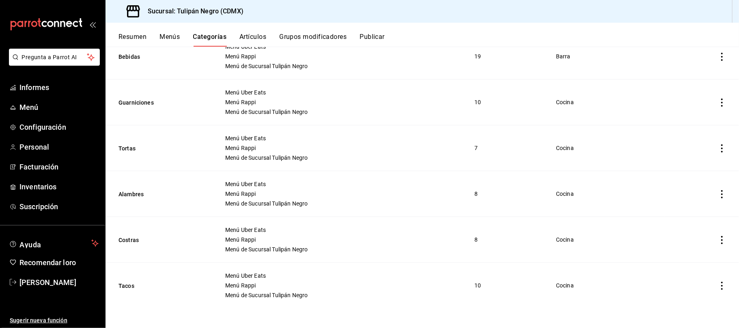
click at [166, 39] on font "Menús" at bounding box center [170, 37] width 20 height 8
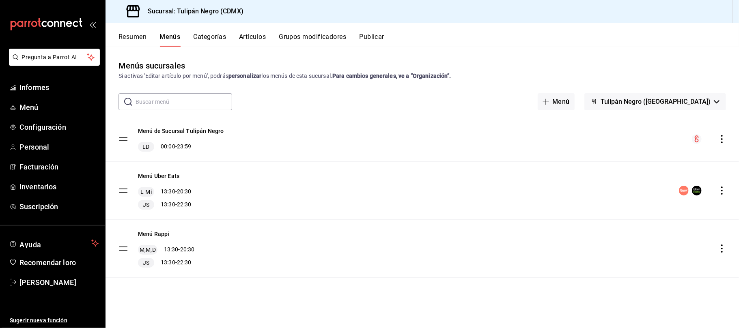
click at [140, 37] on font "Resumen" at bounding box center [133, 37] width 28 height 8
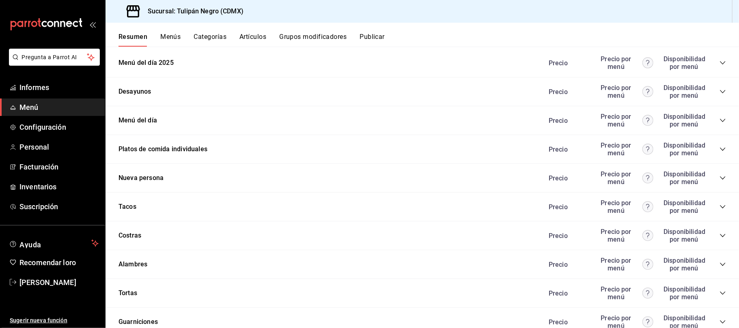
scroll to position [487, 0]
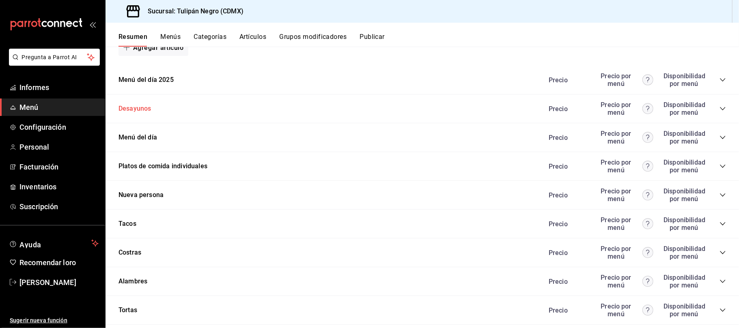
click at [143, 111] on font "Desayunos" at bounding box center [135, 109] width 33 height 8
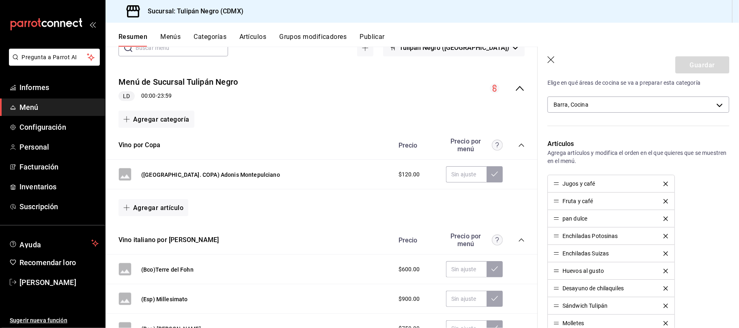
scroll to position [176, 0]
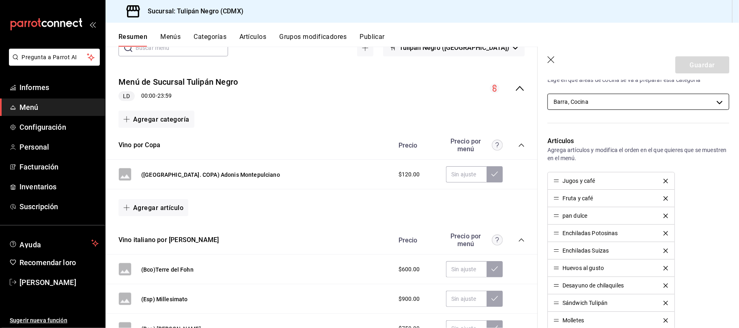
click at [712, 100] on body "Pregunta a Parrot AI Informes Menú Configuración Personal Facturación Inventari…" at bounding box center [369, 164] width 739 height 328
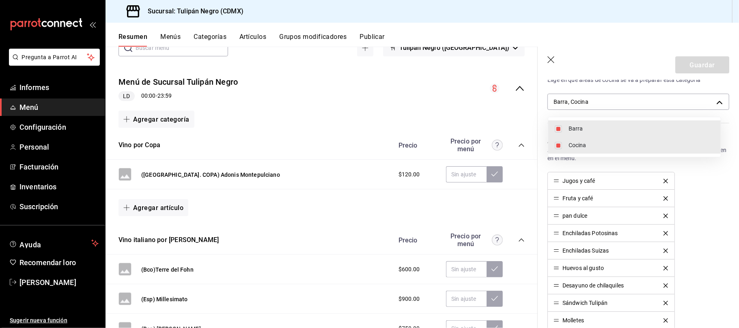
click at [713, 192] on div at bounding box center [369, 164] width 739 height 328
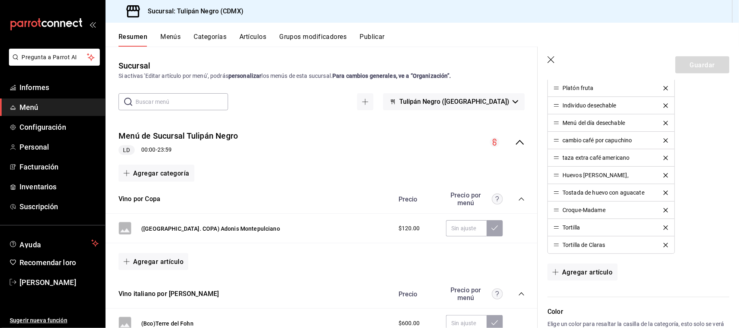
scroll to position [717, 0]
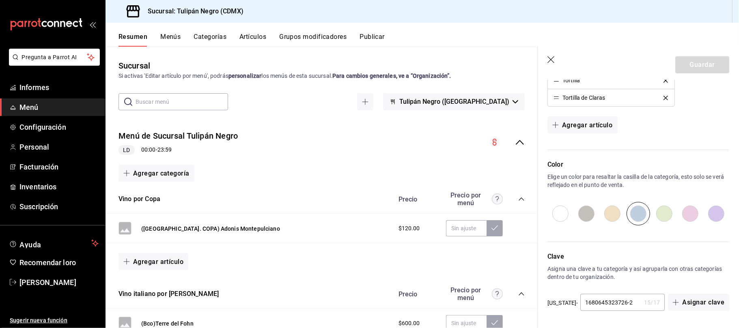
click at [633, 217] on input "radio" at bounding box center [639, 214] width 26 height 24
click at [633, 216] on input "radio" at bounding box center [639, 214] width 26 height 24
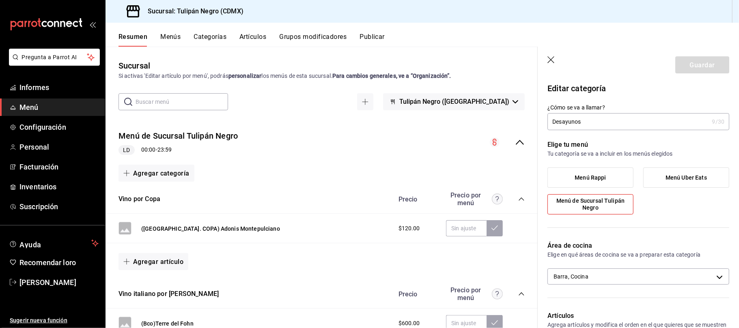
scroll to position [0, 0]
click at [551, 57] on icon "button" at bounding box center [552, 60] width 8 height 8
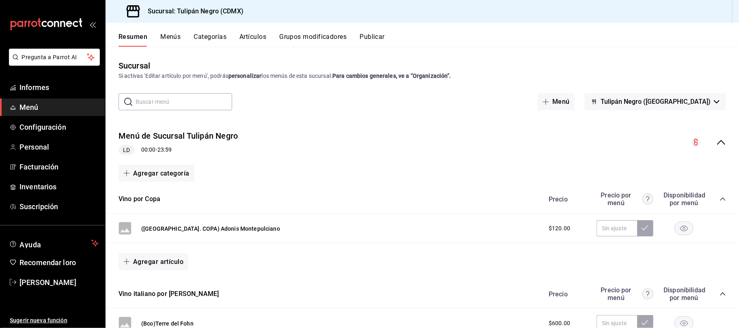
click at [175, 33] on font "Menús" at bounding box center [170, 37] width 20 height 8
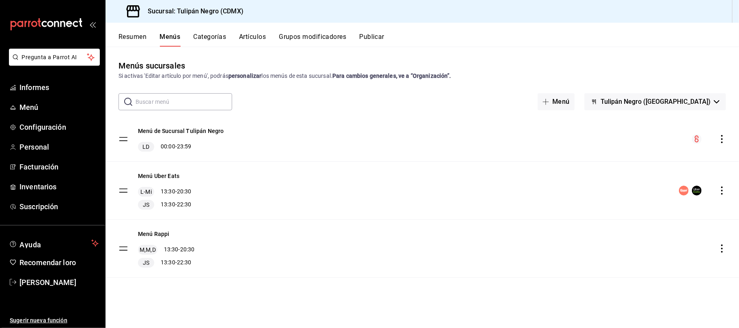
click at [312, 37] on font "Grupos modificadores" at bounding box center [312, 37] width 67 height 8
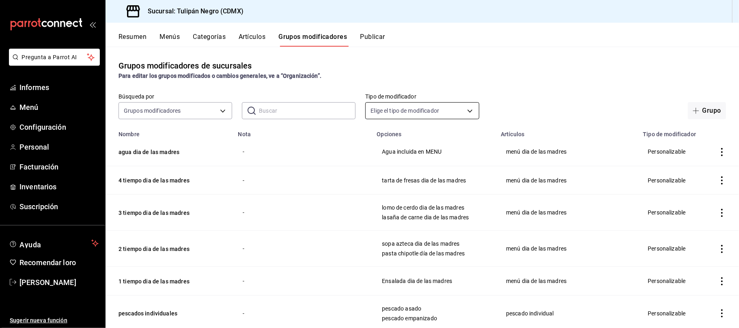
click at [464, 110] on body "Pregunta a Parrot AI Informes Menú Configuración Personal Facturación Inventari…" at bounding box center [369, 164] width 739 height 328
click at [374, 134] on input "checkbox" at bounding box center [372, 134] width 7 height 7
checkbox input "true"
type input "CUSTOMIZABLE,PRESENTATION,QUESTION"
checkbox input "true"
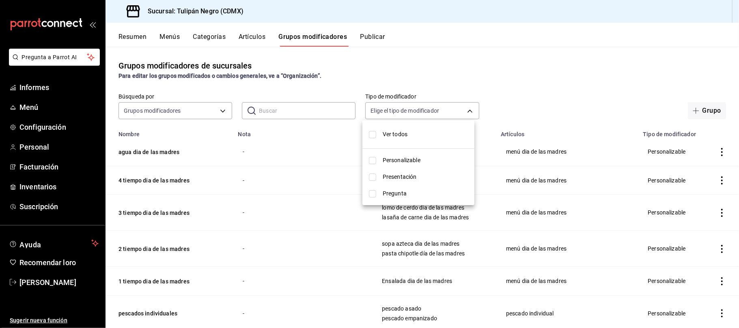
checkbox input "true"
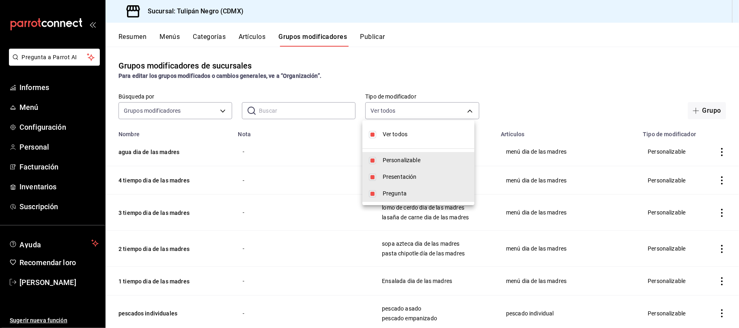
click at [374, 136] on input "checkbox" at bounding box center [372, 134] width 7 height 7
checkbox input "false"
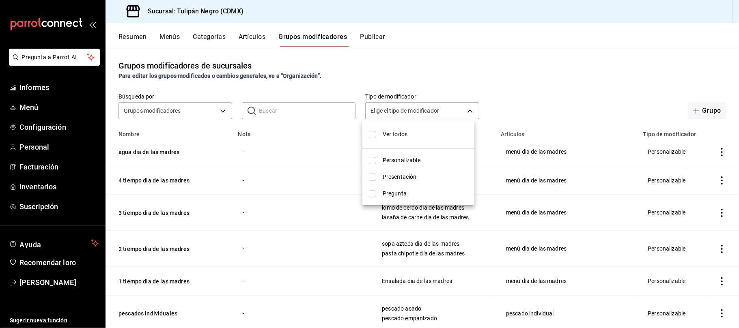
click at [374, 161] on input "checkbox" at bounding box center [372, 160] width 7 height 7
checkbox input "true"
type input "CUSTOMIZABLE"
click at [535, 70] on div at bounding box center [369, 164] width 739 height 328
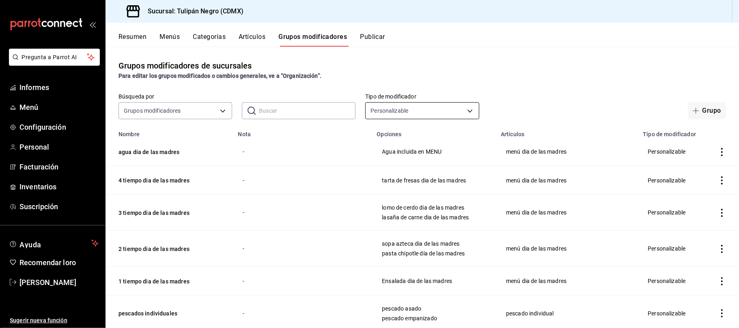
click at [467, 111] on body "Pregunta a Parrot AI Informes Menú Configuración Personal Facturación Inventari…" at bounding box center [369, 164] width 739 height 328
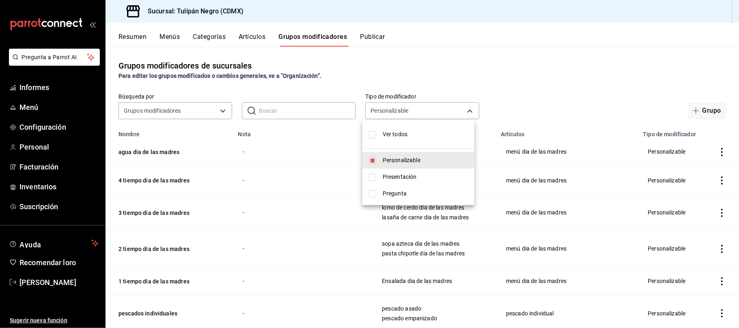
click at [376, 175] on input "checkbox" at bounding box center [372, 177] width 7 height 7
checkbox input "true"
type input "CUSTOMIZABLE,PRESENTATION"
click at [374, 160] on input "checkbox" at bounding box center [372, 160] width 7 height 7
checkbox input "false"
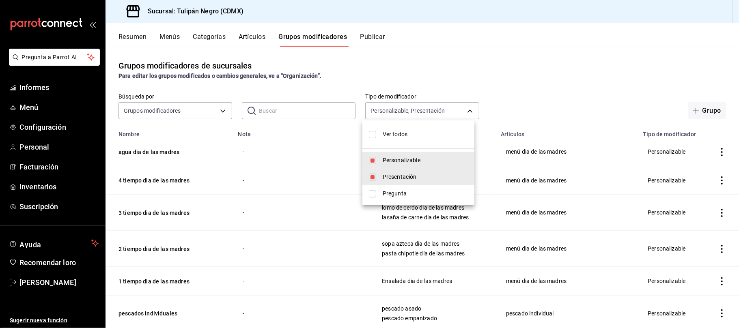
type input "PRESENTATION"
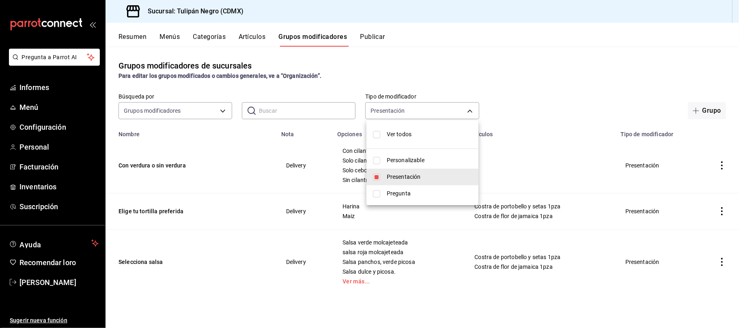
click at [375, 179] on input "checkbox" at bounding box center [376, 177] width 7 height 7
checkbox input "false"
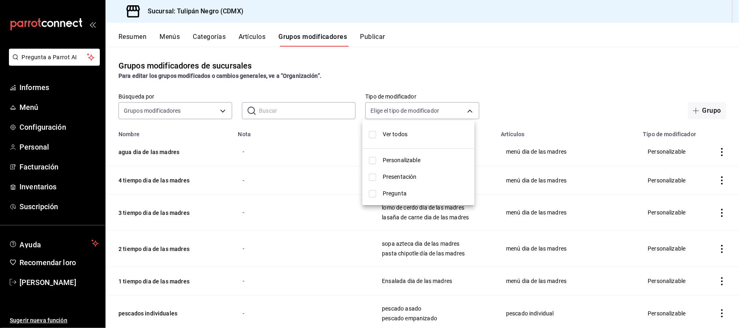
click at [380, 195] on li "Pregunta" at bounding box center [419, 194] width 112 height 17
type input "QUESTION"
checkbox input "true"
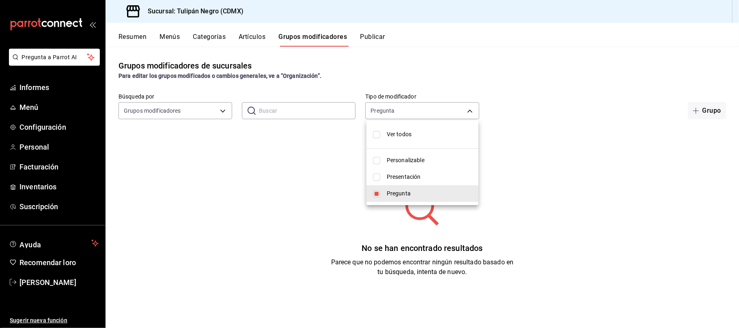
click at [489, 110] on div at bounding box center [369, 164] width 739 height 328
click at [468, 107] on body "Pregunta a Parrot AI Informes Menú Configuración Personal Facturación Inventari…" at bounding box center [369, 164] width 739 height 328
click at [410, 137] on font "Ver todos" at bounding box center [398, 134] width 25 height 6
type input "CUSTOMIZABLE,PRESENTATION,QUESTION"
checkbox input "true"
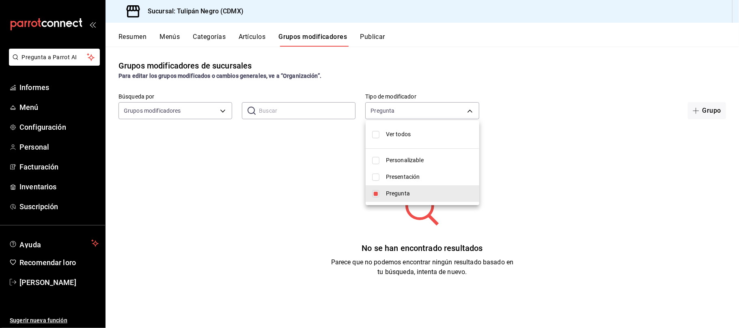
checkbox input "true"
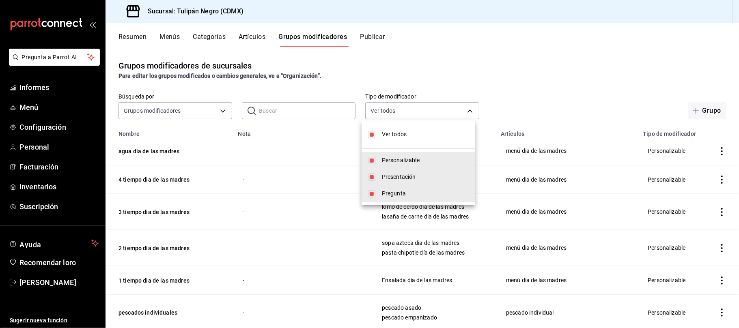
click at [403, 127] on li "Ver todos" at bounding box center [419, 135] width 114 height 22
checkbox input "false"
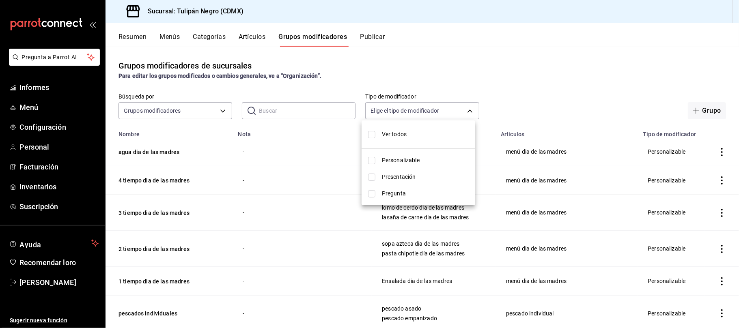
click at [431, 79] on div at bounding box center [369, 164] width 739 height 328
click at [275, 111] on input "text" at bounding box center [307, 111] width 97 height 16
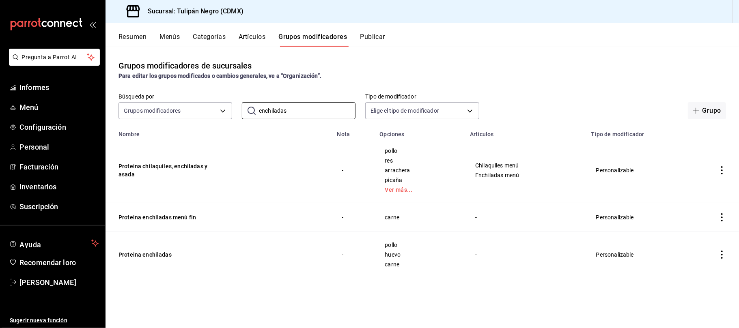
type input "enchiladas"
click at [398, 254] on span "huevo" at bounding box center [420, 255] width 70 height 6
click at [725, 256] on icon "actions" at bounding box center [722, 255] width 8 height 8
click at [697, 275] on font "Editar" at bounding box center [694, 273] width 15 height 6
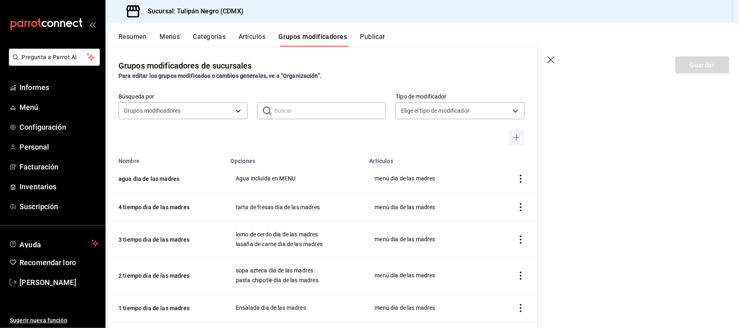
click at [648, 138] on section "Guardar" at bounding box center [638, 188] width 201 height 282
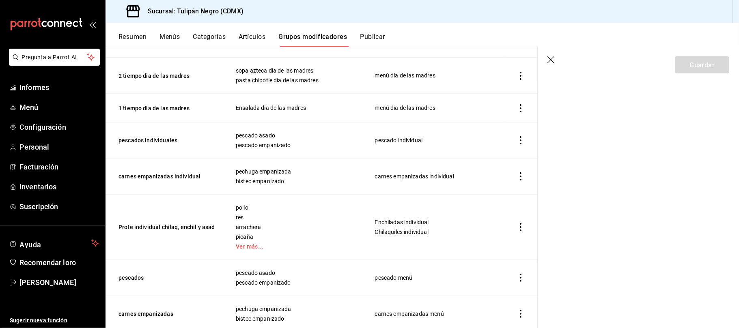
scroll to position [216, 0]
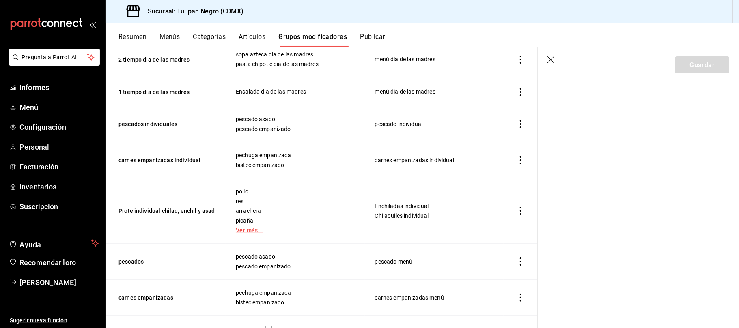
click at [263, 232] on link "Ver más..." at bounding box center [295, 231] width 119 height 6
click at [517, 212] on icon "actions" at bounding box center [521, 211] width 8 height 8
click at [489, 231] on font "Editar" at bounding box center [485, 230] width 15 height 6
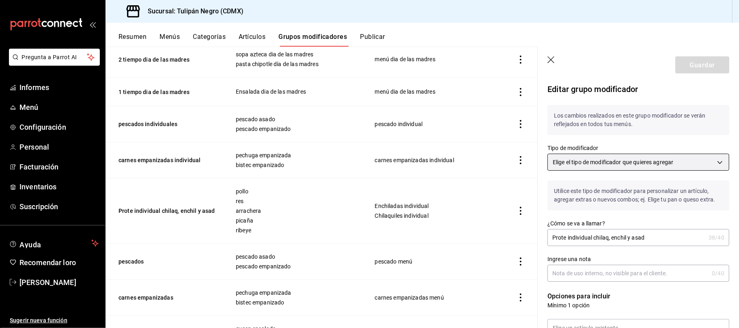
click at [715, 163] on body "Pregunta a Parrot AI Informes Menú Configuración Personal Facturación Inventari…" at bounding box center [369, 164] width 739 height 328
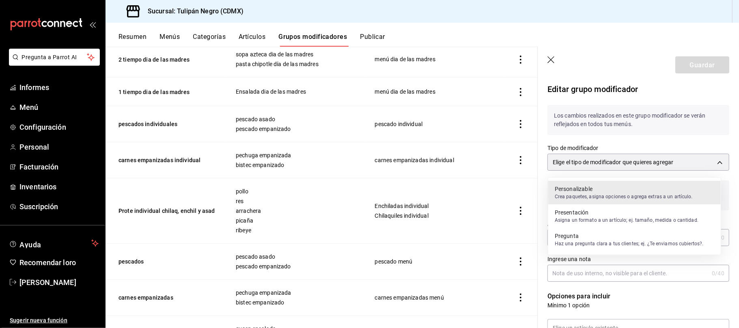
click at [684, 140] on div at bounding box center [369, 164] width 739 height 328
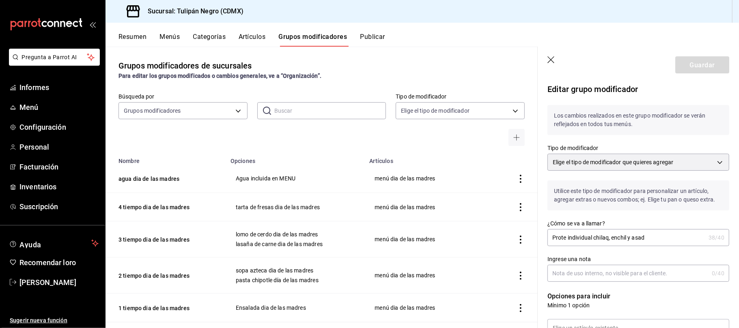
click at [626, 44] on div "Resumen Menús Categorías Artículos Grupos modificadores Publicar" at bounding box center [429, 39] width 621 height 14
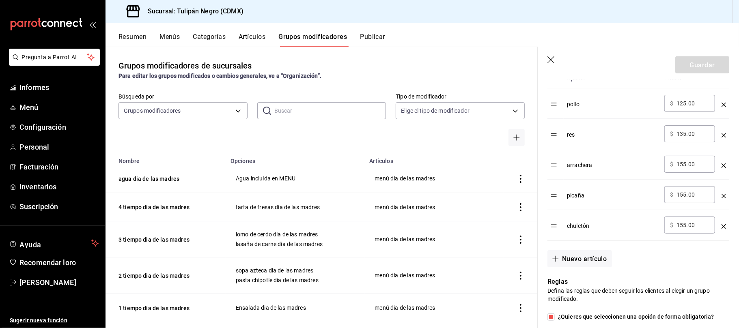
scroll to position [270, 0]
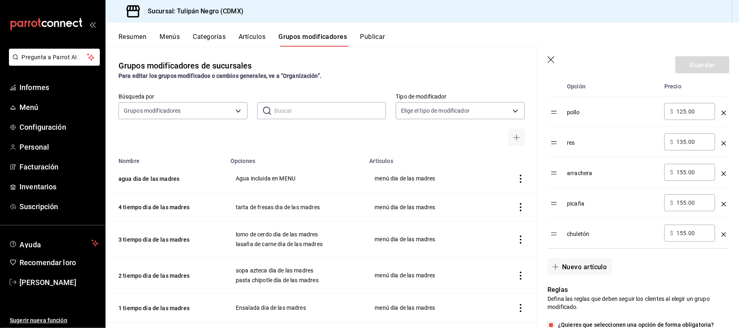
click at [553, 119] on table "Opción Precio pollo ​ $ 125.00 ​ res ​ $ 135.00 ​ arrachera ​ $ 155.00 ​ picaña…" at bounding box center [639, 163] width 182 height 172
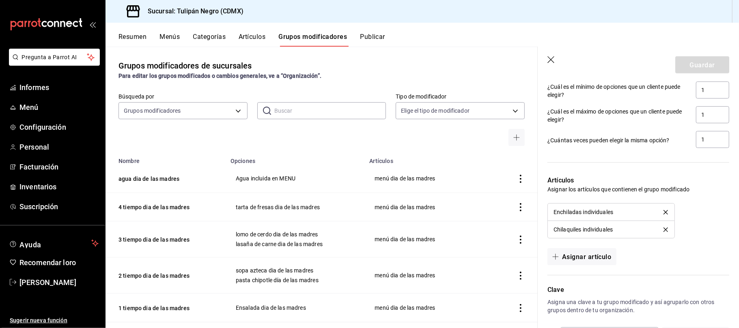
scroll to position [585, 0]
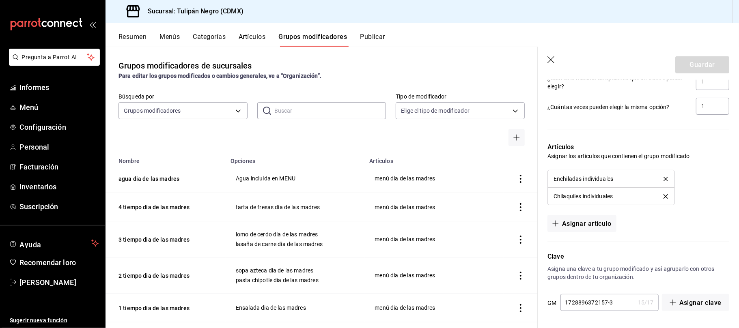
click at [596, 193] on font "Chilaquiles individuales" at bounding box center [583, 196] width 59 height 6
click at [590, 200] on li "Chilaquiles individuales" at bounding box center [611, 196] width 126 height 17
click at [590, 193] on font "Chilaquiles individuales" at bounding box center [583, 196] width 59 height 6
click at [587, 195] on font "Chilaquiles individuales" at bounding box center [583, 196] width 59 height 6
click at [585, 179] on font "Enchiladas individuales" at bounding box center [584, 179] width 60 height 6
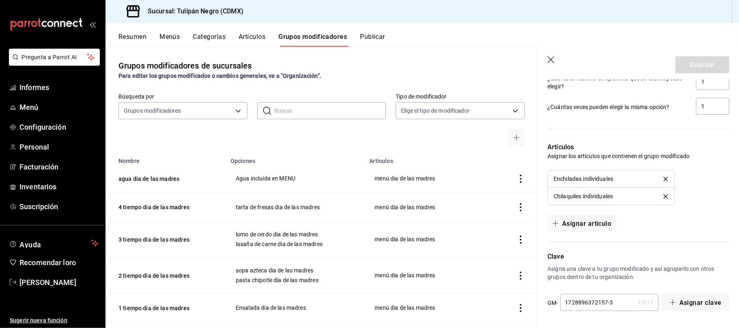
click at [697, 210] on div "Artículos Asignar los artículos que contienen el grupo modificado Enchiladas in…" at bounding box center [634, 182] width 192 height 99
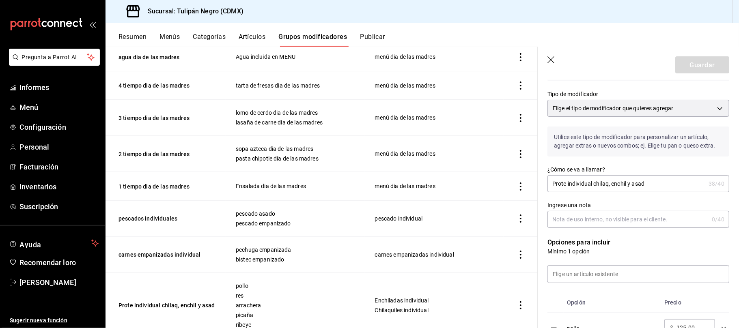
scroll to position [108, 0]
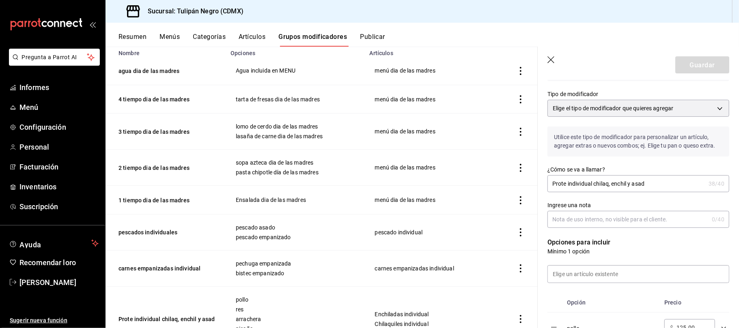
click at [549, 56] on header "Guardar" at bounding box center [638, 63] width 201 height 33
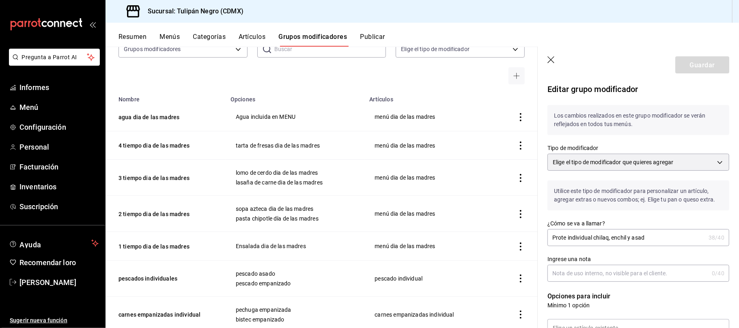
scroll to position [0, 0]
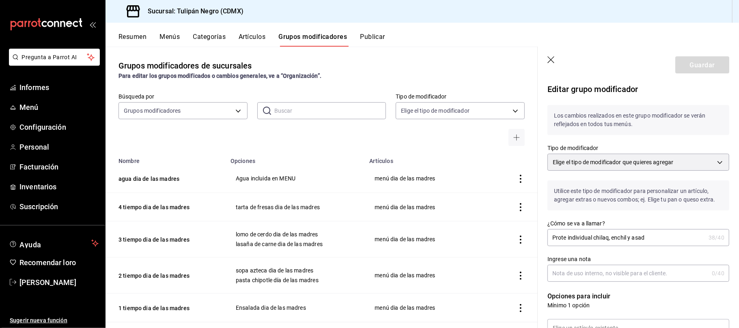
click at [550, 60] on icon "button" at bounding box center [552, 60] width 8 height 8
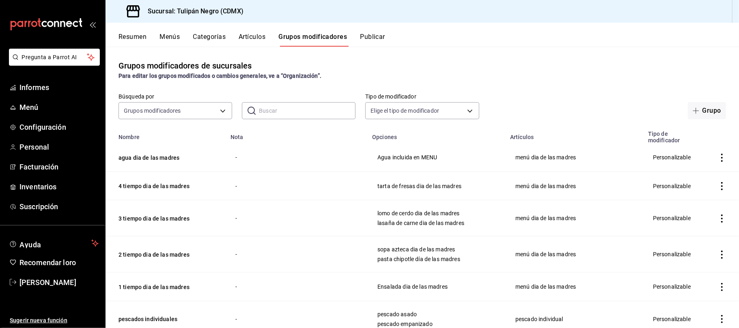
click at [262, 37] on font "Artículos" at bounding box center [252, 37] width 27 height 8
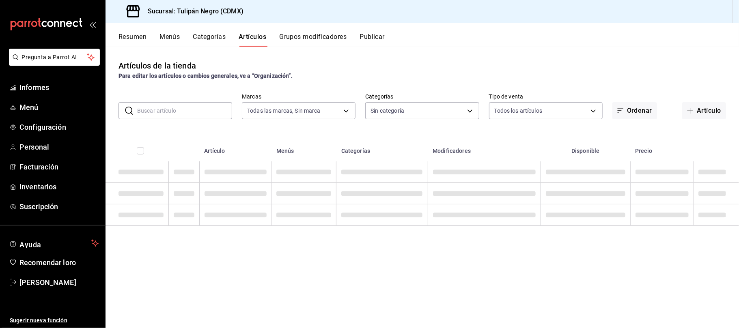
type input "02b478a3-6360-4822-a852-509f8d1e5124"
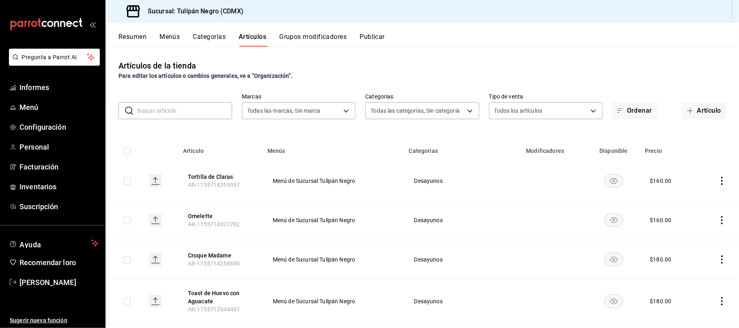
type input "0b5aab52-02e1-4119-9acc-a791c5527926,4c5dc311-1d6f-4ebe-ad5a-97d2046c0f47,1ea07…"
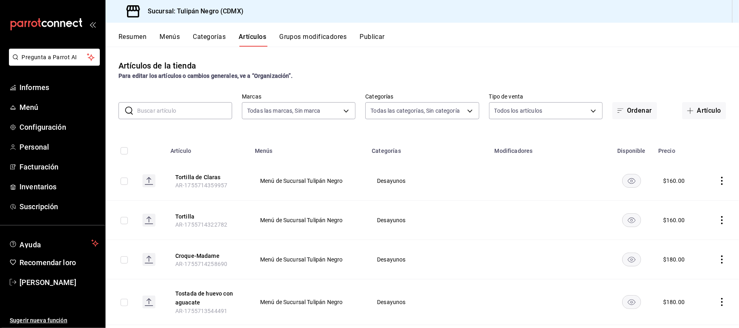
click at [216, 37] on font "Categorías" at bounding box center [209, 37] width 33 height 8
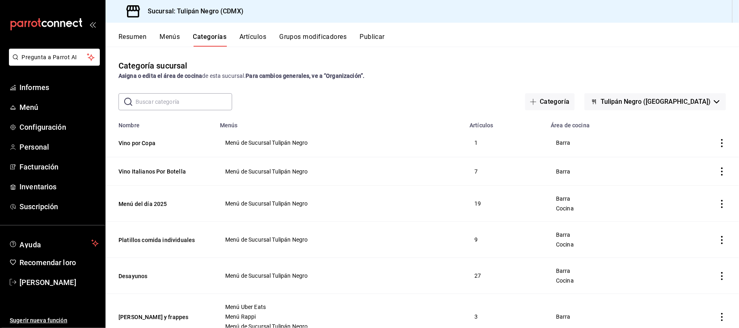
click at [257, 37] on font "Artículos" at bounding box center [253, 37] width 27 height 8
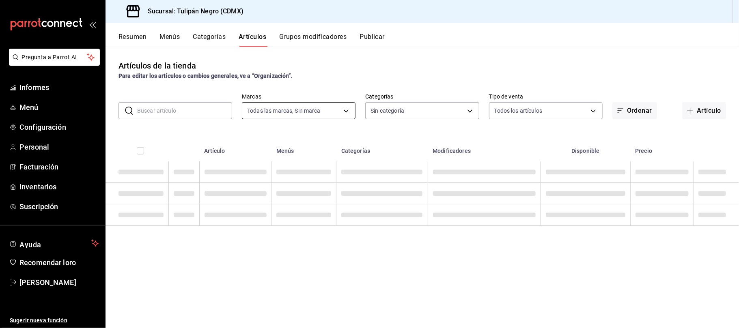
type input "02b478a3-6360-4822-a852-509f8d1e5124"
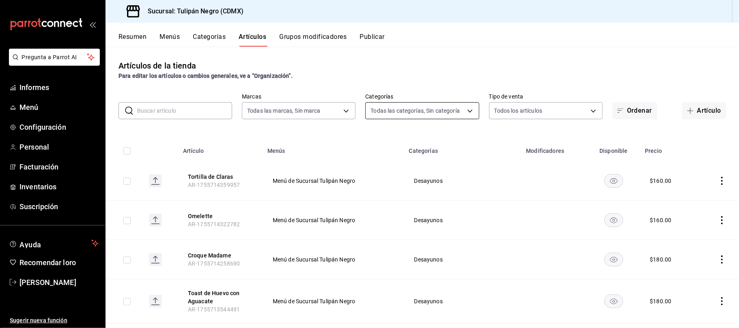
type input "0b5aab52-02e1-4119-9acc-a791c5527926,4c5dc311-1d6f-4ebe-ad5a-97d2046c0f47,1ea07…"
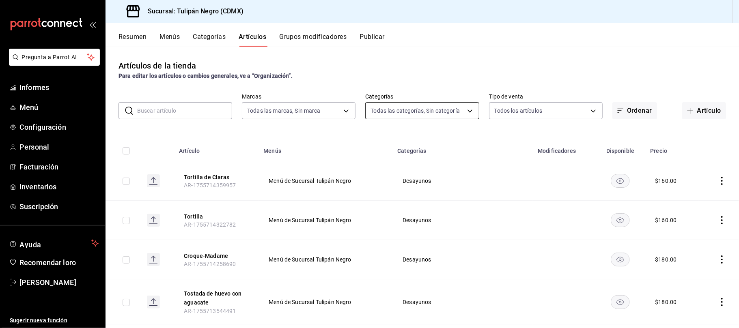
click at [464, 112] on body "Pregunta a Parrot AI Informes Menú Configuración Personal Facturación Inventari…" at bounding box center [369, 164] width 739 height 328
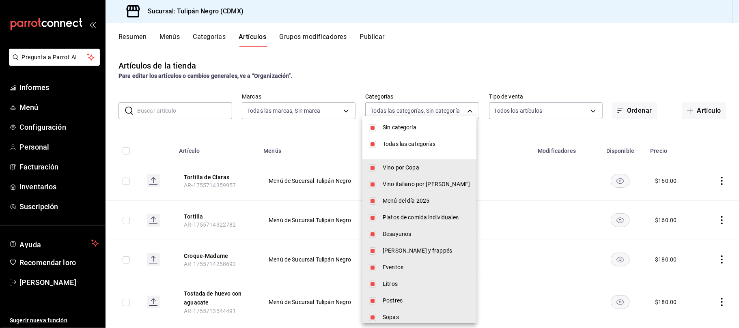
click at [374, 127] on input "checkbox" at bounding box center [372, 127] width 7 height 7
checkbox input "false"
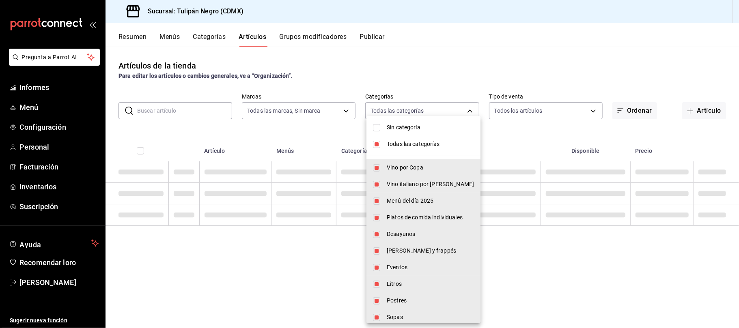
click at [377, 145] on li "Todas las categorías" at bounding box center [424, 144] width 114 height 17
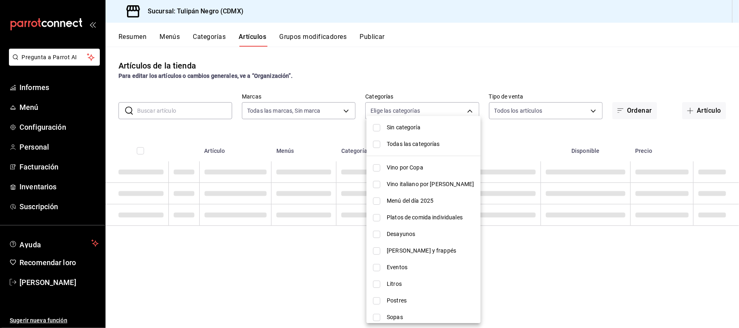
checkbox input "false"
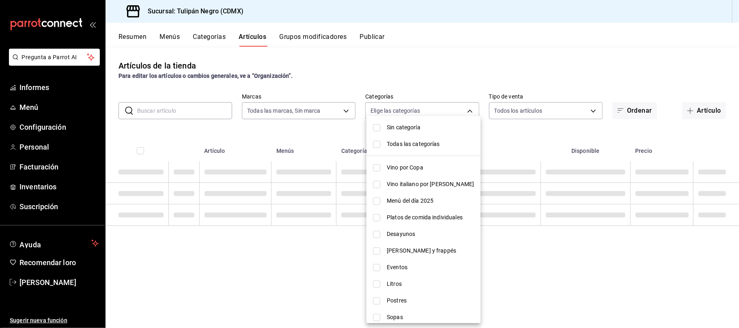
checkbox input "false"
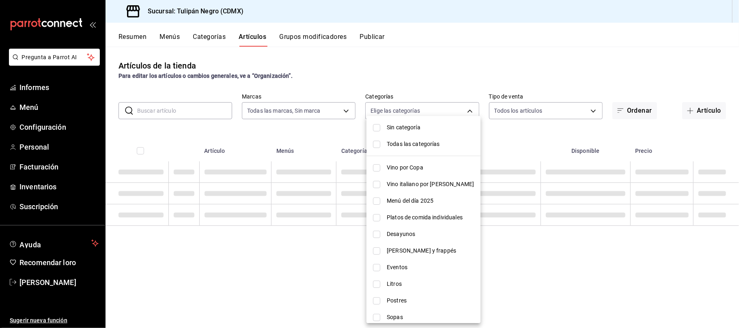
checkbox input "false"
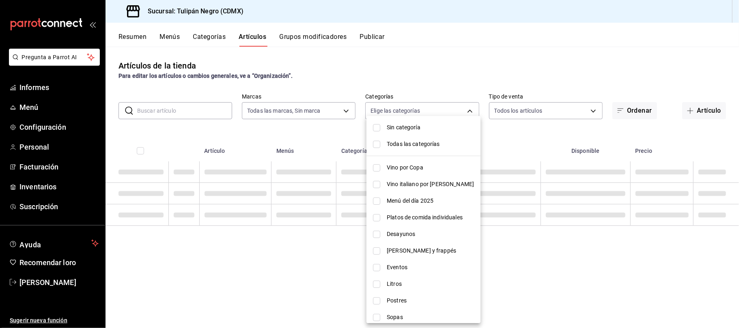
checkbox input "false"
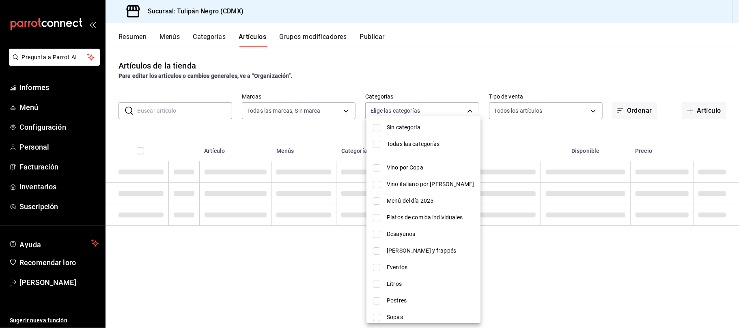
checkbox input "false"
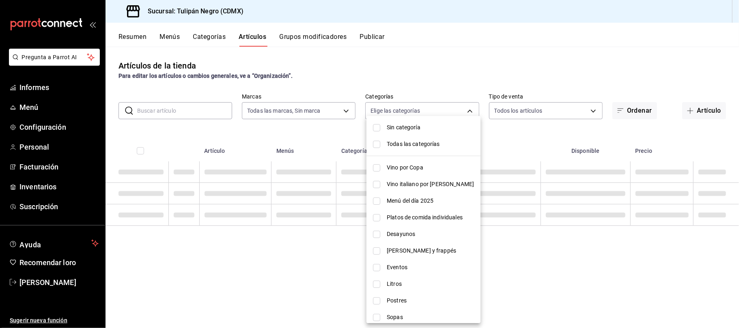
checkbox input "false"
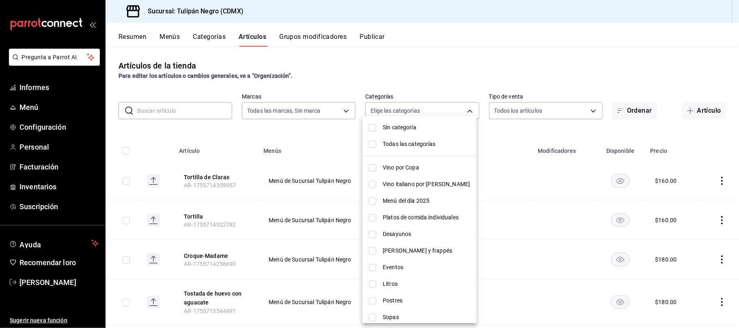
click at [377, 234] on li "Desayunos" at bounding box center [420, 234] width 114 height 17
type input "98622606-48ef-4fd6-9bde-a2d2e6a97de9"
checkbox input "true"
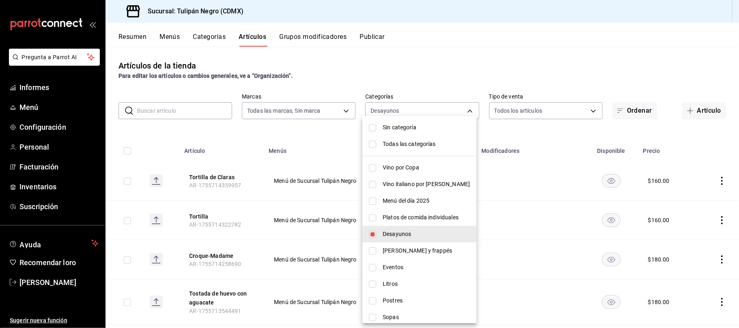
click at [655, 73] on div at bounding box center [369, 164] width 739 height 328
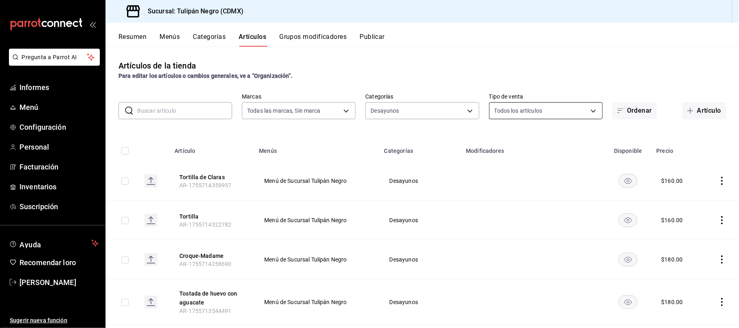
click at [587, 109] on body "Pregunta a Parrot AI Informes Menú Configuración Personal Facturación Inventari…" at bounding box center [369, 164] width 739 height 328
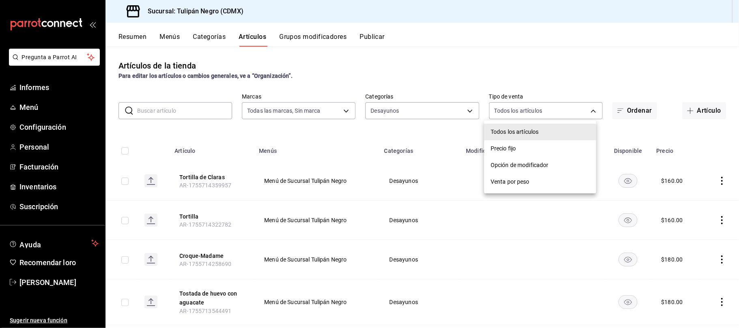
click at [564, 83] on div at bounding box center [369, 164] width 739 height 328
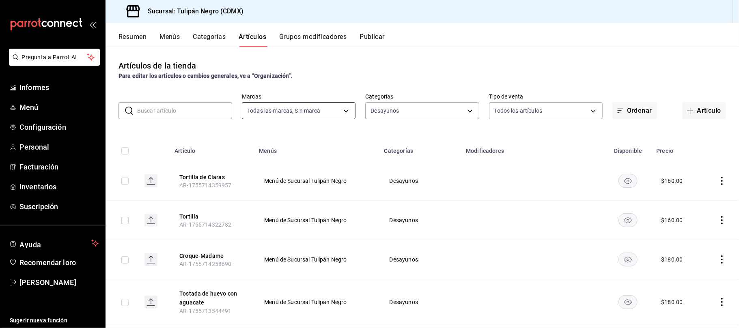
click at [341, 109] on body "Pregunta a Parrot AI Informes Menú Configuración Personal Facturación Inventari…" at bounding box center [369, 164] width 739 height 328
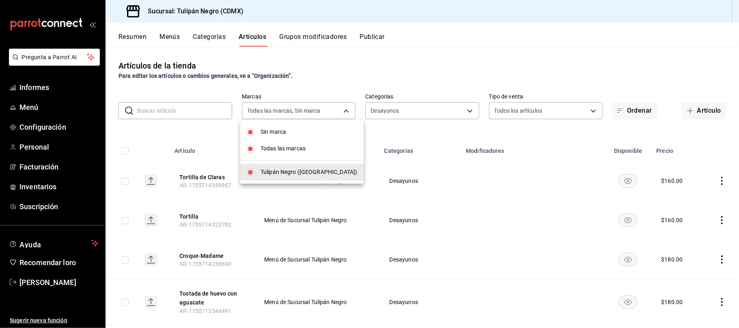
click at [326, 81] on div at bounding box center [369, 164] width 739 height 328
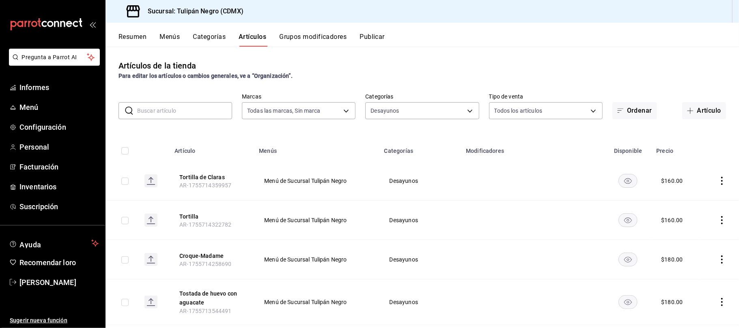
click at [216, 109] on input "text" at bounding box center [184, 111] width 95 height 16
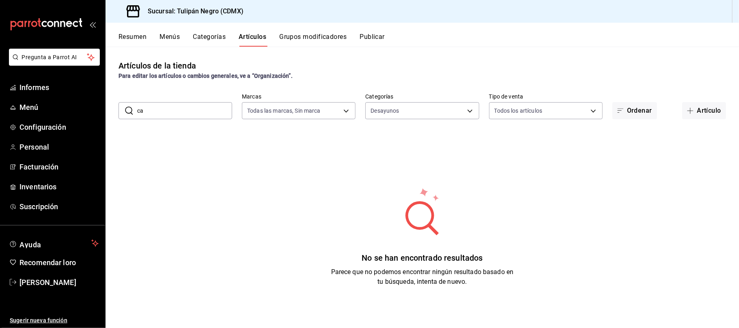
type input "c"
type input "e"
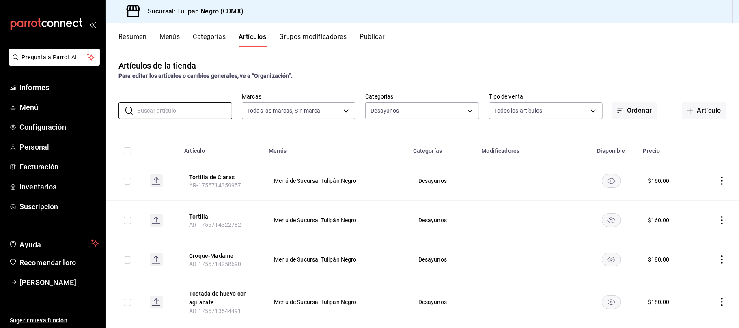
click at [179, 35] on font "Menús" at bounding box center [170, 37] width 20 height 8
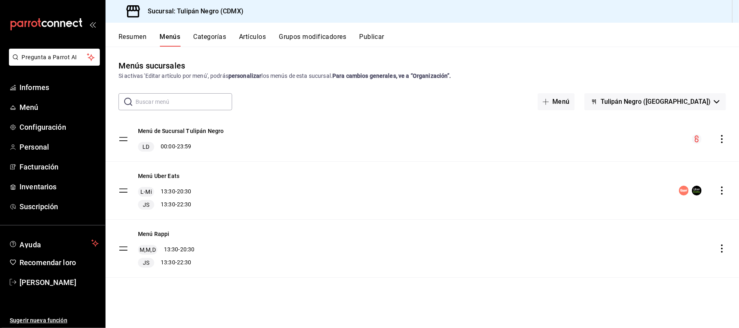
click at [223, 37] on font "Categorías" at bounding box center [210, 37] width 33 height 8
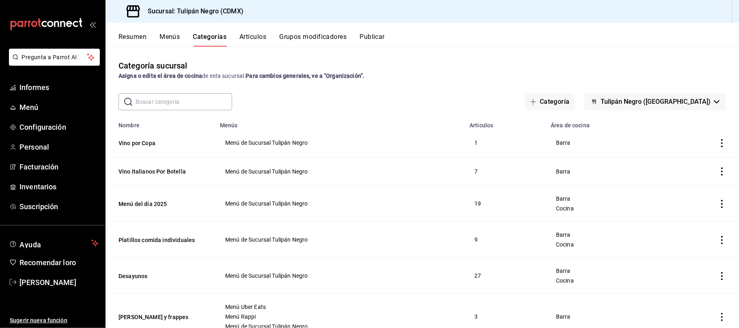
click at [151, 103] on input "text" at bounding box center [184, 102] width 97 height 16
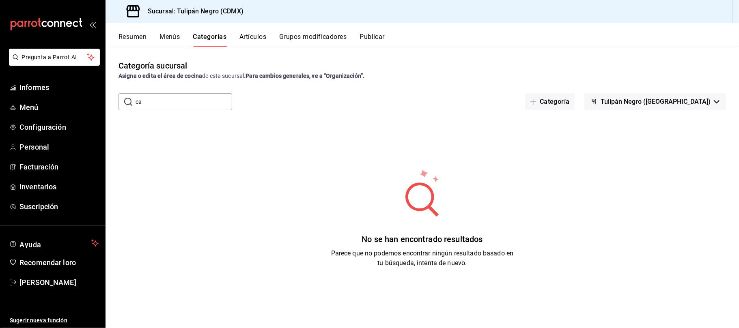
type input "c"
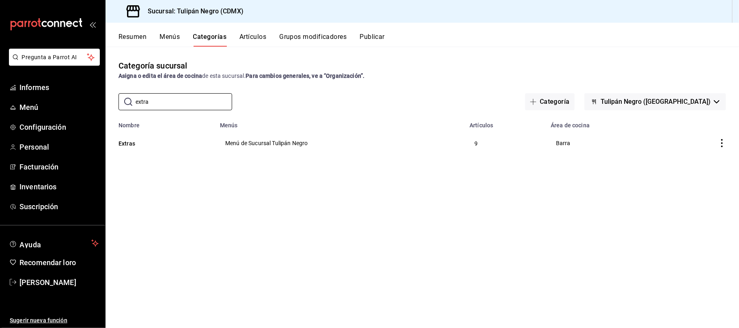
type input "extra"
click at [724, 142] on icon "comportamiento" at bounding box center [722, 143] width 8 height 8
click at [696, 163] on font "Editar" at bounding box center [694, 162] width 15 height 6
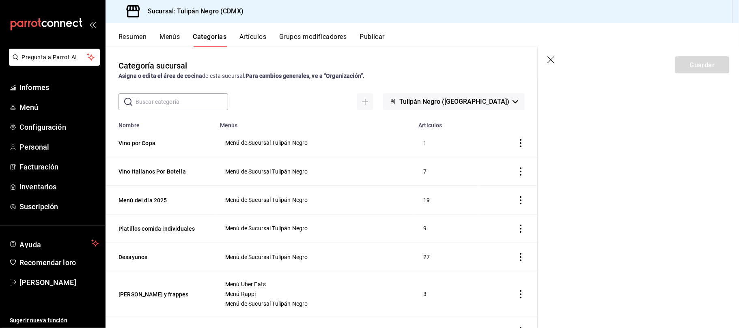
click at [257, 37] on font "Artículos" at bounding box center [253, 37] width 27 height 8
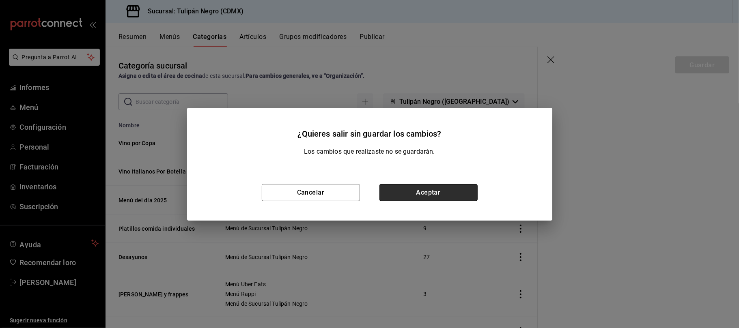
click at [404, 192] on button "Aceptar" at bounding box center [429, 192] width 98 height 17
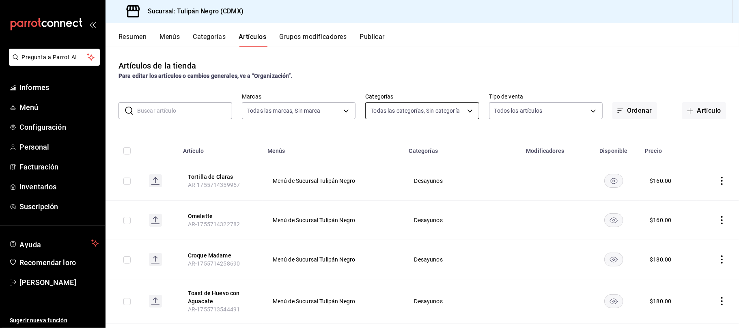
type input "02b478a3-6360-4822-a852-509f8d1e5124"
type input "0b5aab52-02e1-4119-9acc-a791c5527926,4c5dc311-1d6f-4ebe-ad5a-97d2046c0f47,1ea07…"
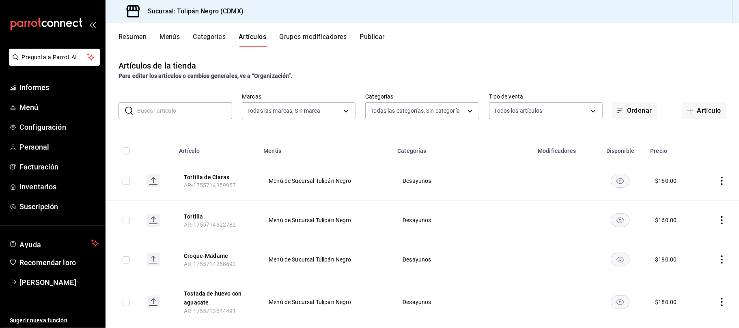
click at [186, 112] on input "text" at bounding box center [184, 111] width 95 height 16
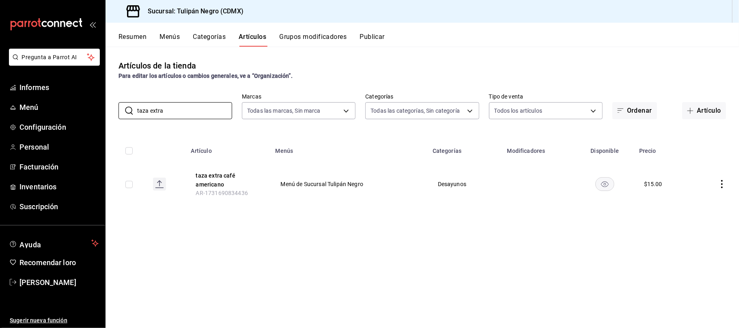
type input "taza extra"
click at [720, 181] on icon "comportamiento" at bounding box center [722, 184] width 8 height 8
click at [698, 202] on font "Editar" at bounding box center [694, 202] width 15 height 6
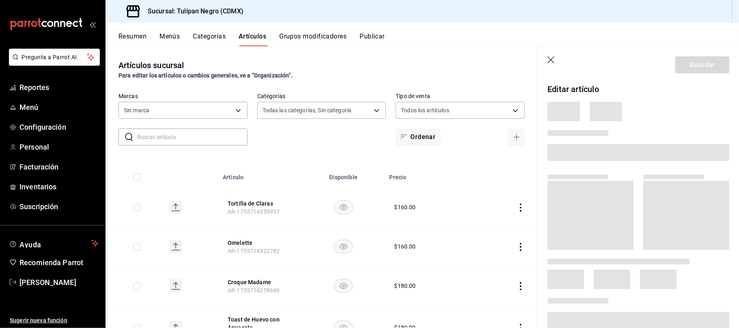
type input "0b5aab52-02e1-4119-9acc-a791c5527926,4c5dc311-1d6f-4ebe-ad5a-97d2046c0f47,1ea07…"
type input "02b478a3-6360-4822-a852-509f8d1e5124"
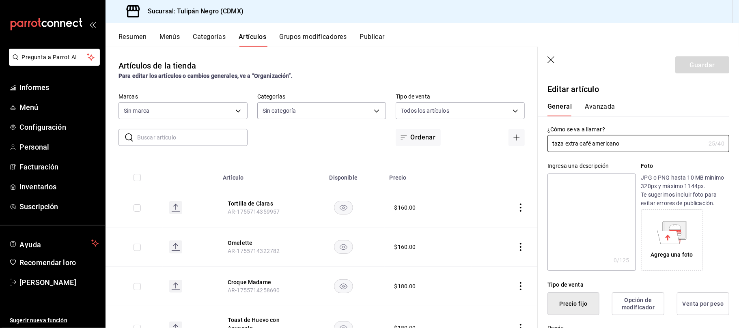
type input "$15.00"
click at [692, 58] on div "Guardar" at bounding box center [703, 64] width 54 height 17
click at [551, 57] on icon "button" at bounding box center [552, 60] width 8 height 8
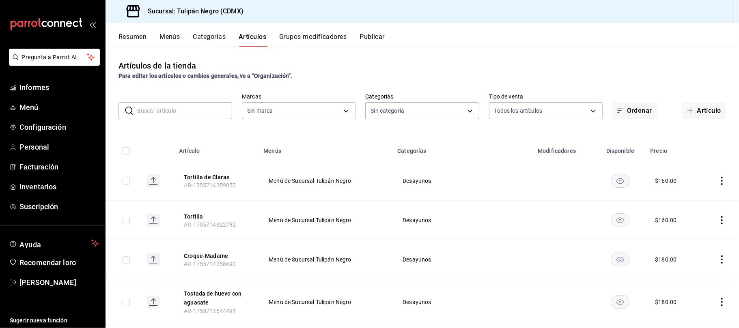
click at [197, 112] on input "text" at bounding box center [184, 111] width 95 height 16
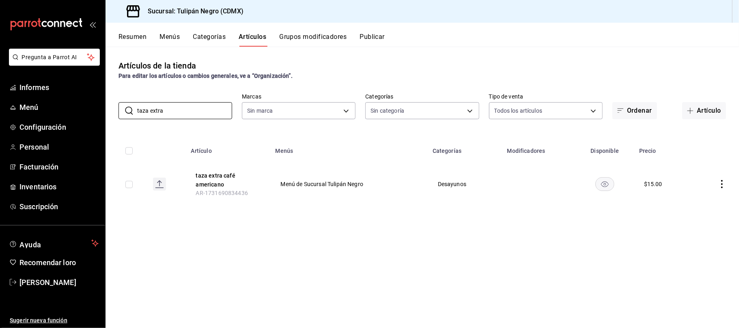
click at [603, 181] on rect "disponibilidad-producto" at bounding box center [605, 183] width 19 height 13
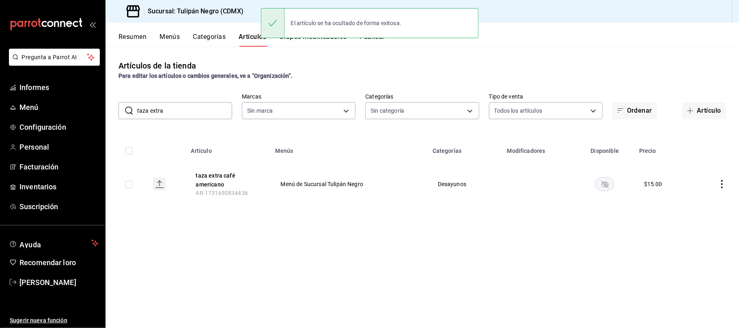
click at [376, 53] on div "Artículos de la tienda Para editar los artículos o cambios generales, ve a “Org…" at bounding box center [423, 188] width 634 height 282
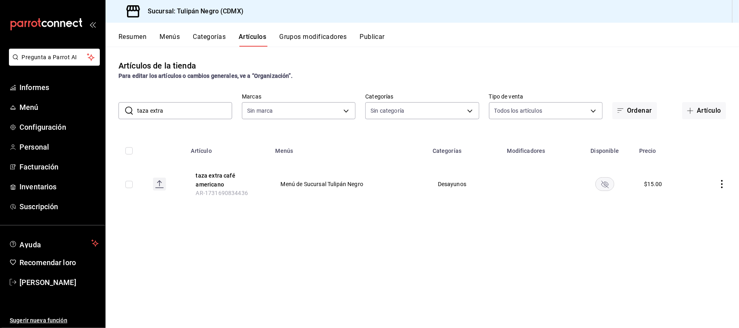
click at [198, 112] on input "taza extra" at bounding box center [184, 111] width 95 height 16
type input "t"
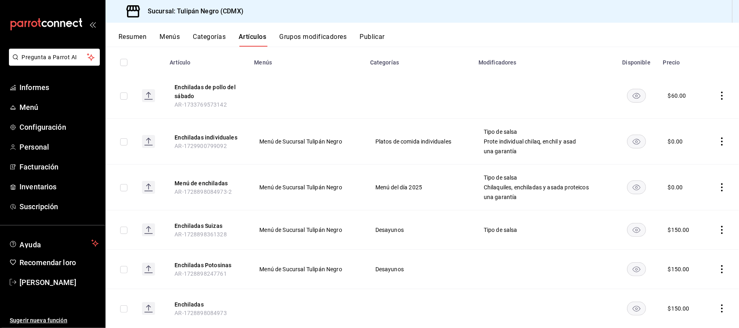
scroll to position [108, 0]
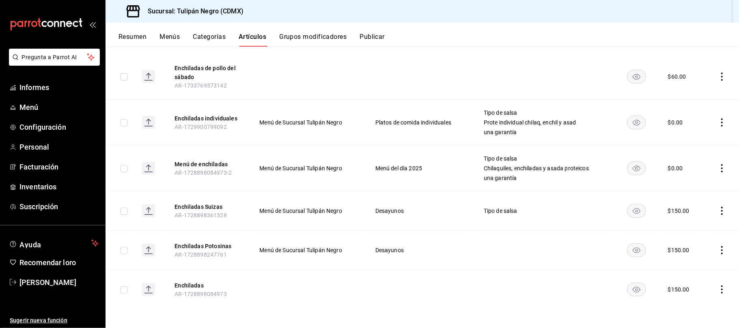
type input "enchiladas"
click at [540, 123] on font "Prote individual chilaq, enchil y asad" at bounding box center [530, 122] width 93 height 6
click at [718, 290] on icon "comportamiento" at bounding box center [722, 290] width 8 height 8
click at [694, 274] on span "Editar" at bounding box center [689, 274] width 21 height 9
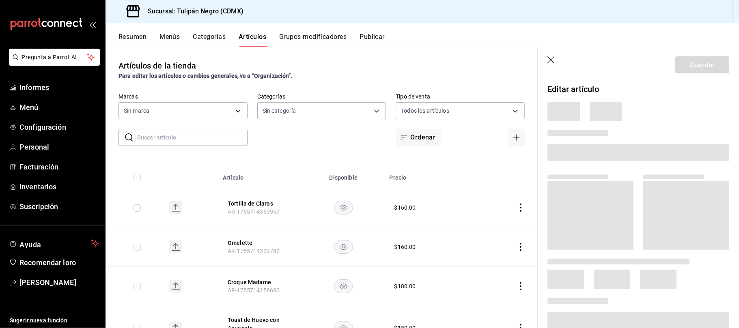
type input "0b5aab52-02e1-4119-9acc-a791c5527926,4c5dc311-1d6f-4ebe-ad5a-97d2046c0f47,1ea07…"
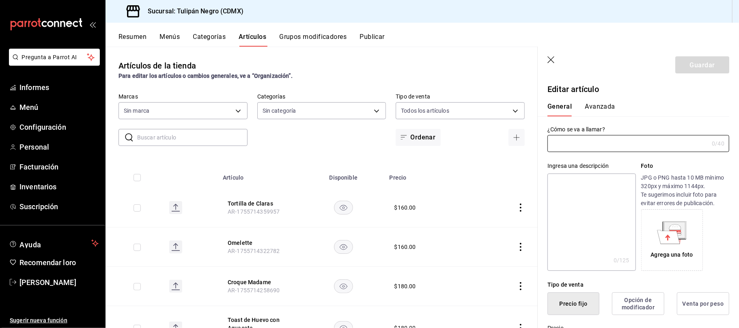
type input "02b478a3-6360-4822-a852-509f8d1e5124"
type input "Enchiladas"
type input "AR-1728898084973"
type input "$150.00"
radio input "false"
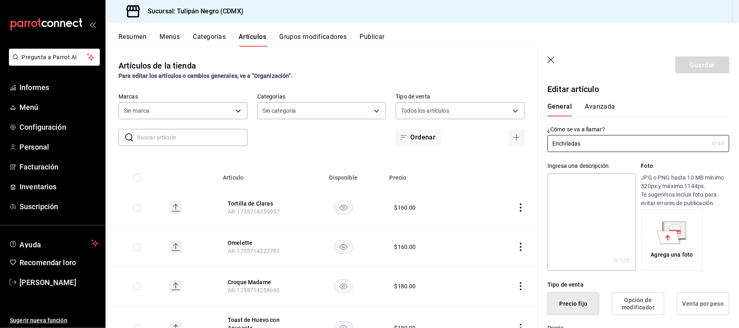
radio input "true"
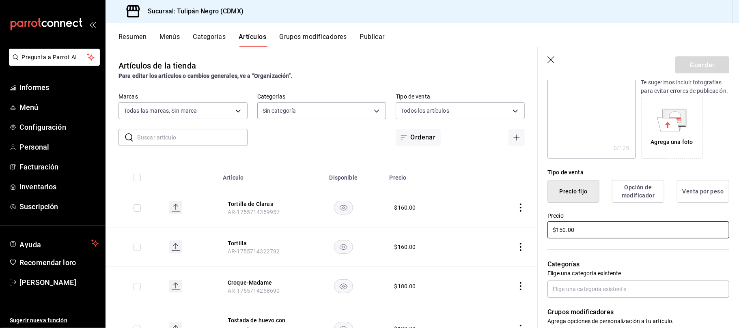
scroll to position [167, 0]
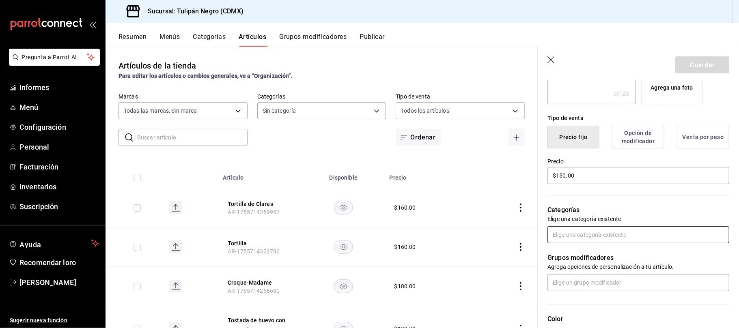
click at [611, 241] on input "text" at bounding box center [639, 235] width 182 height 17
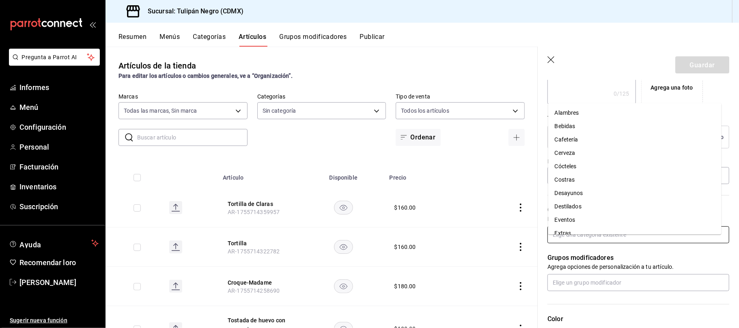
click at [582, 195] on font "Desayunos" at bounding box center [569, 193] width 28 height 6
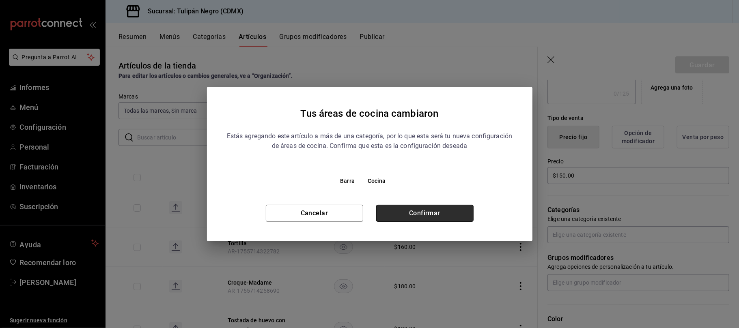
click at [433, 210] on button "Confirmar" at bounding box center [424, 213] width 97 height 17
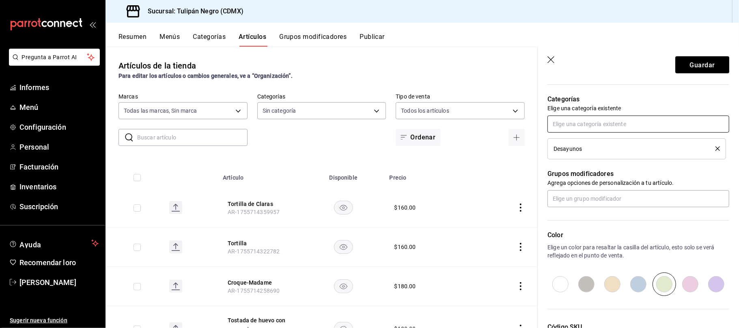
scroll to position [330, 0]
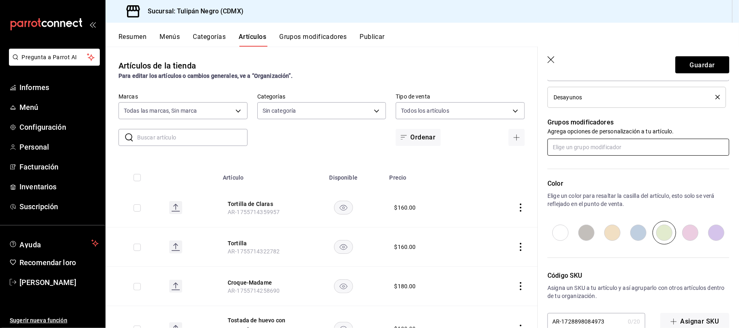
click at [631, 153] on input "text" at bounding box center [639, 147] width 182 height 17
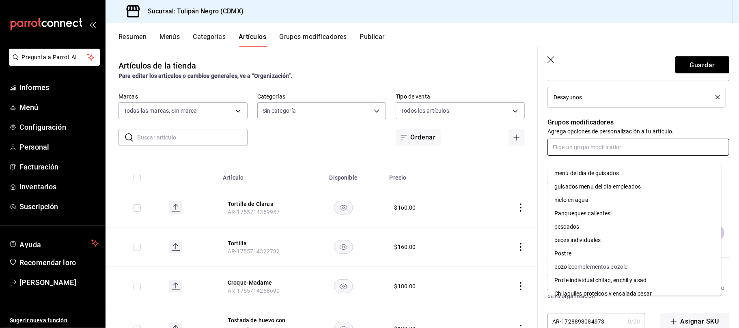
scroll to position [528, 0]
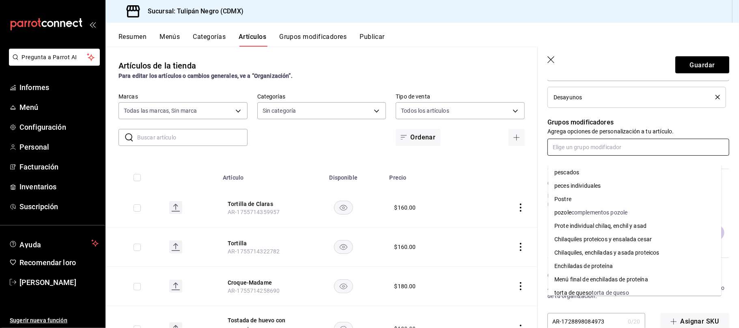
click at [603, 268] on font "Enchiladas de proteína" at bounding box center [584, 266] width 58 height 6
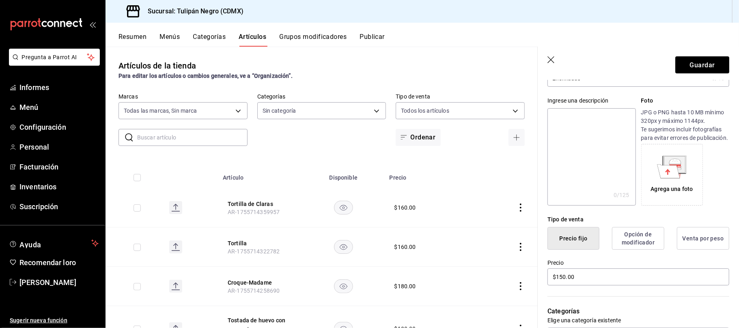
scroll to position [5, 0]
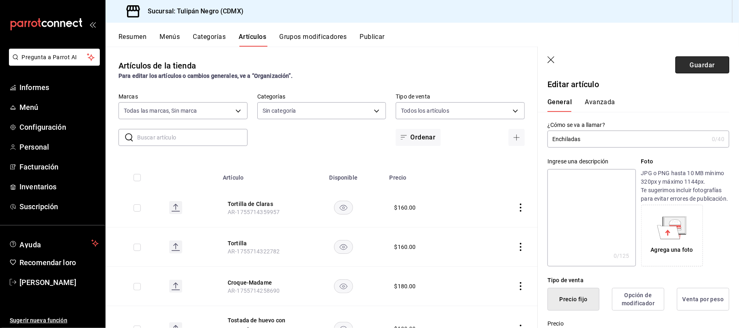
click at [702, 68] on font "Guardar" at bounding box center [702, 65] width 25 height 8
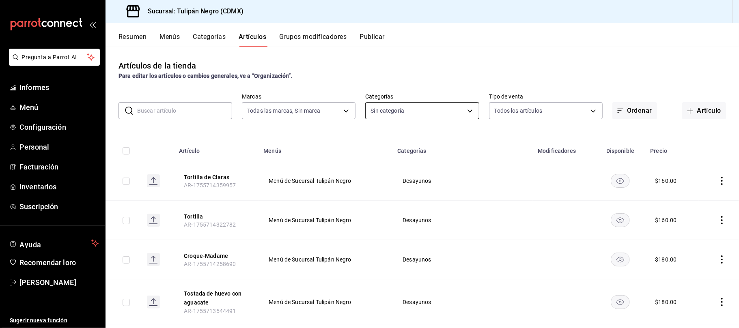
click at [465, 108] on body "Pregunta a Parrot AI Informes Menú Configuración Personal Facturación Inventari…" at bounding box center [369, 164] width 739 height 328
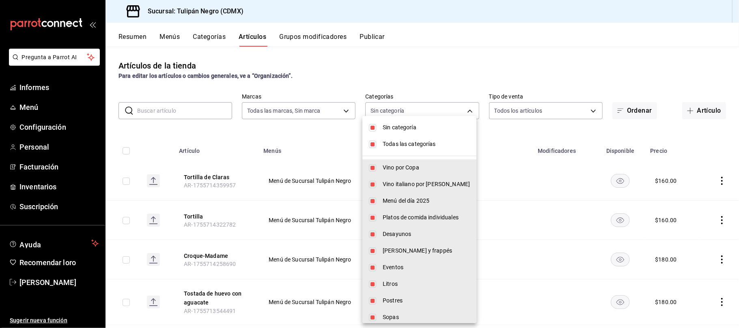
click at [376, 127] on input "checkbox" at bounding box center [372, 127] width 7 height 7
checkbox input "false"
click at [377, 142] on li "Todas las categorías" at bounding box center [420, 144] width 114 height 17
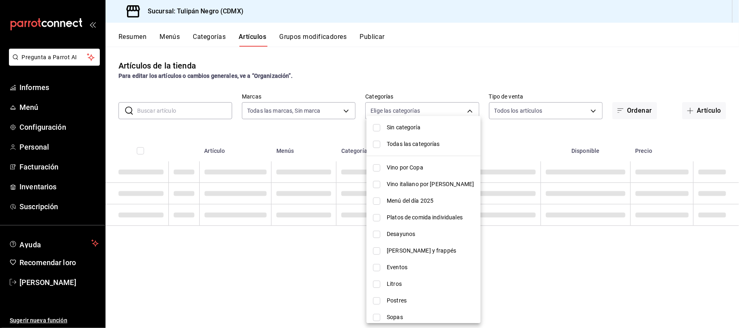
checkbox input "false"
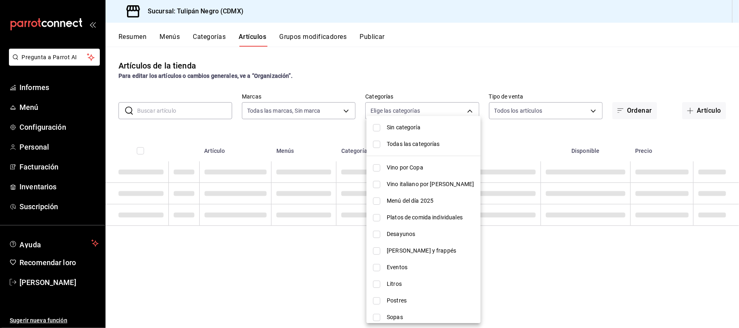
checkbox input "false"
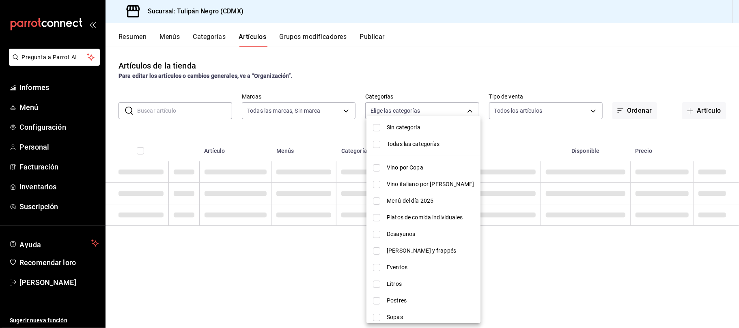
checkbox input "false"
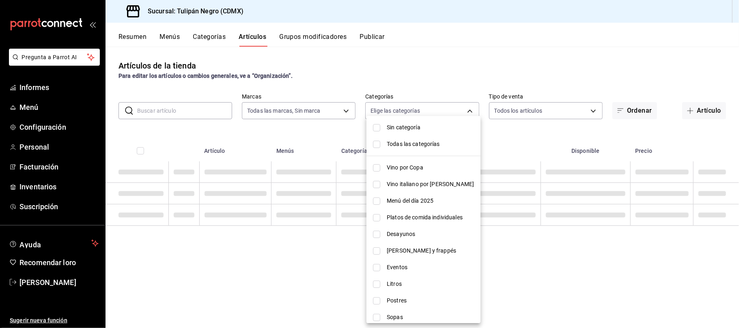
checkbox input "false"
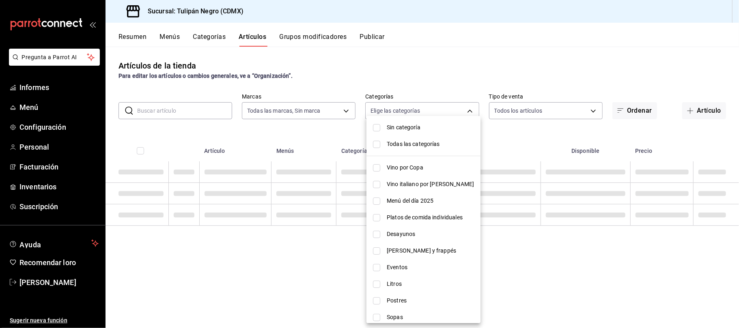
checkbox input "false"
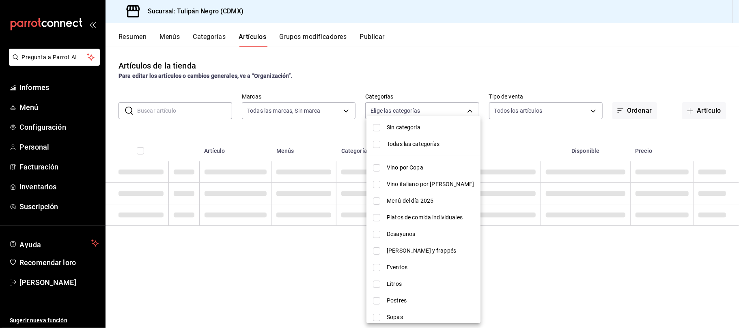
checkbox input "false"
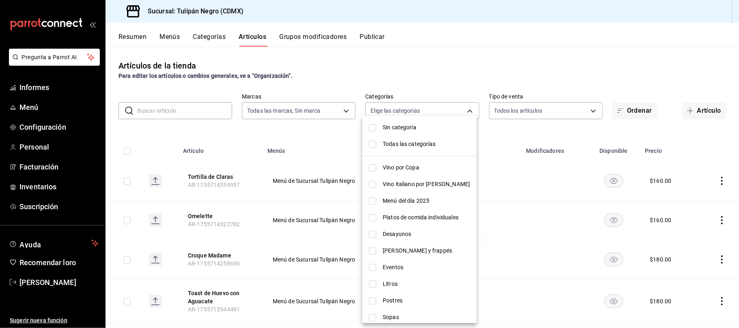
click at [384, 231] on font "Desayunos" at bounding box center [397, 234] width 28 height 6
type input "98622606-48ef-4fd6-9bde-a2d2e6a97de9"
checkbox input "true"
click at [509, 195] on div at bounding box center [369, 164] width 739 height 328
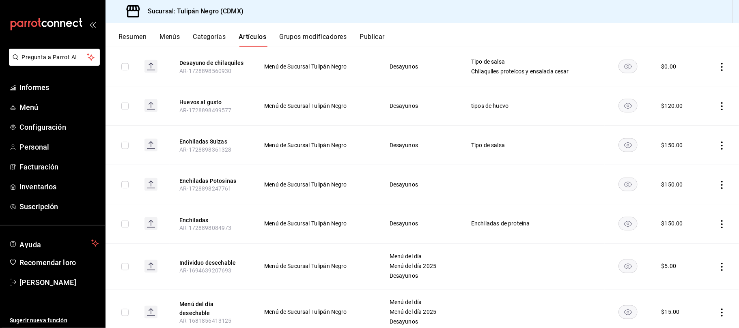
scroll to position [985, 0]
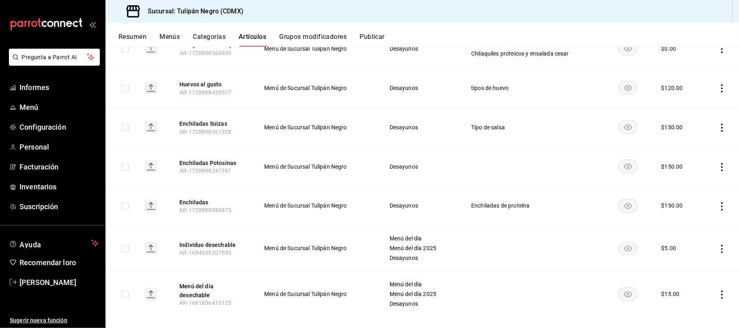
click at [149, 201] on rect at bounding box center [151, 206] width 13 height 13
click at [718, 203] on icon "comportamiento" at bounding box center [722, 207] width 8 height 8
click at [493, 200] on div at bounding box center [369, 164] width 739 height 328
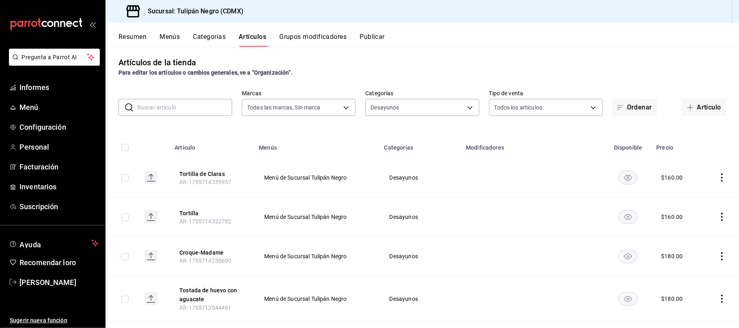
scroll to position [0, 0]
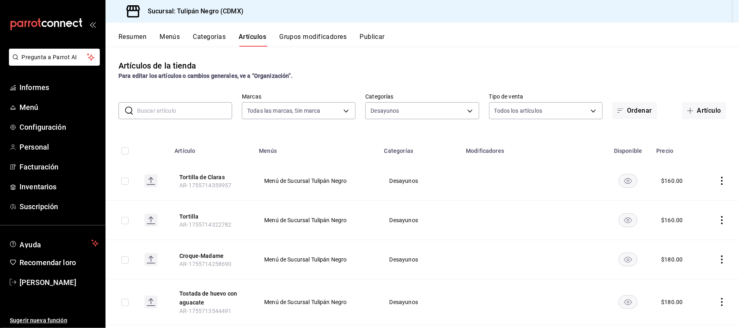
click at [335, 38] on font "Grupos modificadores" at bounding box center [312, 37] width 67 height 8
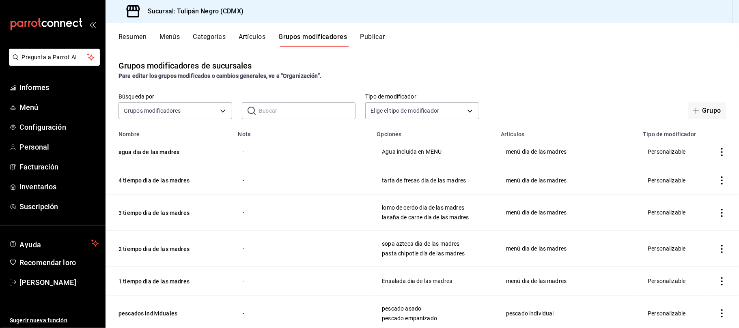
click at [306, 114] on input "text" at bounding box center [307, 111] width 97 height 16
type input "enchiladas"
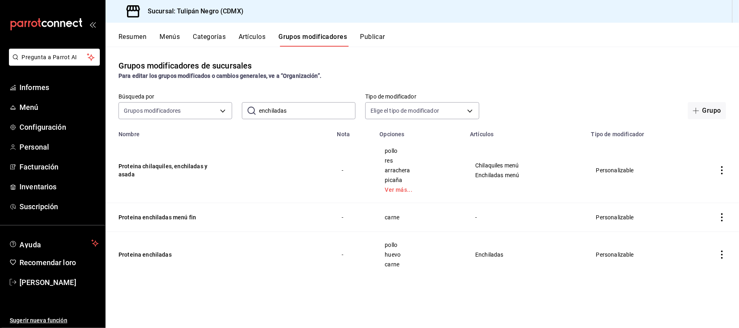
click at [719, 255] on icon "actions" at bounding box center [722, 255] width 8 height 8
click at [694, 277] on font "Editar" at bounding box center [694, 273] width 15 height 6
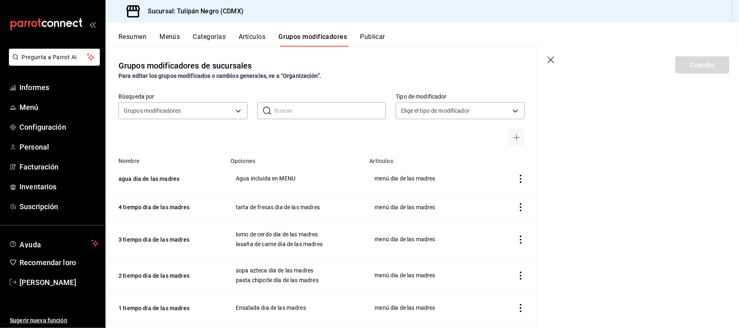
click at [685, 158] on section "Guardar" at bounding box center [638, 188] width 201 height 282
click at [682, 158] on section "Guardar" at bounding box center [638, 188] width 201 height 282
click at [508, 109] on body "Pregunta a Parrot AI Informes Menú Configuración Personal Facturación Inventari…" at bounding box center [369, 164] width 739 height 328
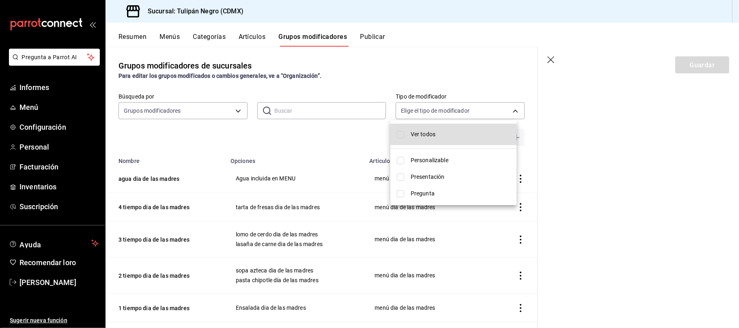
click at [395, 158] on li "Personalizable" at bounding box center [454, 160] width 126 height 17
type input "CUSTOMIZABLE"
checkbox input "true"
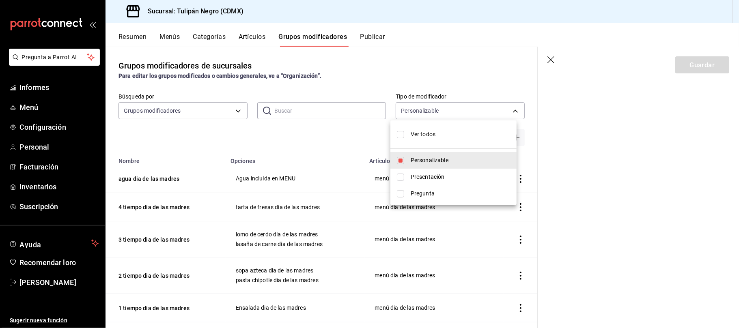
click at [334, 143] on div at bounding box center [369, 164] width 739 height 328
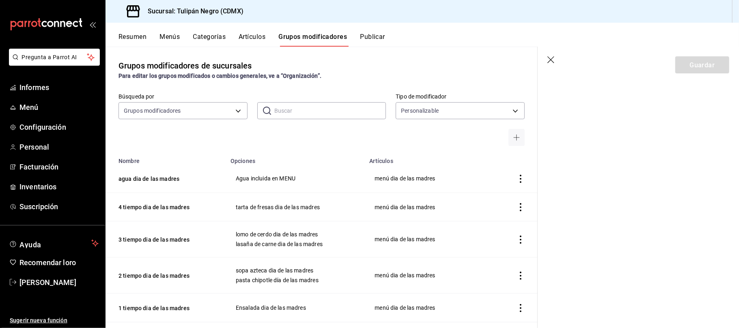
click at [308, 123] on div "Búsqueda por Grupos modificadores GROUP ​ ​ Tipo de modificador Personalizable …" at bounding box center [322, 119] width 432 height 53
click at [315, 110] on input "text" at bounding box center [330, 111] width 112 height 16
type input "enchiladas"
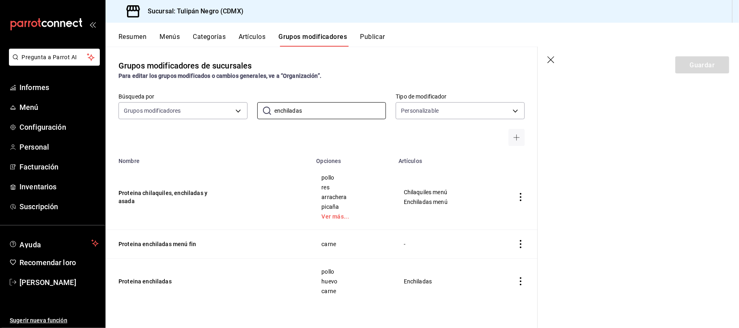
click at [517, 284] on icon "actions" at bounding box center [521, 282] width 8 height 8
click at [492, 274] on font "Editar" at bounding box center [493, 273] width 15 height 6
click at [521, 283] on icon "actions" at bounding box center [521, 282] width 8 height 8
click at [501, 273] on span "Editar" at bounding box center [496, 274] width 21 height 9
click at [523, 286] on icon "actions" at bounding box center [521, 282] width 8 height 8
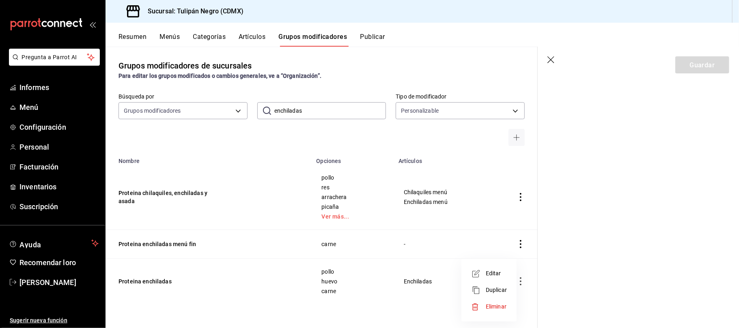
click at [549, 61] on div at bounding box center [369, 164] width 739 height 328
click at [554, 57] on icon "button" at bounding box center [551, 59] width 7 height 7
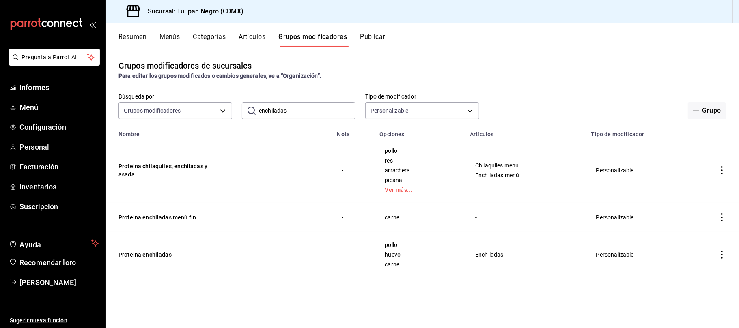
click at [374, 34] on font "Publicar" at bounding box center [372, 37] width 25 height 8
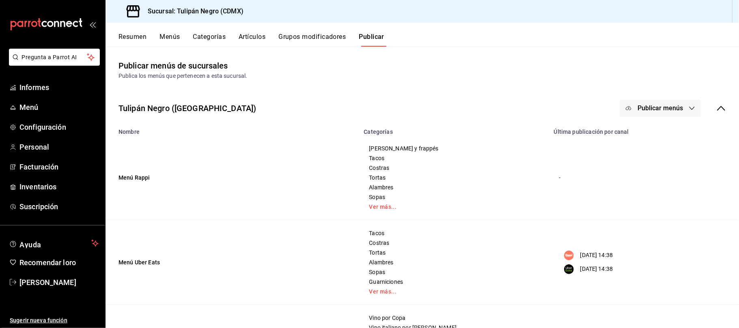
click at [316, 38] on font "Grupos modificadores" at bounding box center [312, 37] width 67 height 8
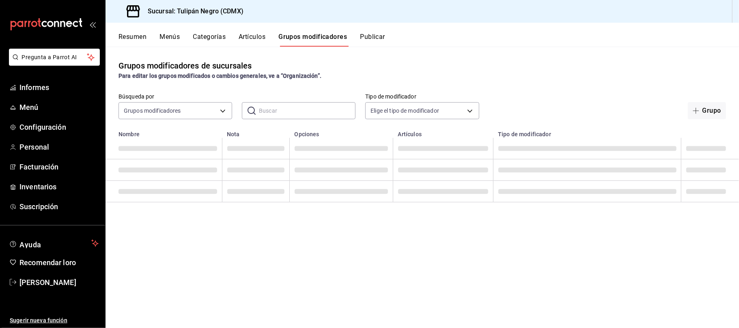
click at [259, 38] on font "Artículos" at bounding box center [252, 37] width 27 height 8
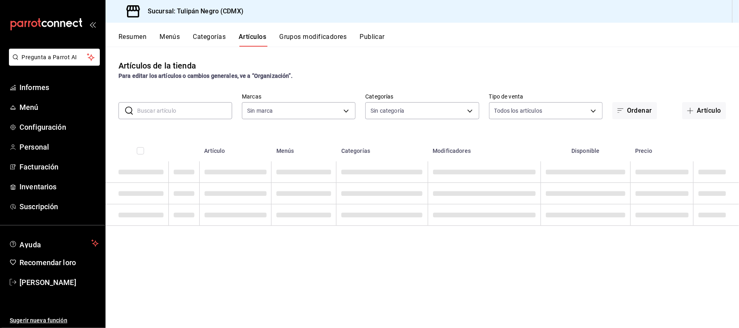
type input "02b478a3-6360-4822-a852-509f8d1e5124"
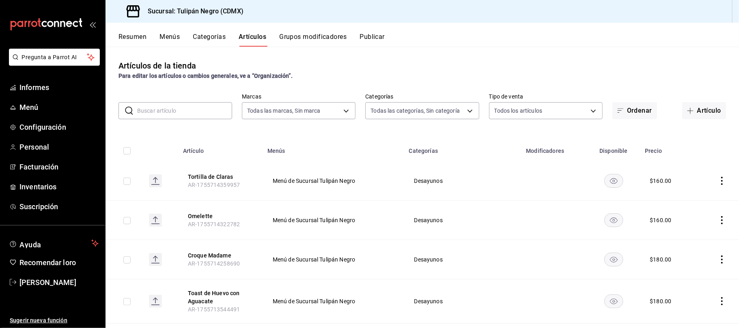
type input "0b5aab52-02e1-4119-9acc-a791c5527926,4c5dc311-1d6f-4ebe-ad5a-97d2046c0f47,1ea07…"
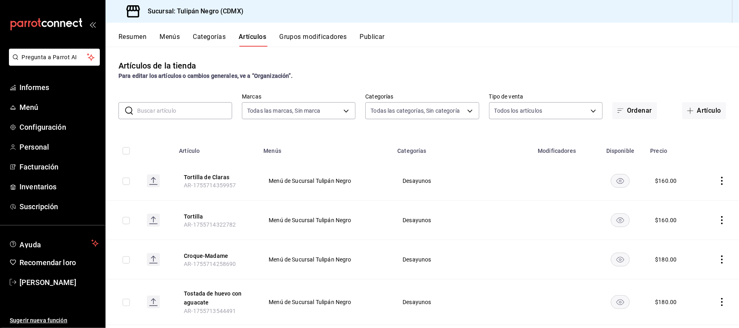
click at [207, 29] on div "Resumen Menús Categorías Artículos Grupos modificadores Publicar" at bounding box center [423, 35] width 634 height 24
click at [206, 34] on font "Categorías" at bounding box center [209, 37] width 33 height 8
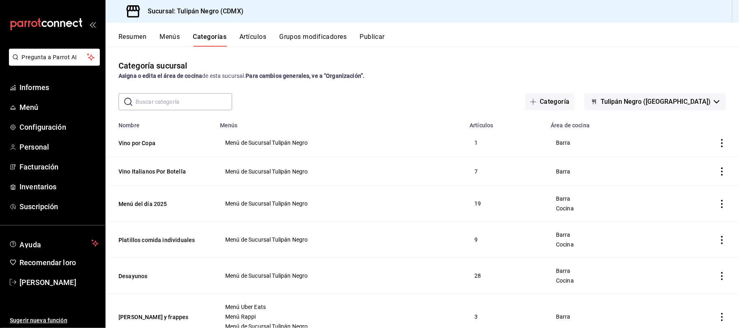
click at [321, 33] on font "Grupos modificadores" at bounding box center [312, 37] width 67 height 8
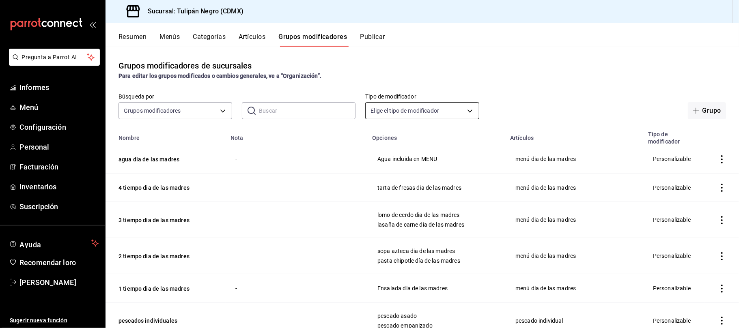
click at [465, 110] on body "Pregunta a Parrot AI Informes Menú Configuración Personal Facturación Inventari…" at bounding box center [369, 164] width 739 height 328
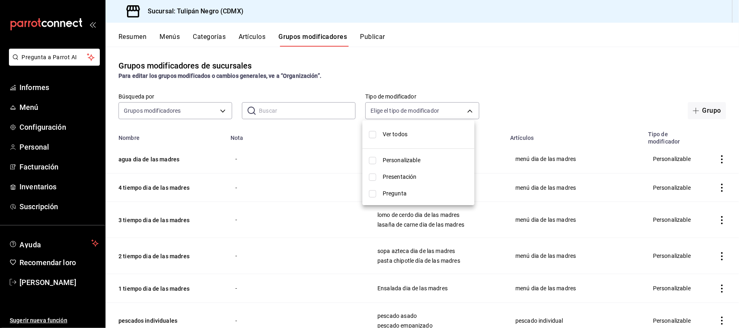
click at [375, 161] on input "checkbox" at bounding box center [372, 160] width 7 height 7
checkbox input "true"
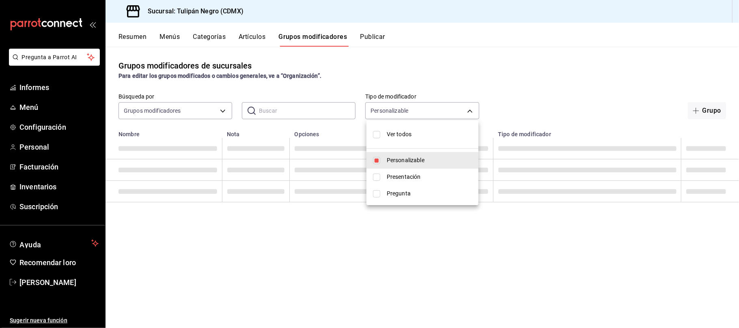
type input "CUSTOMIZABLE"
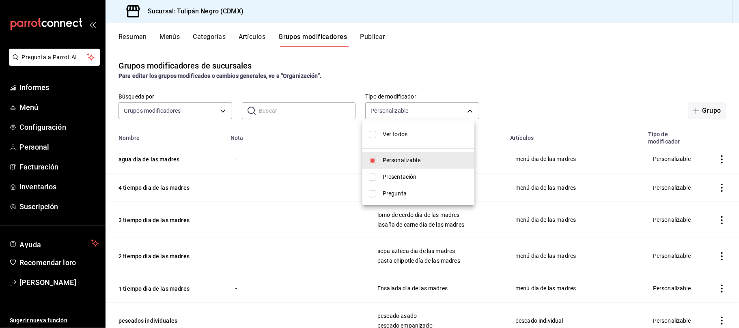
click at [501, 73] on div at bounding box center [369, 164] width 739 height 328
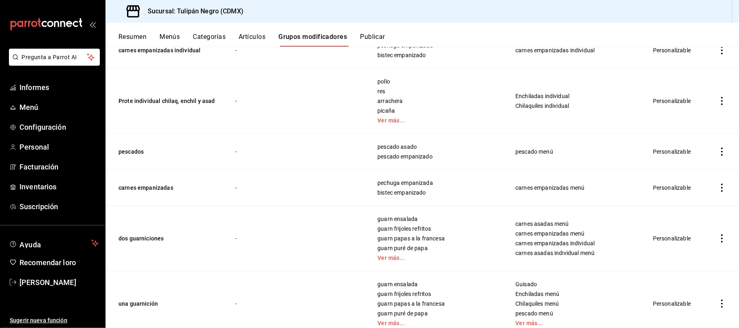
scroll to position [288, 0]
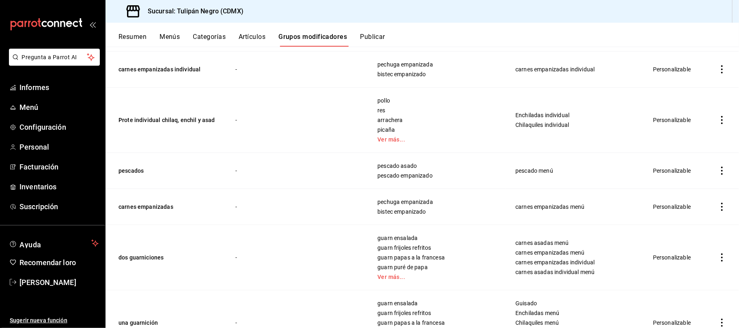
click at [718, 116] on icon "actions" at bounding box center [722, 120] width 8 height 8
click at [686, 130] on font "Editar" at bounding box center [686, 132] width 15 height 6
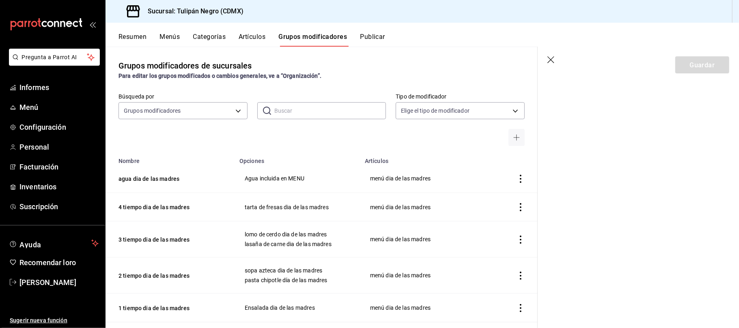
click at [328, 41] on font "Grupos modificadores" at bounding box center [313, 36] width 69 height 9
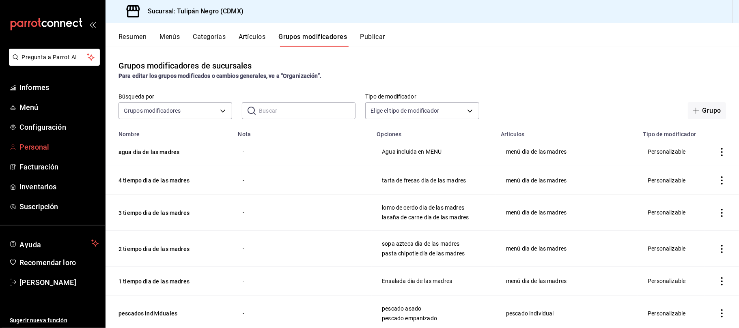
click at [49, 147] on span "Personal" at bounding box center [58, 147] width 79 height 11
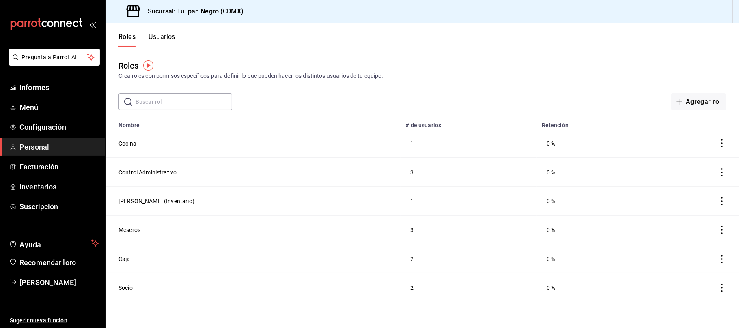
click at [145, 293] on td "Socio" at bounding box center [253, 288] width 295 height 29
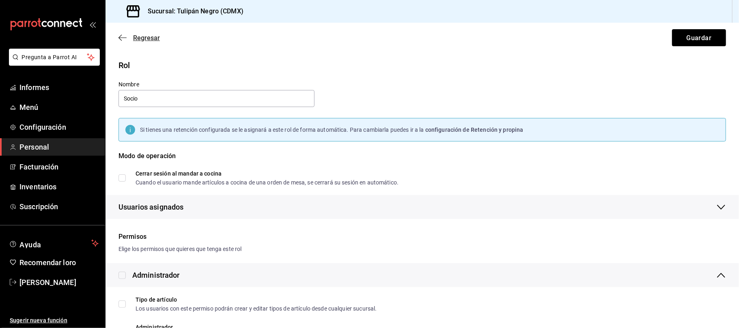
click at [119, 41] on icon "button" at bounding box center [123, 37] width 8 height 7
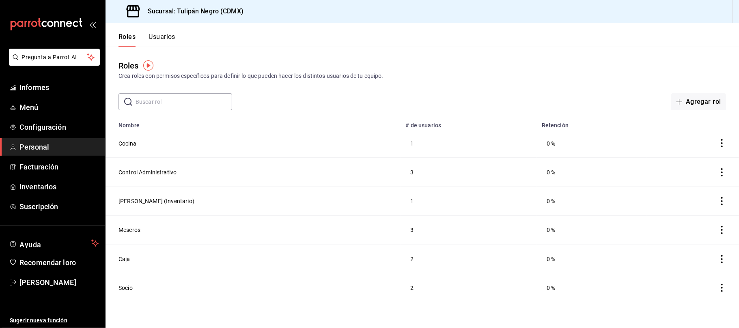
click at [160, 33] on font "Usuarios" at bounding box center [162, 37] width 27 height 8
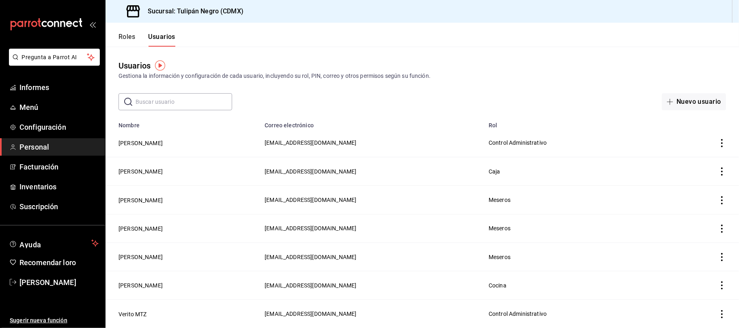
click at [718, 144] on icon "actions" at bounding box center [722, 143] width 8 height 8
click at [413, 136] on div at bounding box center [369, 164] width 739 height 328
click at [138, 147] on button "[PERSON_NAME]" at bounding box center [141, 143] width 44 height 8
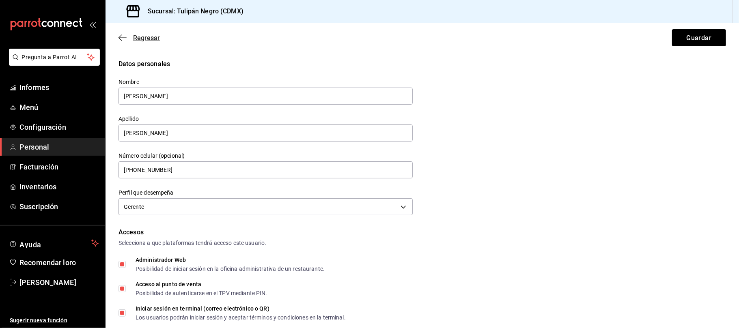
click at [123, 35] on icon "button" at bounding box center [123, 37] width 8 height 7
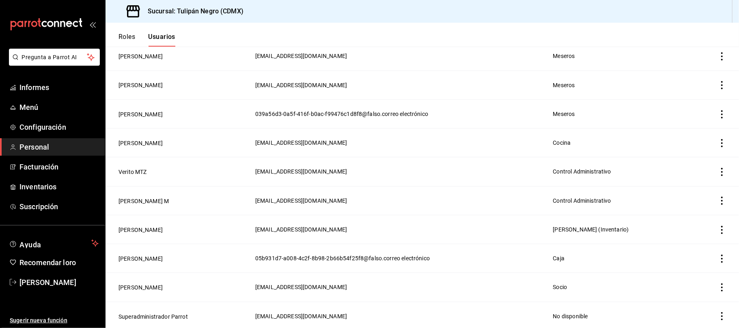
scroll to position [146, 0]
click at [181, 288] on td "[PERSON_NAME]" at bounding box center [178, 286] width 145 height 29
click at [140, 286] on font "[PERSON_NAME]" at bounding box center [141, 287] width 44 height 6
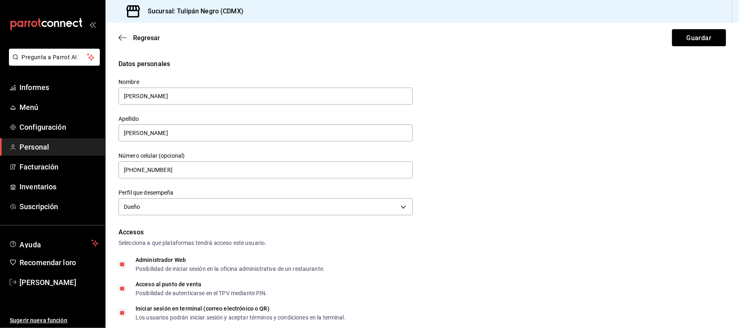
click at [117, 36] on div "Regresar Guardar" at bounding box center [423, 38] width 634 height 30
click at [120, 37] on icon "button" at bounding box center [123, 37] width 8 height 7
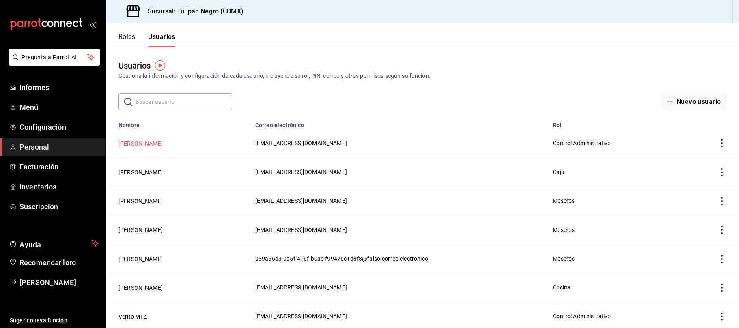
click at [152, 144] on font "[PERSON_NAME]" at bounding box center [141, 143] width 44 height 6
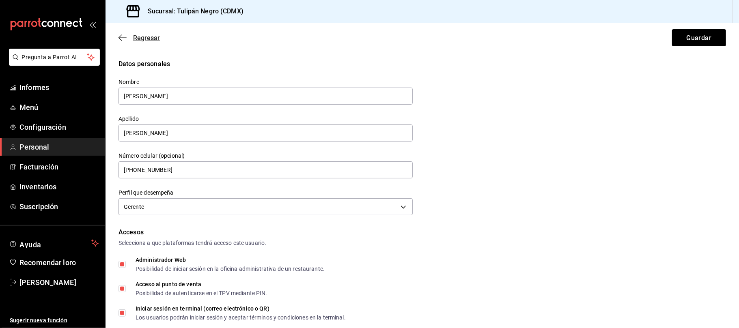
click at [119, 34] on span "Regresar" at bounding box center [139, 38] width 41 height 8
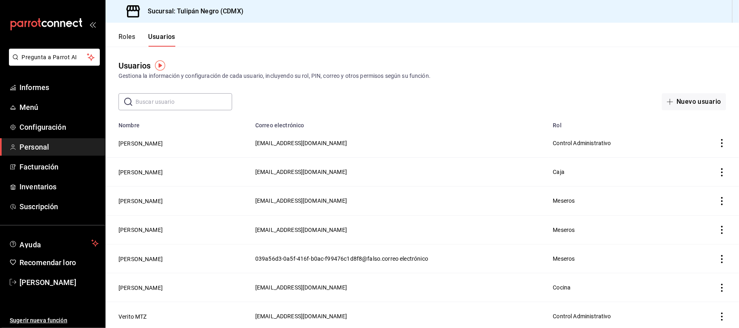
click at [327, 53] on div "Usuarios Gestiona la información y configuración de cada usuario, incluyendo su…" at bounding box center [423, 79] width 634 height 64
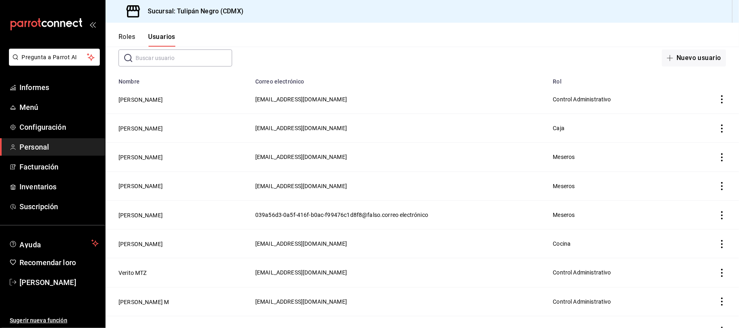
scroll to position [54, 0]
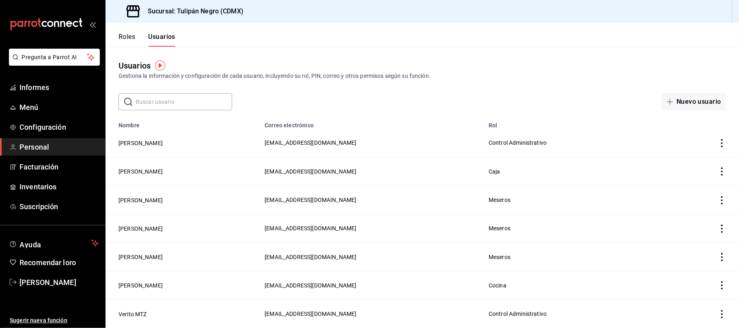
scroll to position [142, 0]
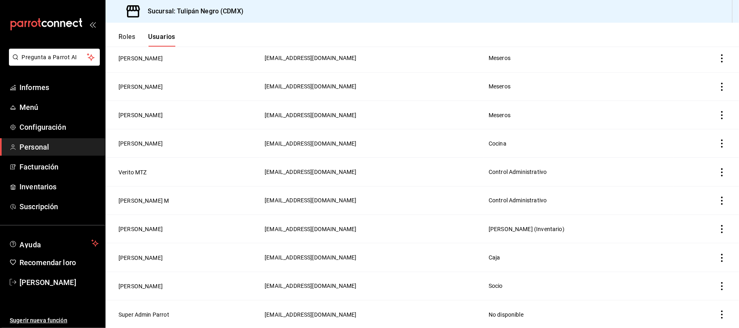
click at [142, 284] on button "[PERSON_NAME]" at bounding box center [141, 287] width 44 height 8
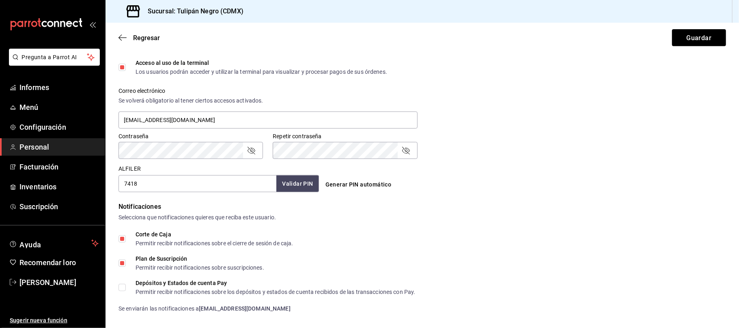
scroll to position [216, 0]
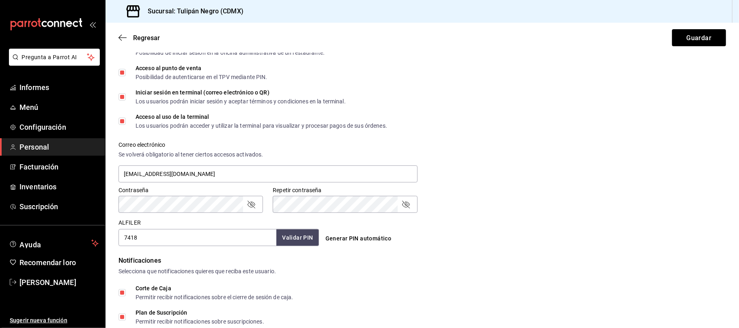
click at [434, 166] on div "Correo electrónico Se volverá obligatorio al tener ciertos accesos activados. […" at bounding box center [418, 158] width 618 height 52
click at [32, 106] on font "Menú" at bounding box center [28, 107] width 19 height 9
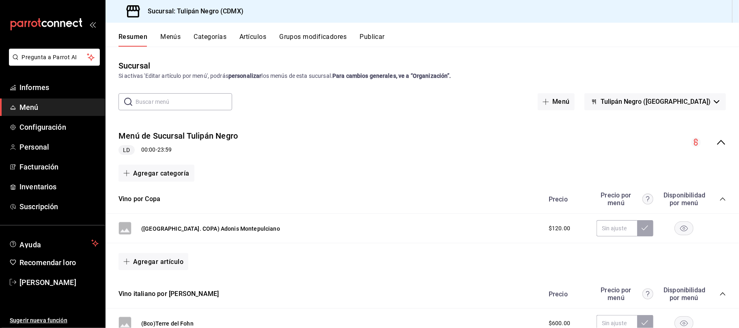
click at [257, 37] on font "Artículos" at bounding box center [253, 37] width 27 height 8
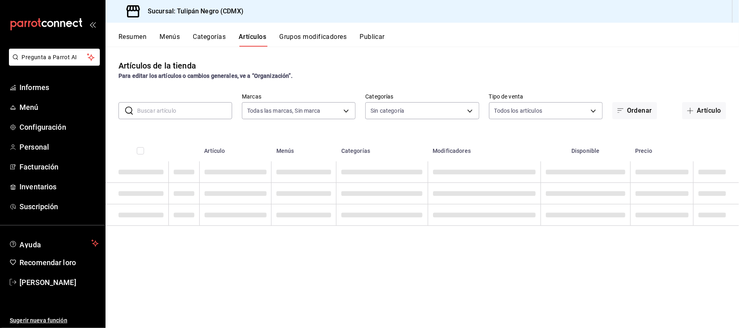
type input "02b478a3-6360-4822-a852-509f8d1e5124"
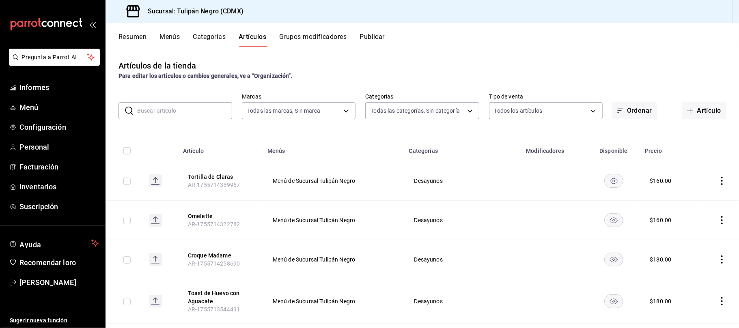
type input "0b5aab52-02e1-4119-9acc-a791c5527926,4c5dc311-1d6f-4ebe-ad5a-97d2046c0f47,1ea07…"
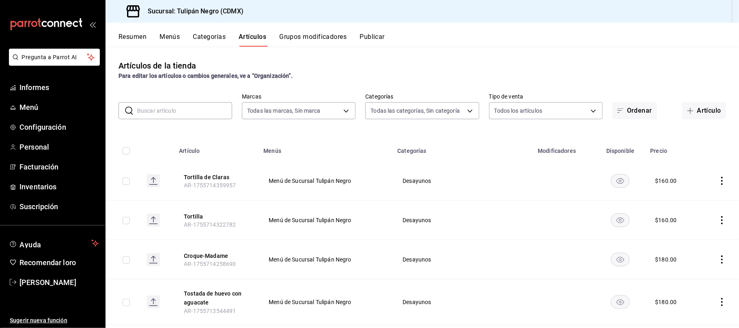
click at [697, 111] on font "Artículo" at bounding box center [709, 111] width 24 height 8
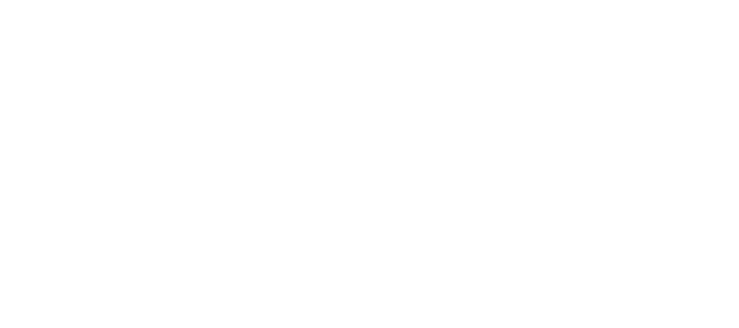
click at [475, 3] on html "Texto original Valora esta traducción Tu opinión servirá para ayudar a mejorar …" at bounding box center [369, 1] width 739 height 3
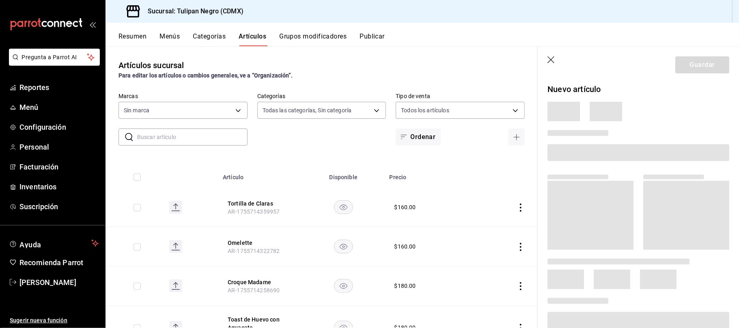
type input "0b5aab52-02e1-4119-9acc-a791c5527926,4c5dc311-1d6f-4ebe-ad5a-97d2046c0f47,1ea07…"
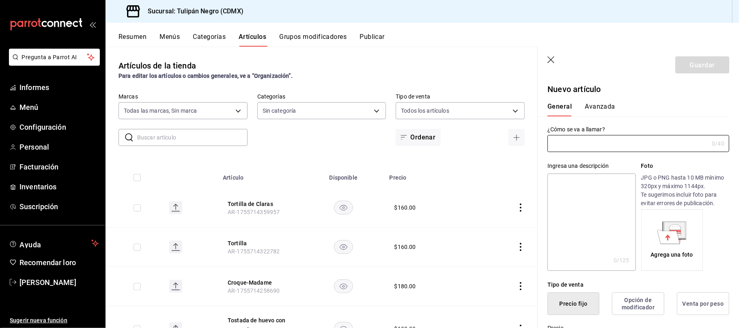
type input "02b478a3-6360-4822-a852-509f8d1e5124"
click at [567, 144] on input "text" at bounding box center [628, 144] width 161 height 16
type input "t"
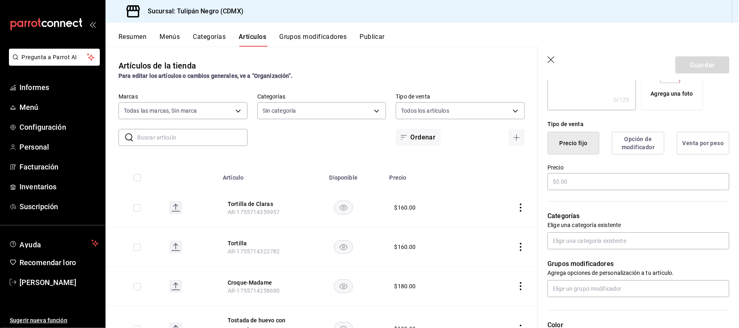
scroll to position [162, 0]
type input "Totopos"
click at [598, 189] on input "text" at bounding box center [639, 180] width 182 height 17
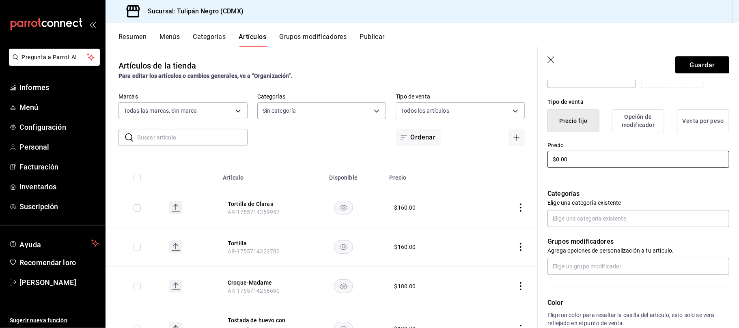
scroll to position [216, 0]
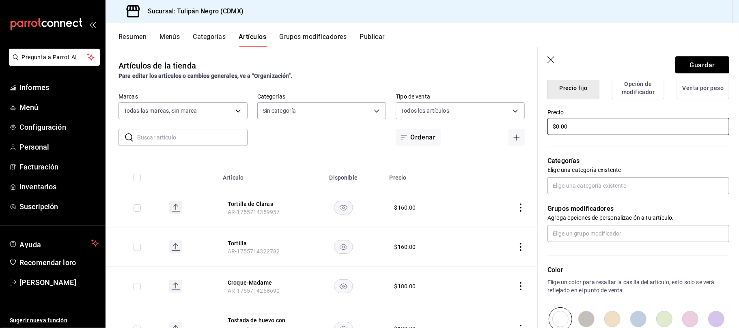
type input "$0.00"
click at [582, 173] on font "Elige una categoría existente" at bounding box center [584, 170] width 73 height 6
click at [583, 192] on input "text" at bounding box center [639, 185] width 182 height 17
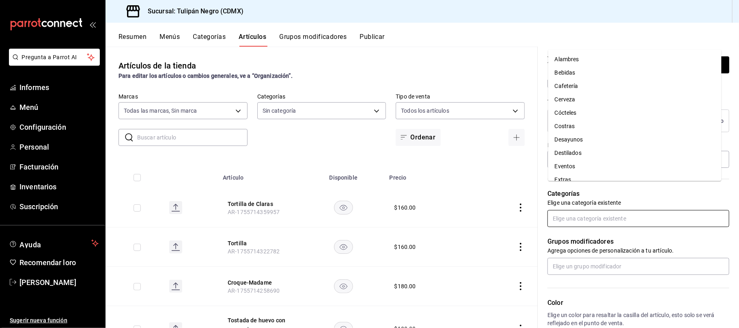
scroll to position [108, 0]
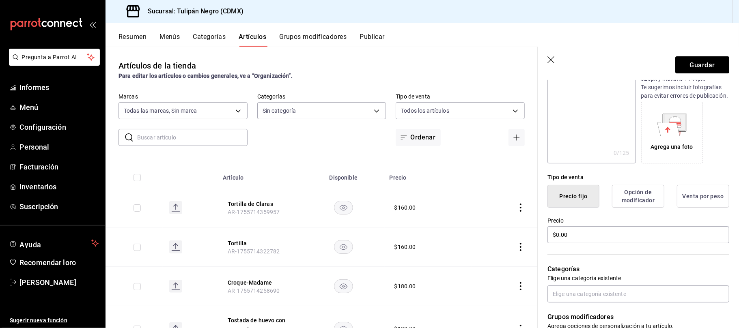
click at [607, 138] on textarea at bounding box center [592, 114] width 88 height 97
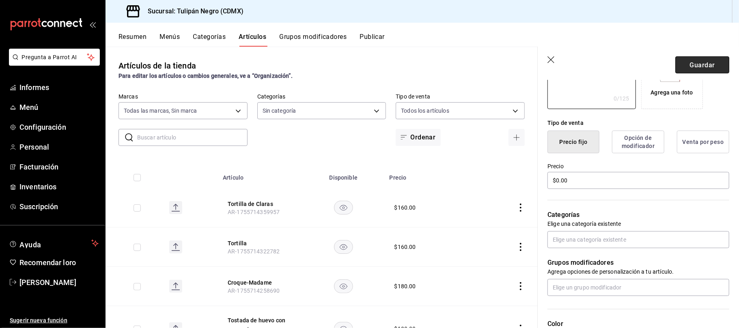
click at [685, 71] on button "Guardar" at bounding box center [703, 64] width 54 height 17
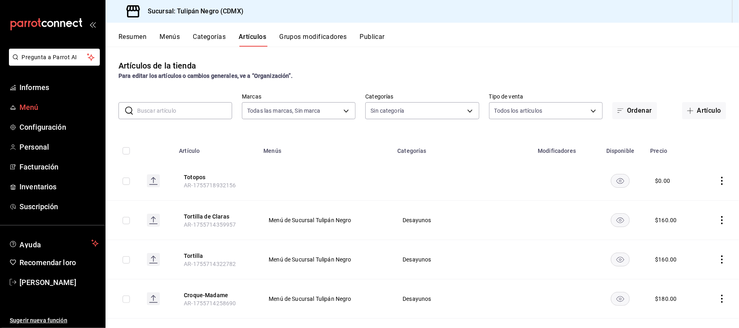
click at [27, 110] on font "Menú" at bounding box center [28, 107] width 19 height 9
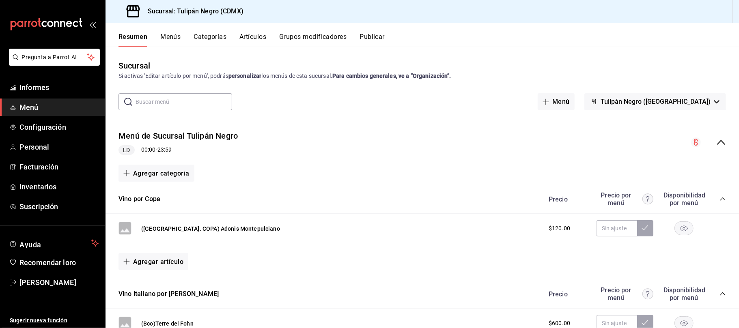
click at [218, 36] on font "Categorías" at bounding box center [210, 37] width 33 height 8
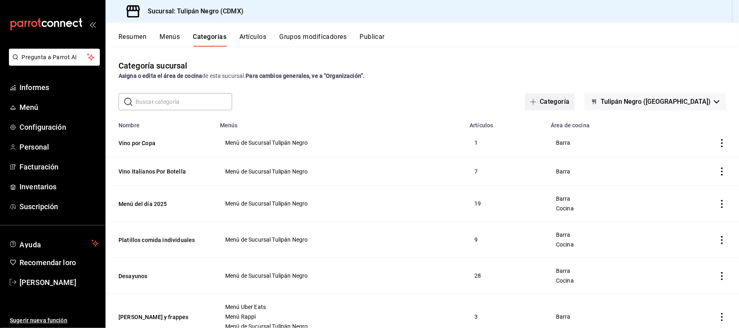
click at [570, 102] on font "Categoría" at bounding box center [555, 102] width 30 height 8
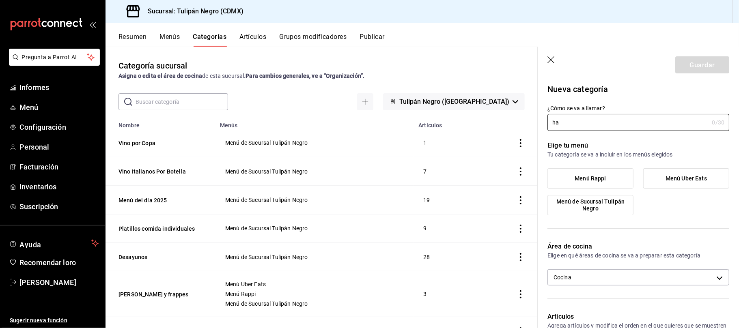
type input "h"
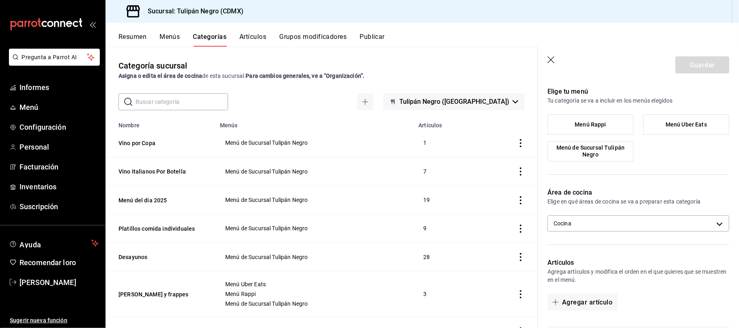
type input "Abrir Mesa"
click at [605, 155] on span "Menú de Sucursal Tulipán Negro" at bounding box center [591, 152] width 74 height 14
click at [0, 0] on input "Menú de Sucursal Tulipán Negro" at bounding box center [0, 0] width 0 height 0
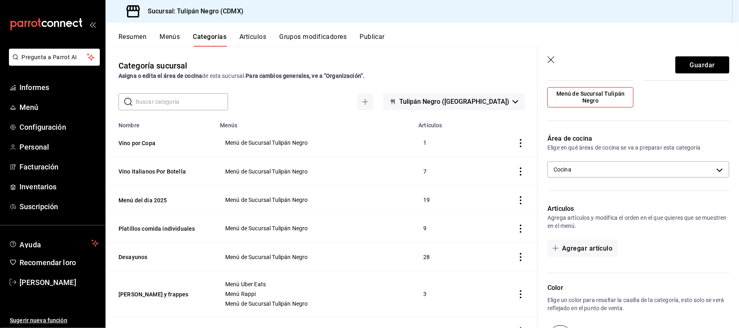
scroll to position [162, 0]
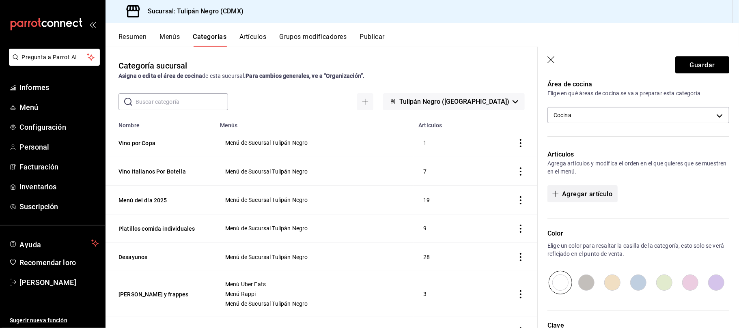
click at [571, 195] on font "Agregar artículo" at bounding box center [587, 194] width 50 height 8
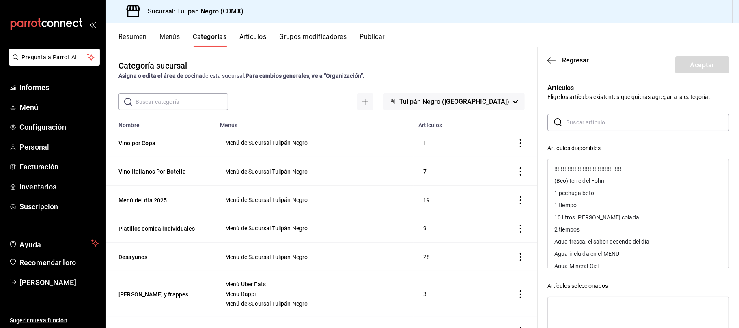
click at [591, 127] on input "text" at bounding box center [647, 123] width 163 height 16
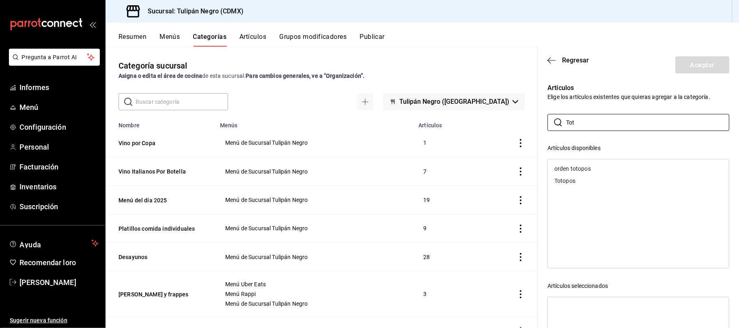
type input "Tot"
click at [568, 184] on font "Totopos" at bounding box center [565, 181] width 21 height 6
click at [690, 67] on font "Aceptar" at bounding box center [702, 65] width 24 height 8
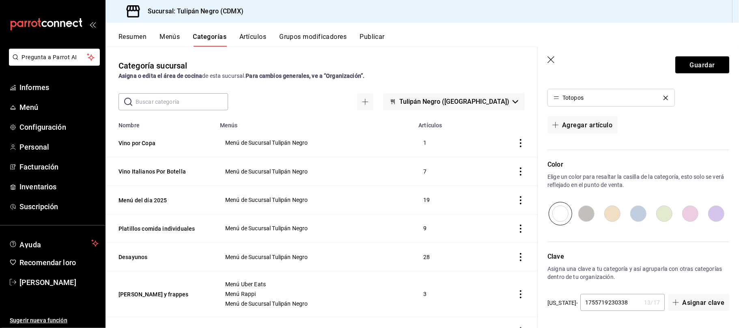
scroll to position [0, 0]
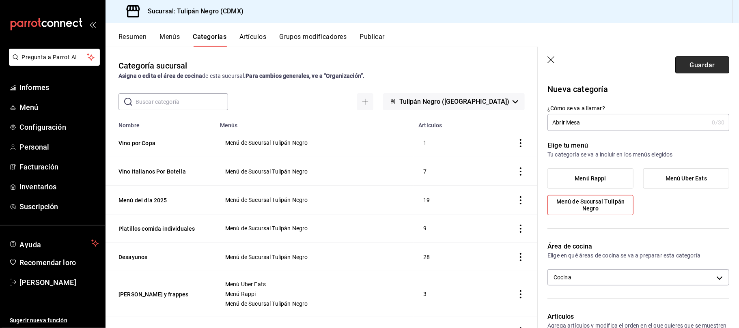
click at [700, 60] on button "Guardar" at bounding box center [703, 64] width 54 height 17
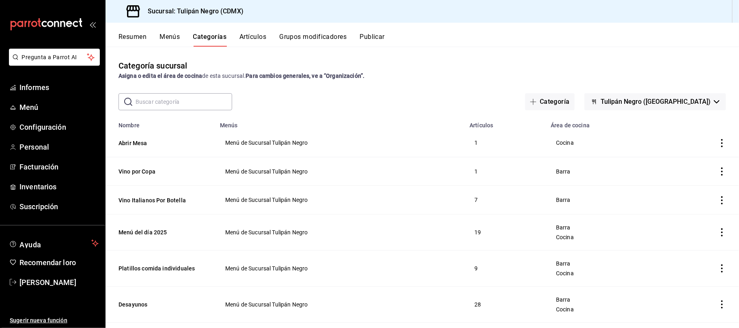
click at [81, 44] on div "carpetas de buzón" at bounding box center [52, 24] width 105 height 49
